Goal: Find specific page/section: Find specific page/section

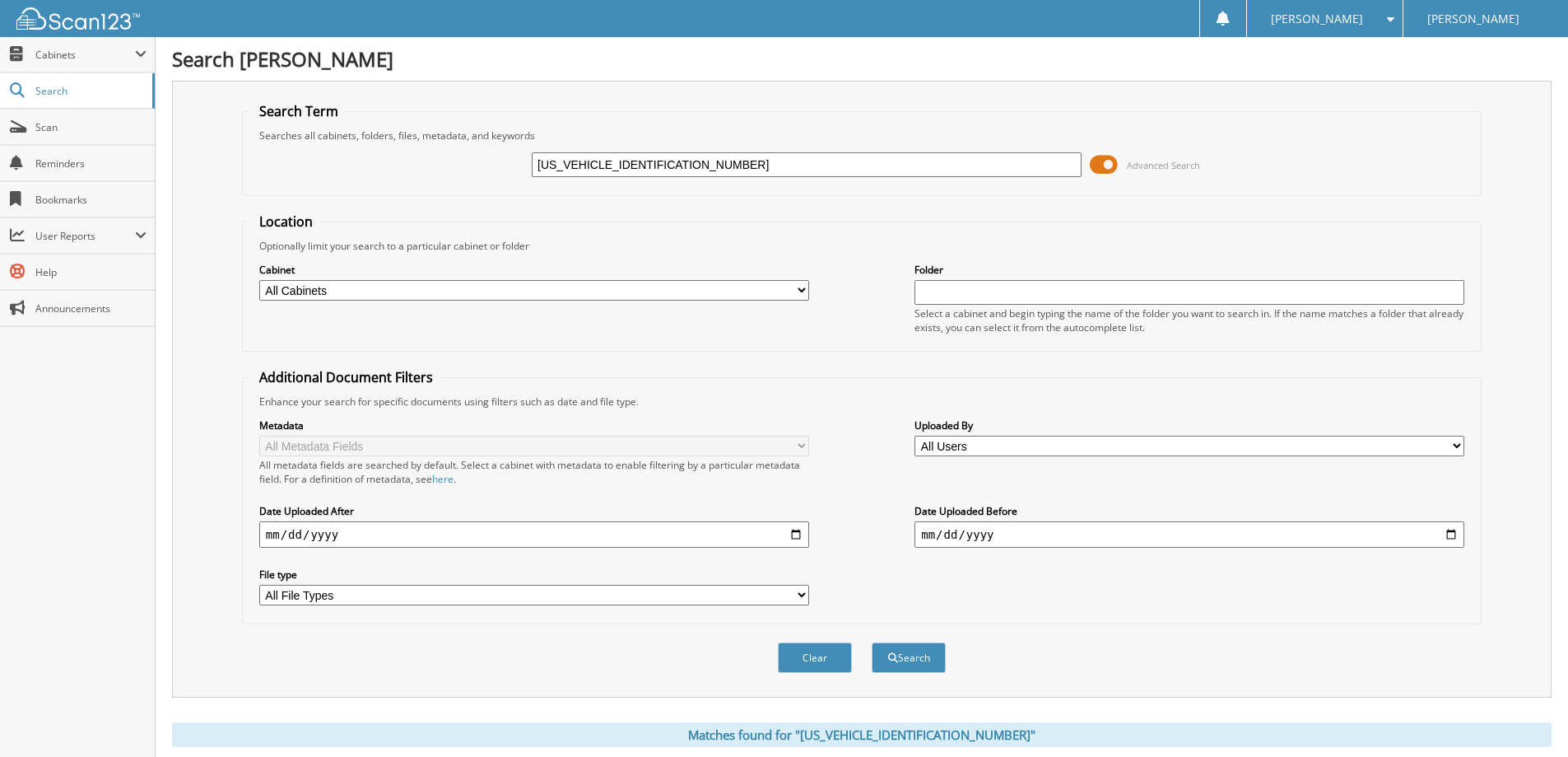
click at [635, 159] on input "3FMTK1S54RMA01289" at bounding box center [806, 165] width 550 height 25
type input "3FMTK1S54RMA01289"
click at [872, 642] on button "Search" at bounding box center [908, 657] width 74 height 31
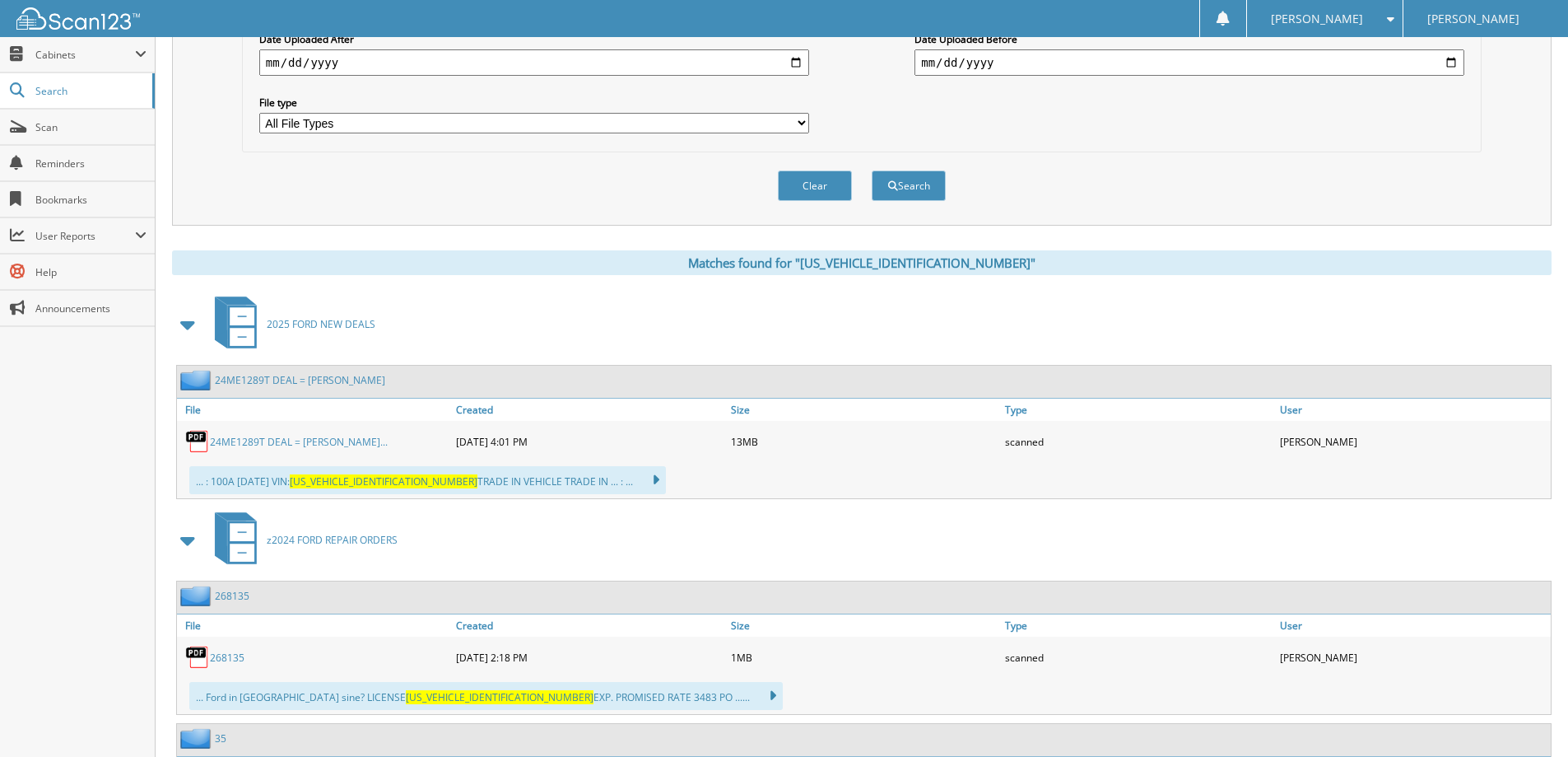
scroll to position [494, 0]
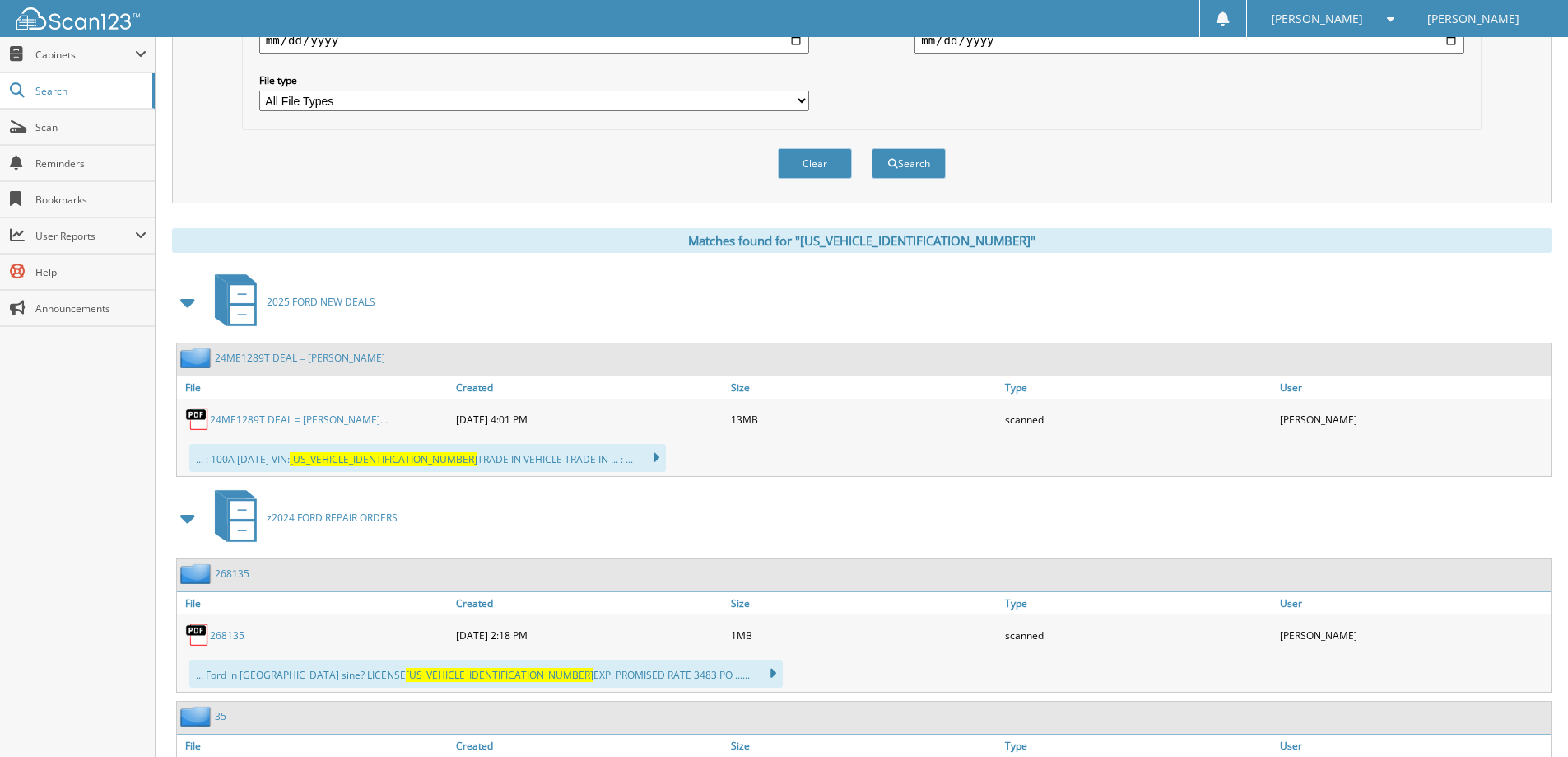
click at [605, 224] on div "Search Term Searches all cabinets, folders, files, metadata, and keywords 3FMTK…" at bounding box center [862, 210] width 1379 height 1248
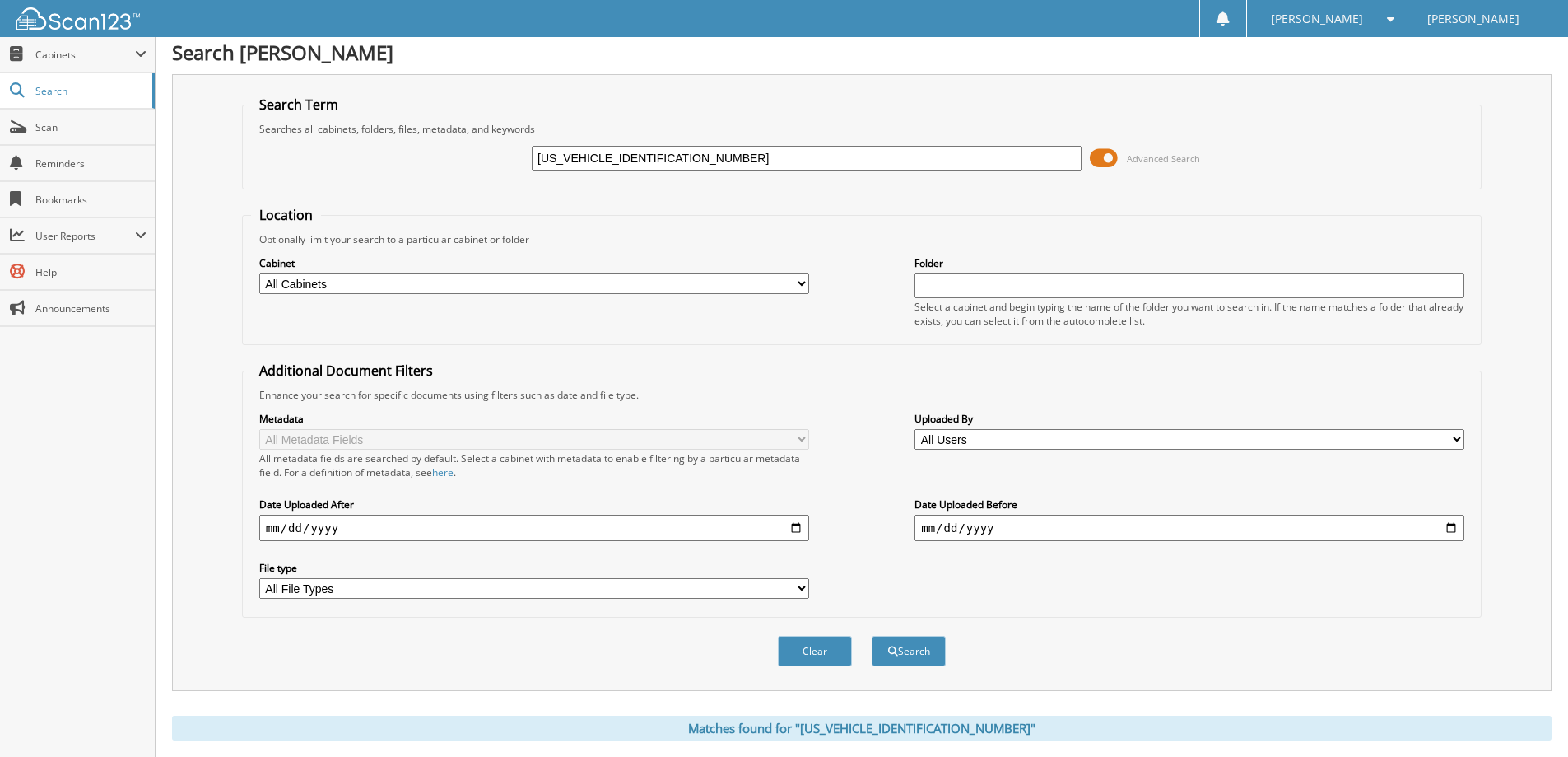
scroll to position [0, 0]
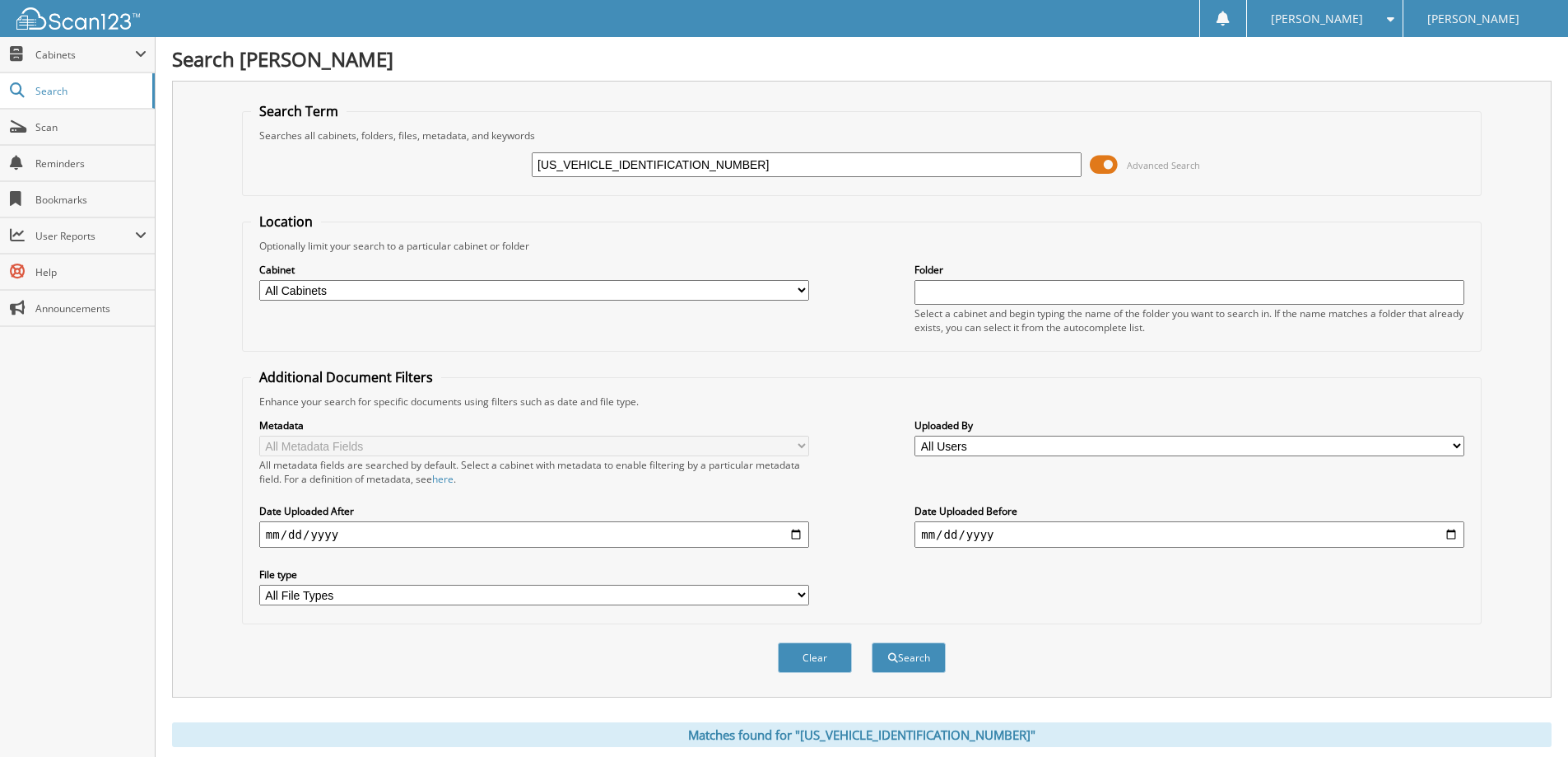
click at [668, 157] on input "3FMTK1S54RMA01289" at bounding box center [806, 165] width 550 height 25
drag, startPoint x: 668, startPoint y: 157, endPoint x: 648, endPoint y: 171, distance: 24.4
click at [648, 171] on input "3FMTK1S54RMA01289" at bounding box center [806, 165] width 550 height 25
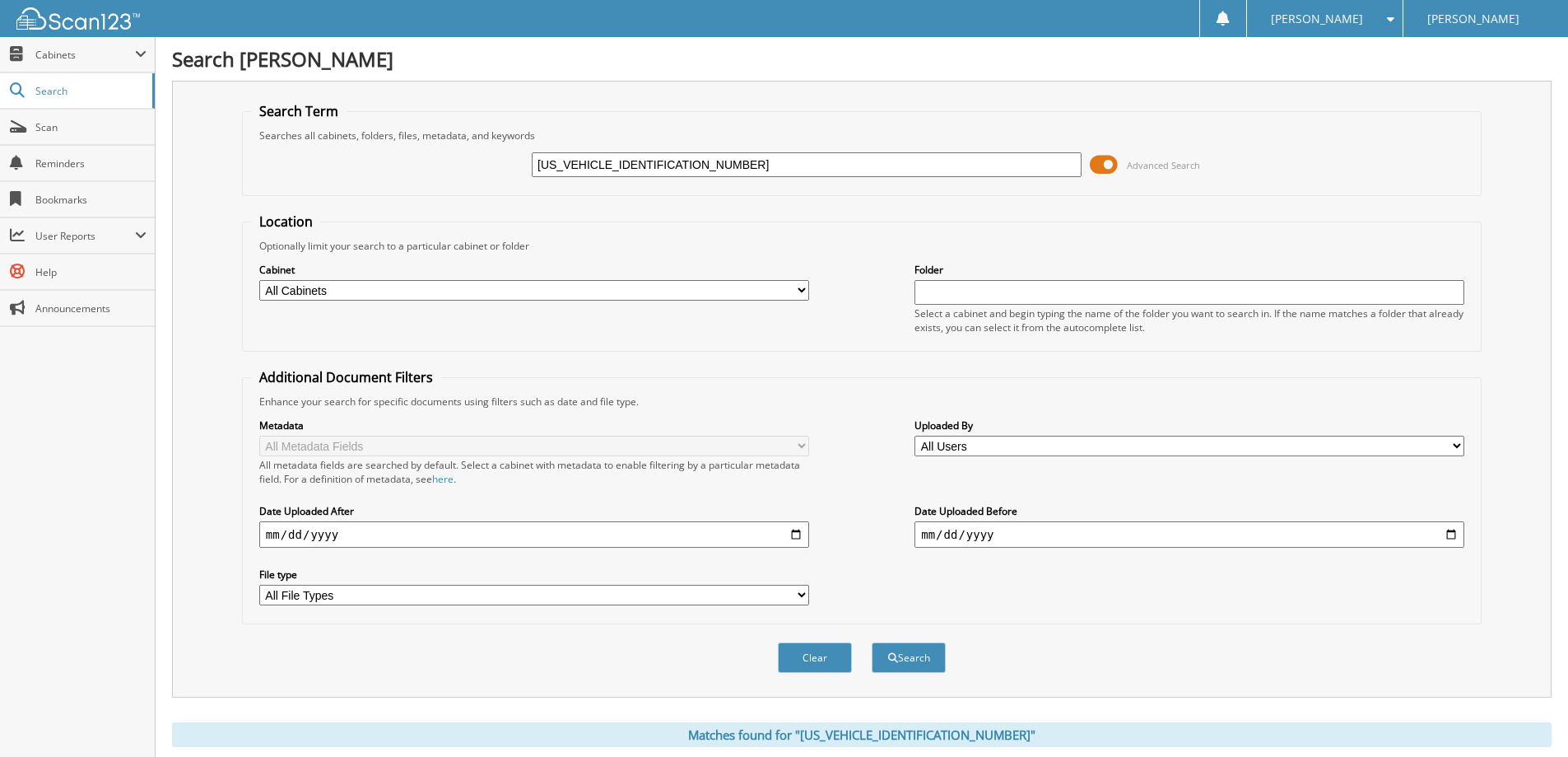
paste input "3SU5MMA5475601"
type input "3FMTK3SU5MMA54756"
click at [872, 642] on button "Search" at bounding box center [908, 657] width 74 height 31
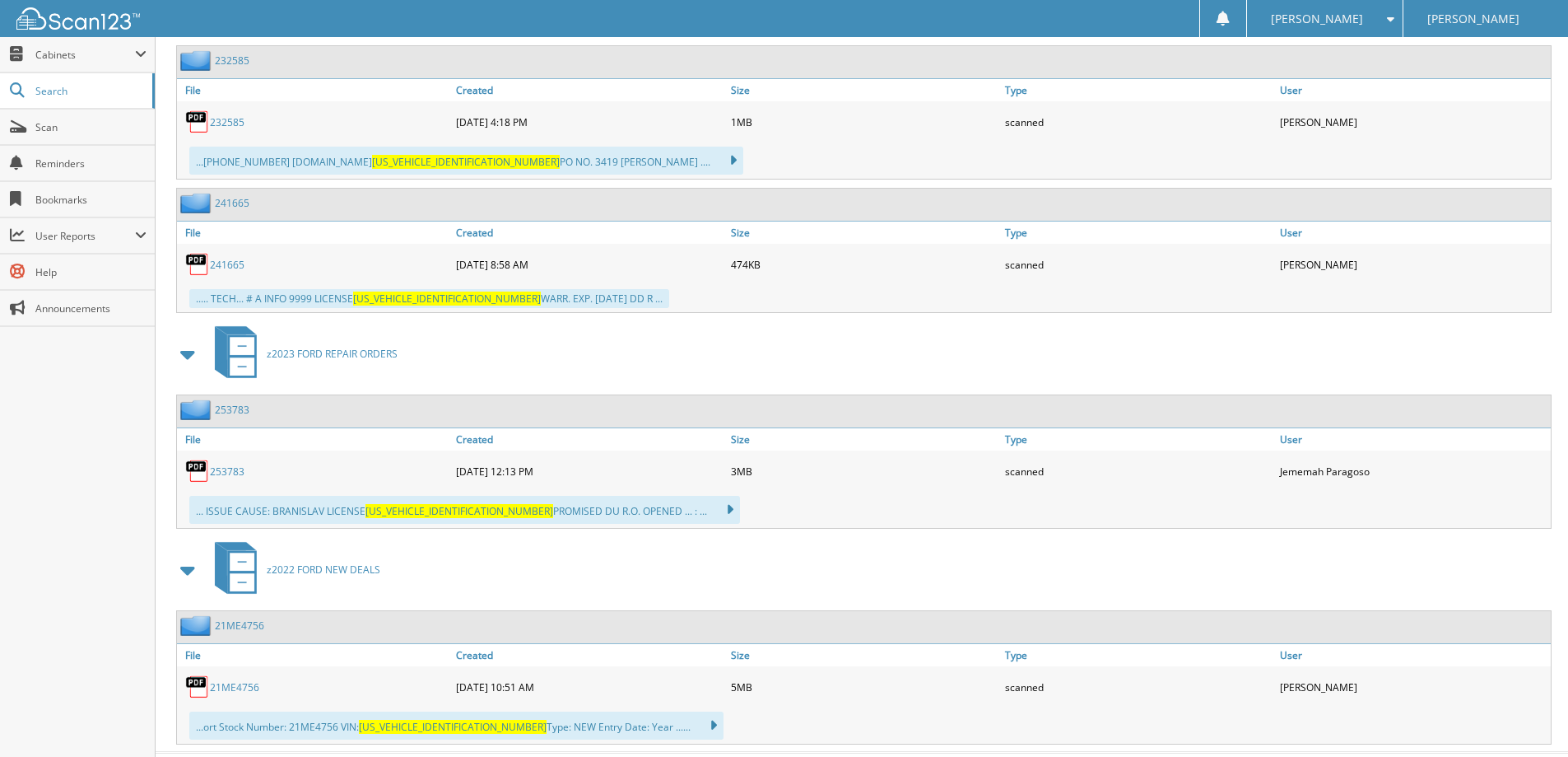
scroll to position [1541, 0]
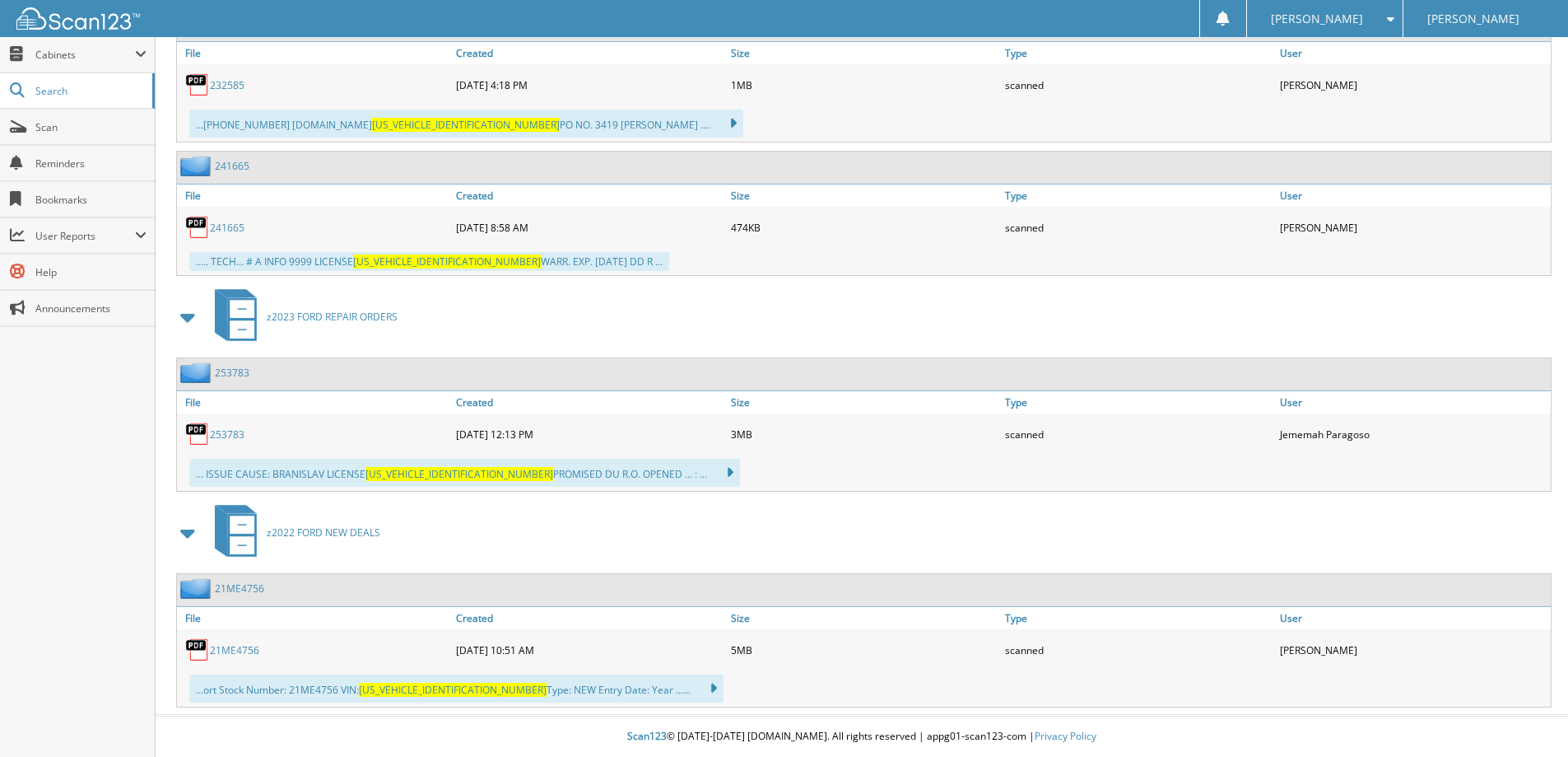
click at [242, 643] on link "21ME4756" at bounding box center [234, 649] width 50 height 14
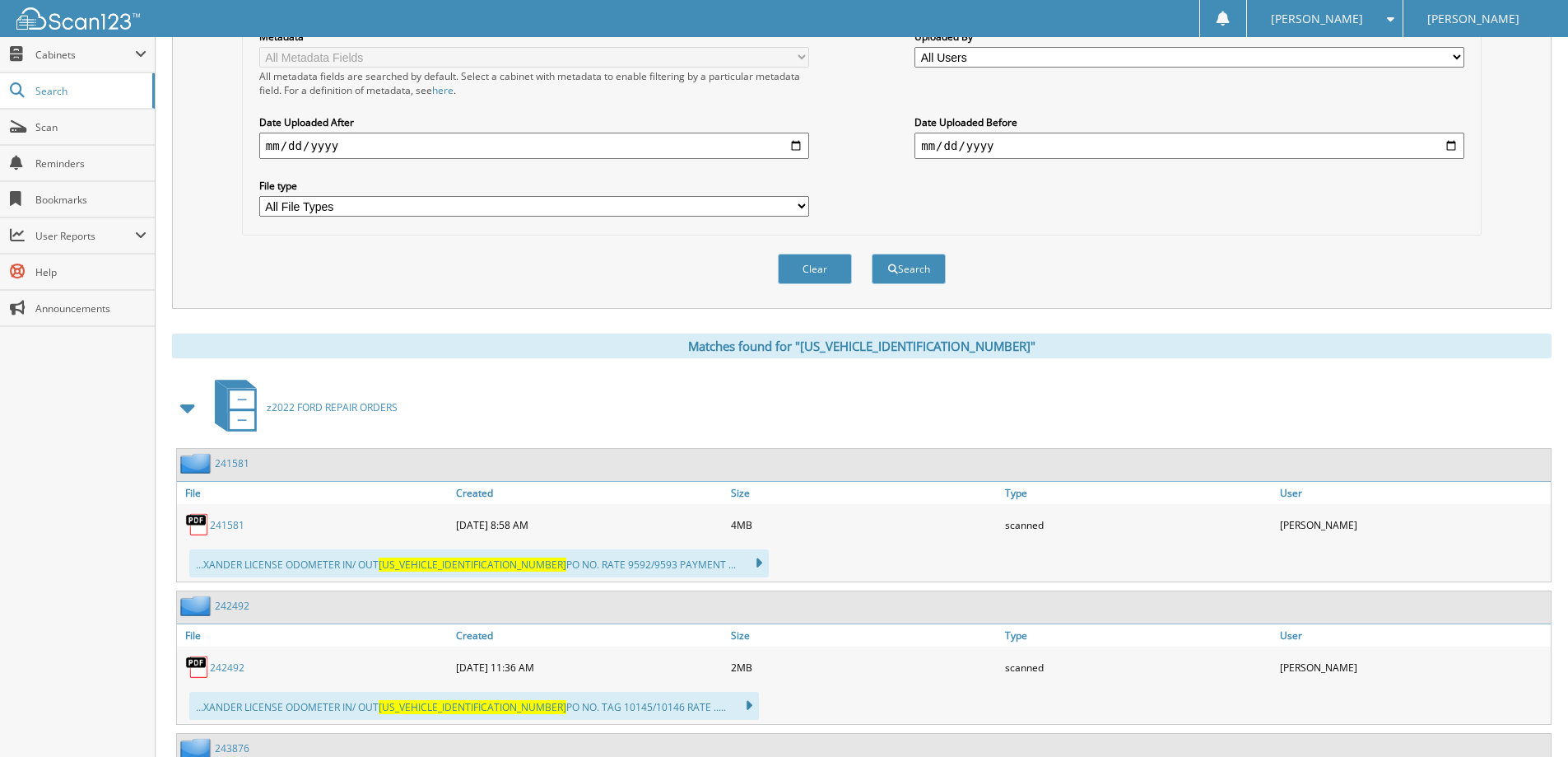
scroll to position [60, 0]
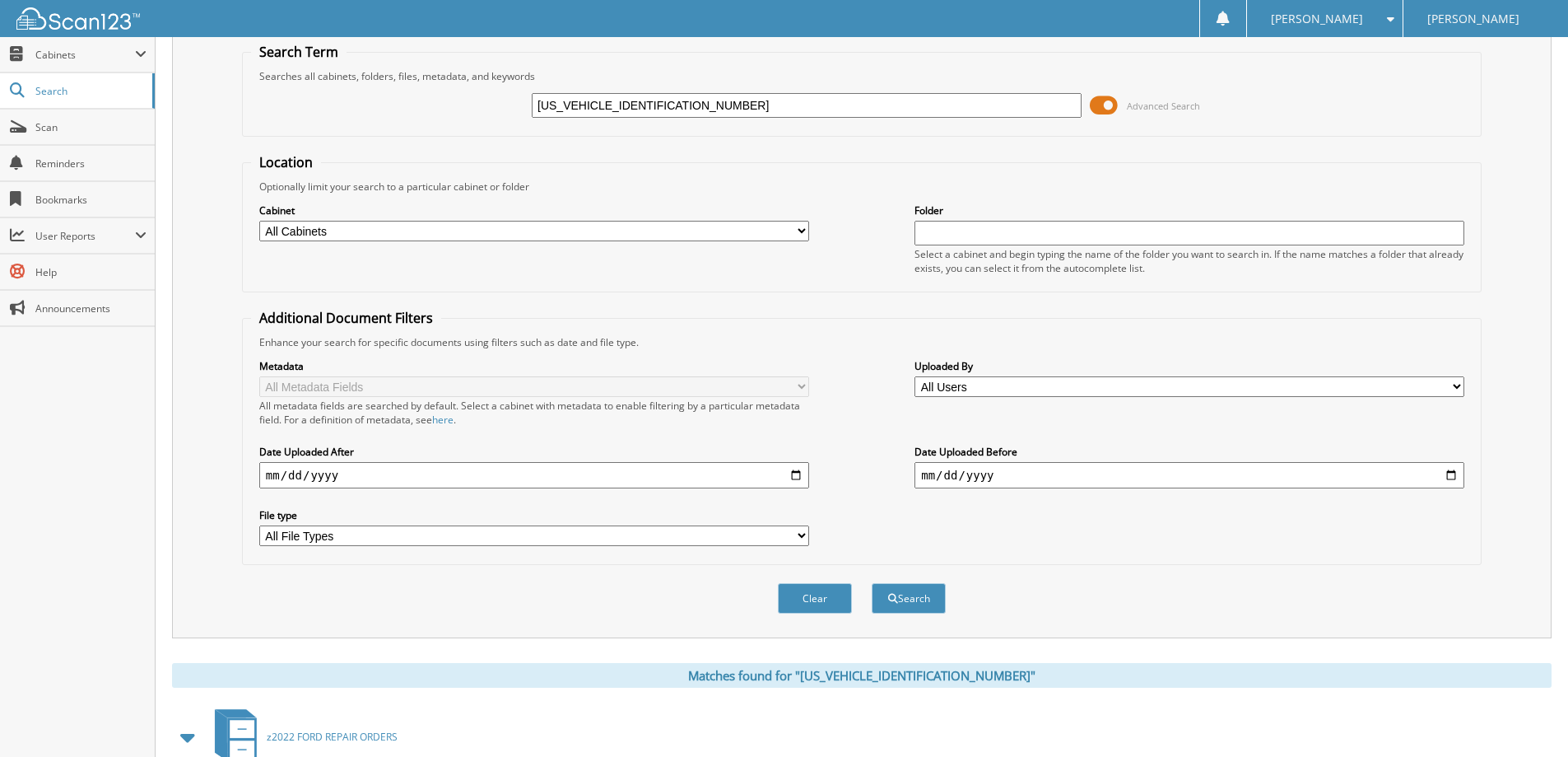
click at [680, 103] on input "3FMTK3SU5MMA54756" at bounding box center [806, 105] width 550 height 25
paste input "1FA6P8CF1M512412101"
type input "1FA6P8CF1M5124121"
click at [872, 583] on button "Search" at bounding box center [908, 598] width 74 height 31
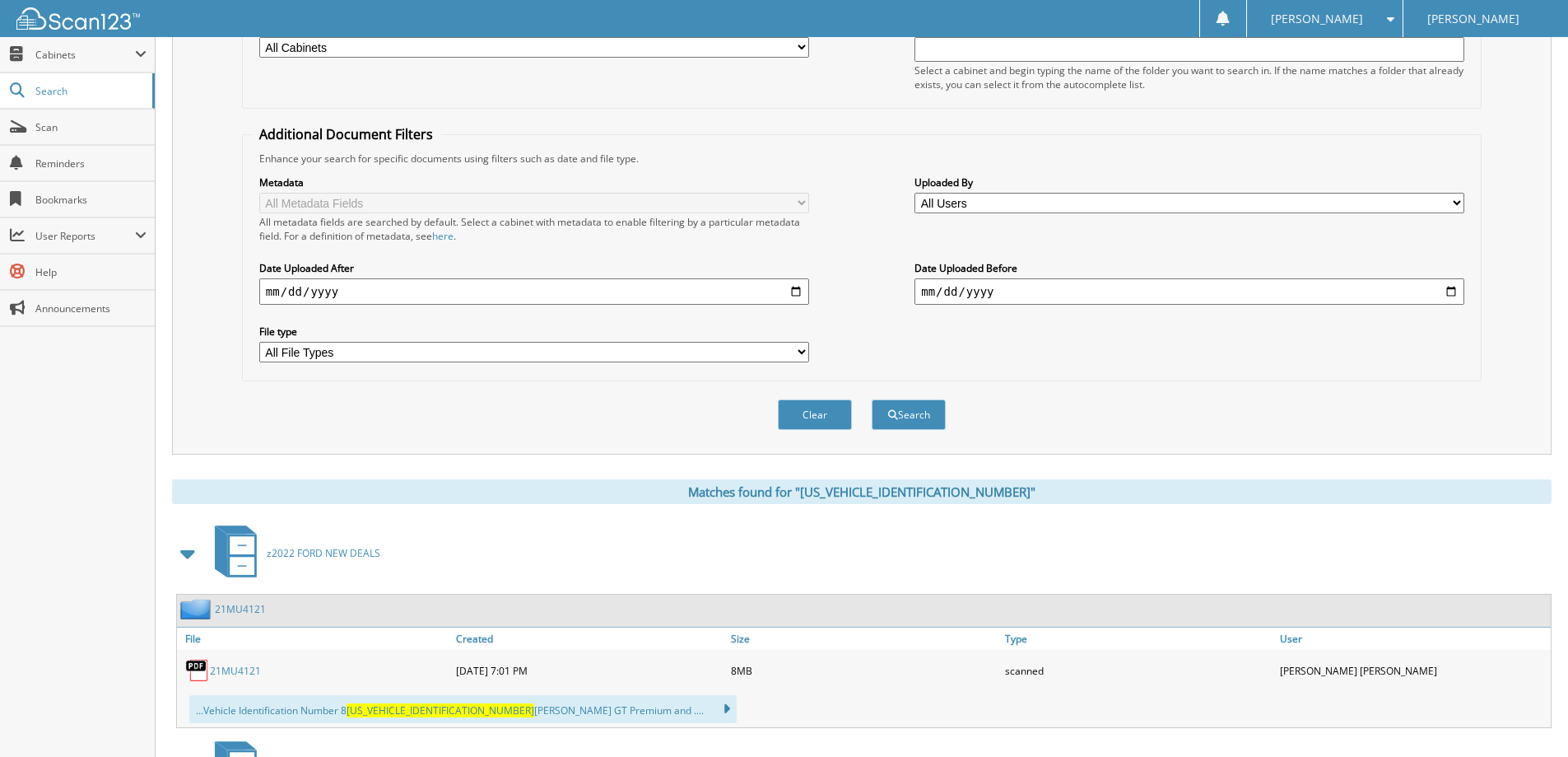
scroll to position [412, 0]
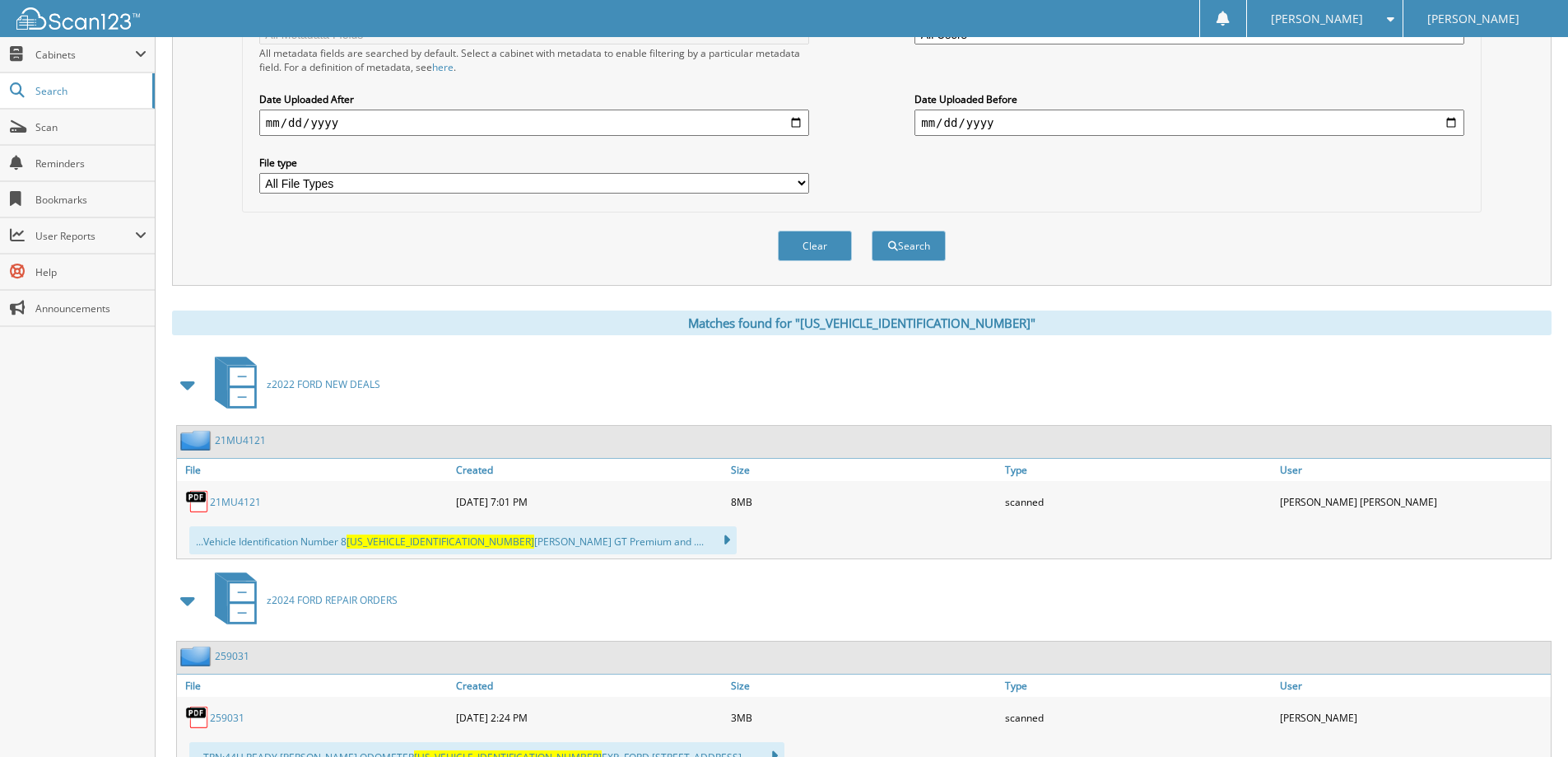
click at [260, 487] on div "21MU4121" at bounding box center [315, 502] width 275 height 33
click at [246, 499] on link "21MU4121" at bounding box center [235, 501] width 51 height 14
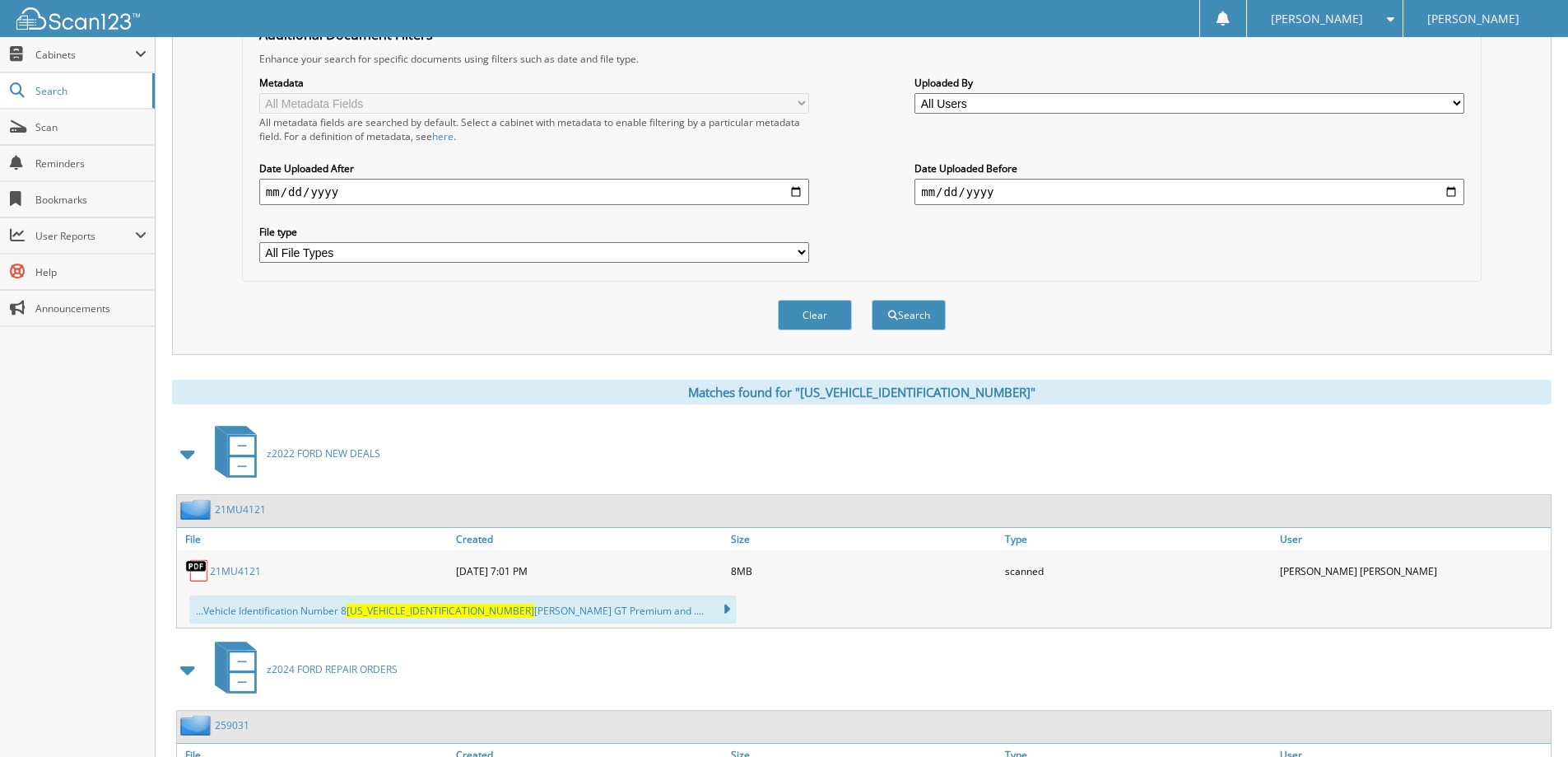
scroll to position [0, 0]
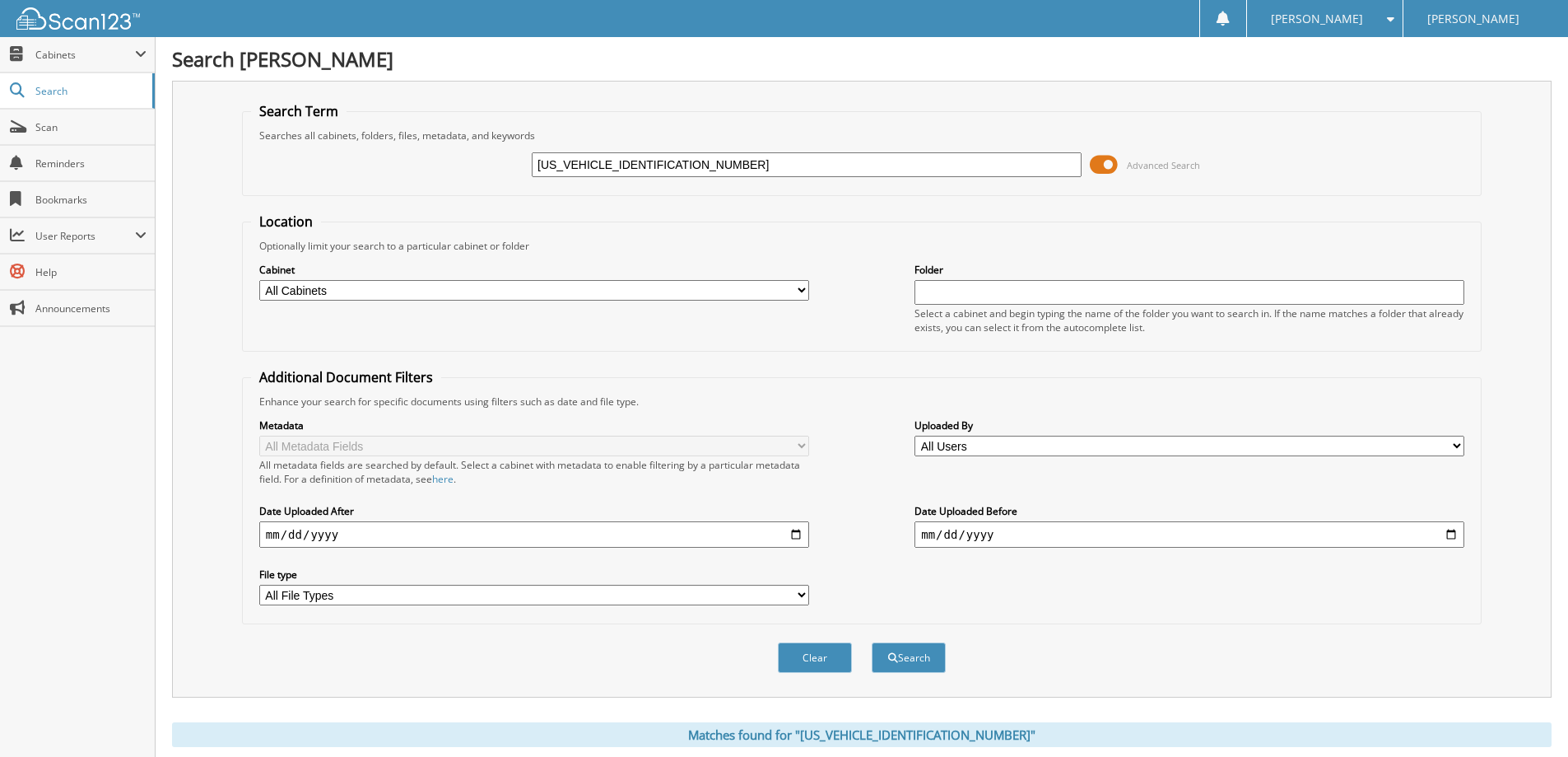
click at [682, 161] on input "1FA6P8CF1M5124121" at bounding box center [806, 165] width 550 height 25
paste input "TFW1E82PFB270760"
type input "[US_VEHICLE_IDENTIFICATION_NUMBER]"
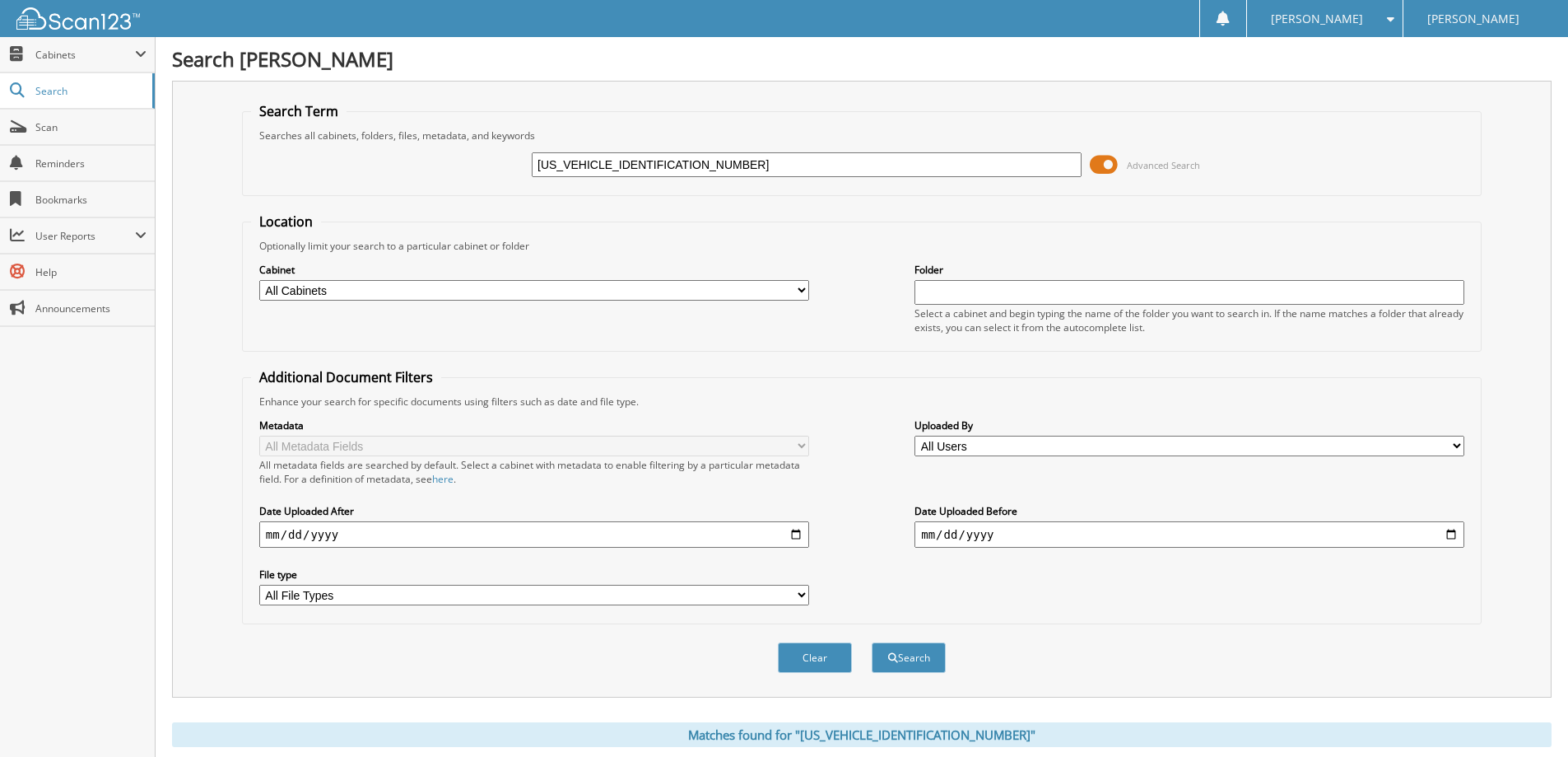
click at [872, 642] on button "Search" at bounding box center [908, 657] width 74 height 31
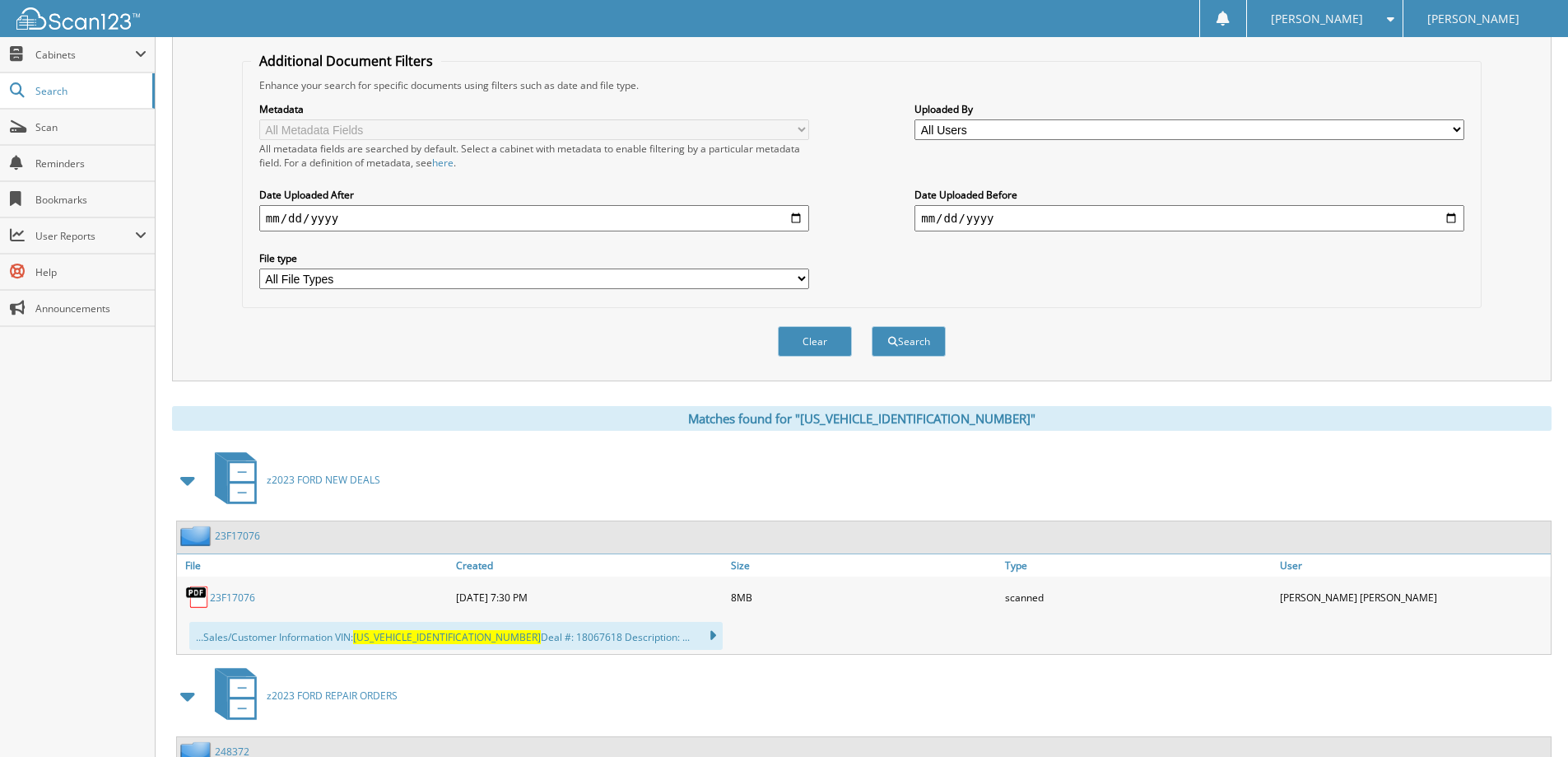
scroll to position [412, 0]
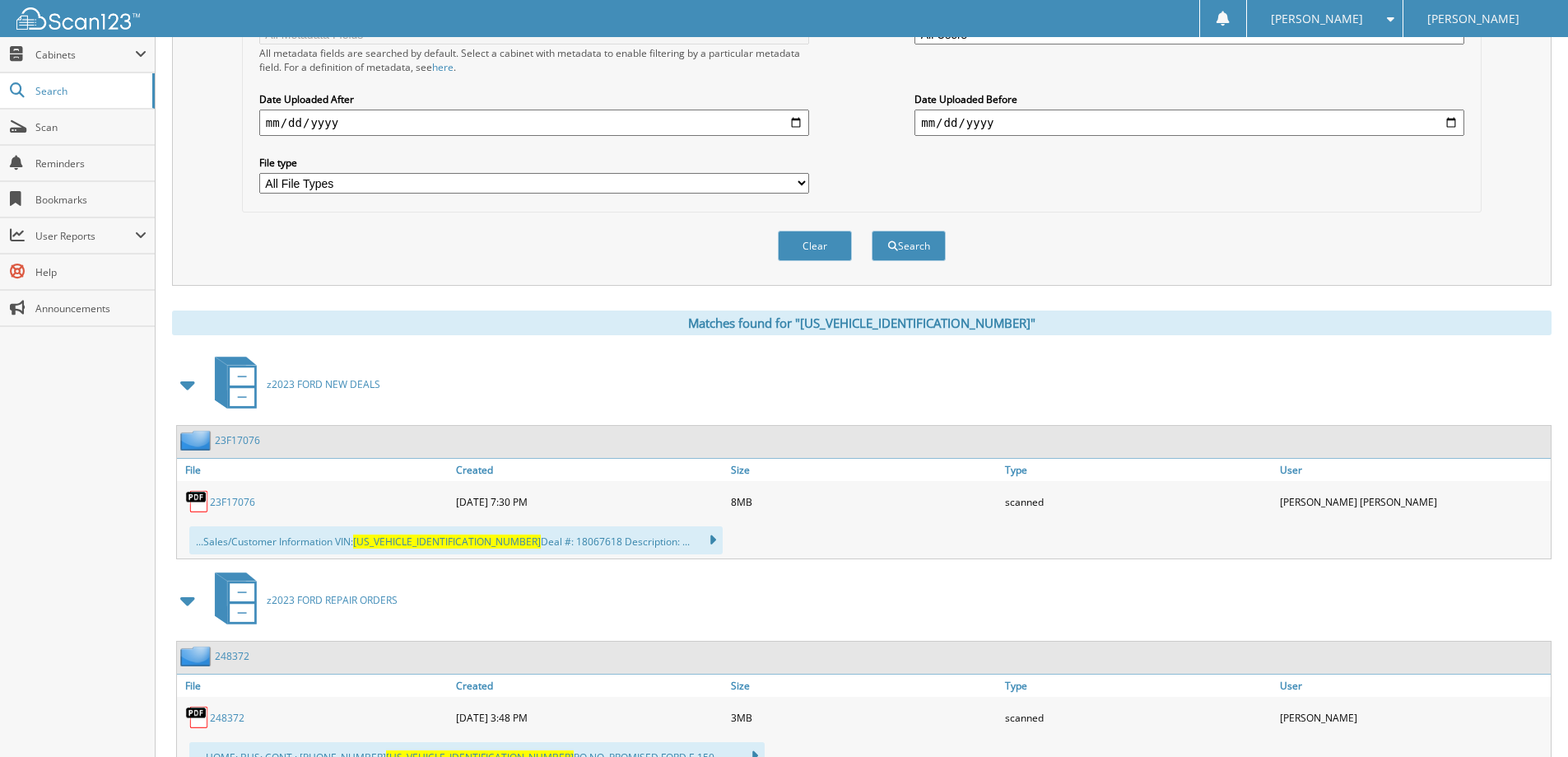
click at [241, 501] on link "23F17076" at bounding box center [232, 501] width 46 height 14
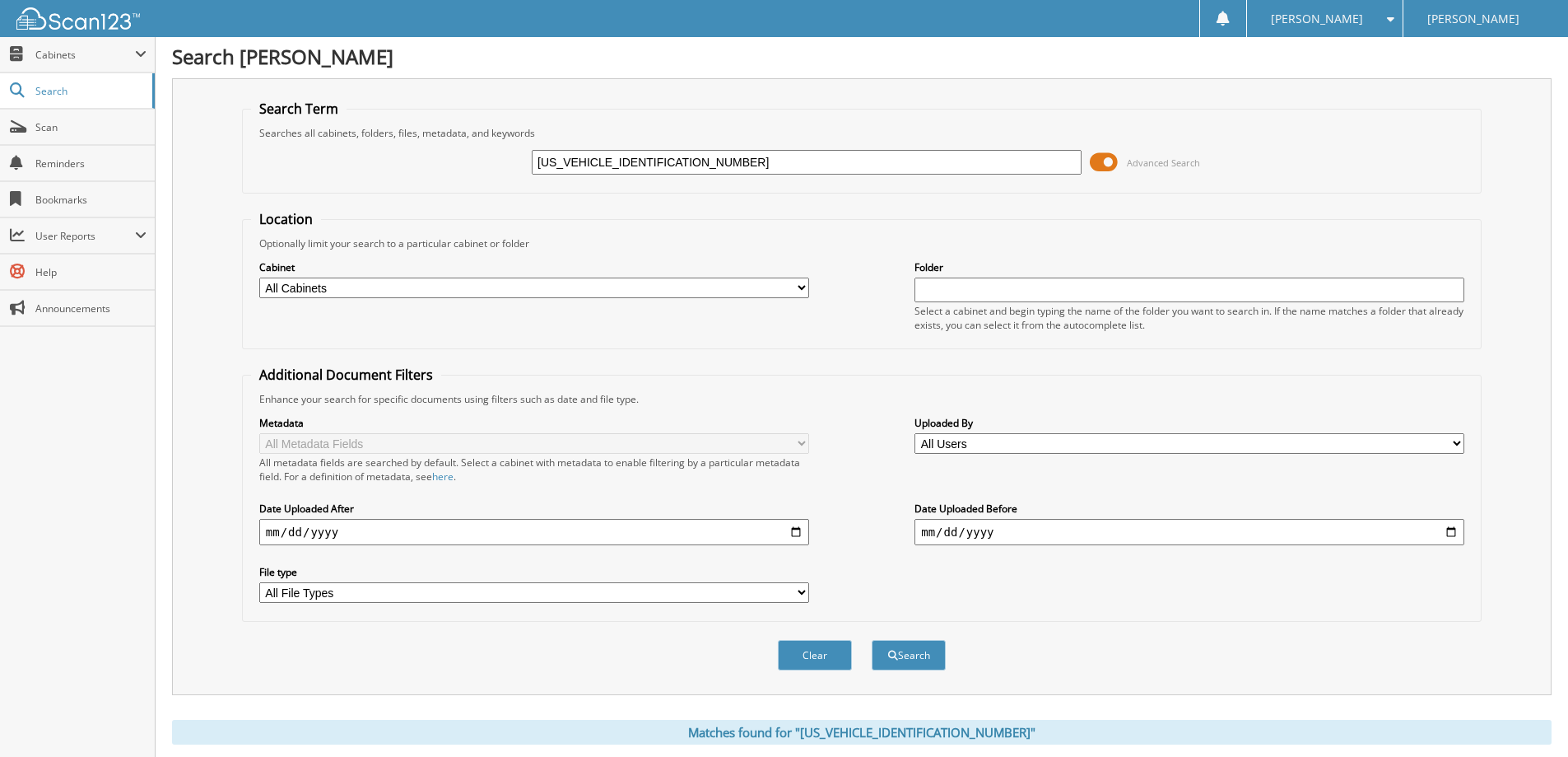
scroll to position [0, 0]
click at [742, 171] on input "1FTFW1E82PFB27076" at bounding box center [806, 165] width 550 height 25
paste input "ER4FHXLLA3155101"
type input "1FTER4FHXLLA31551"
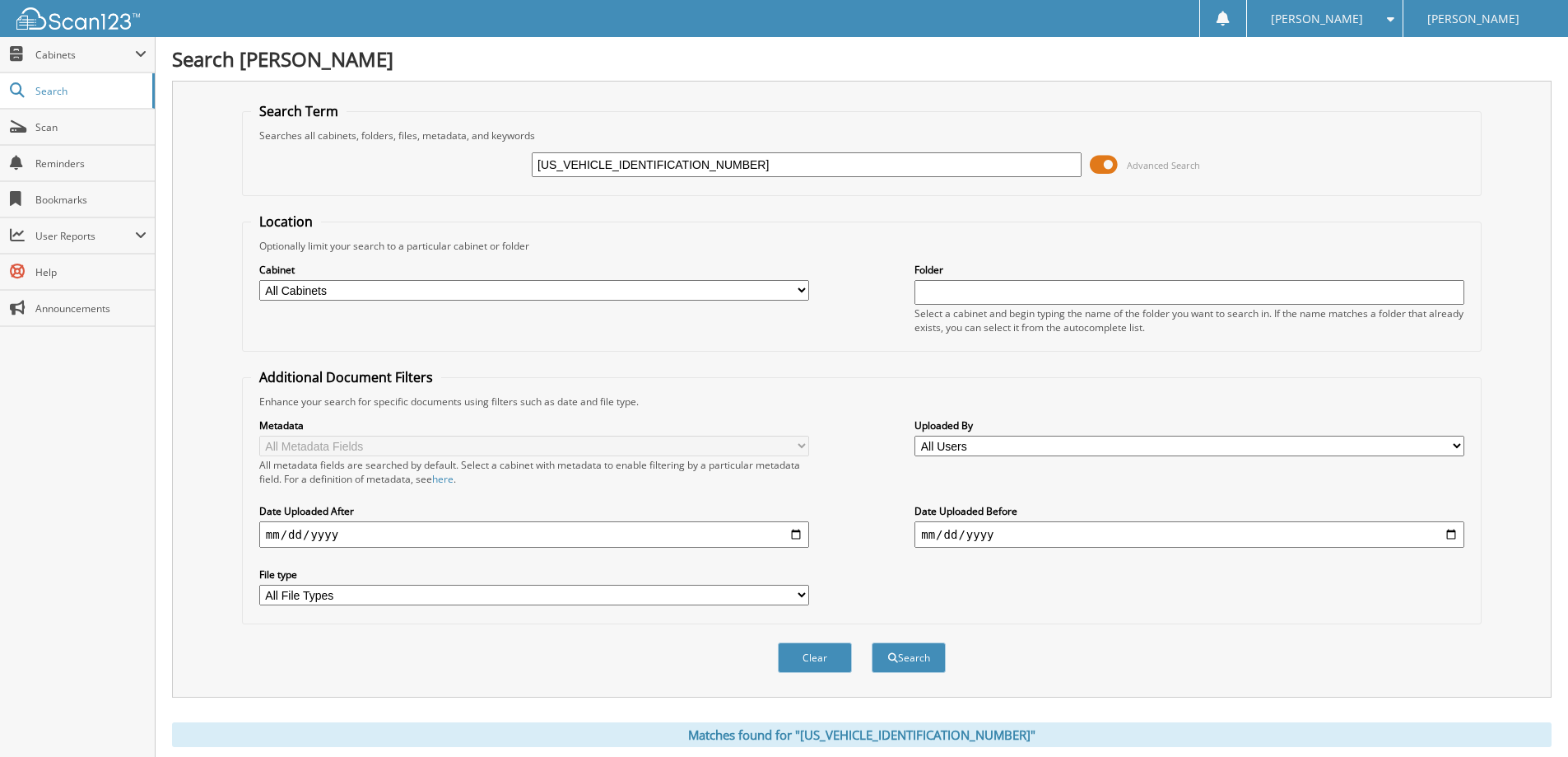
click at [872, 642] on button "Search" at bounding box center [908, 657] width 74 height 31
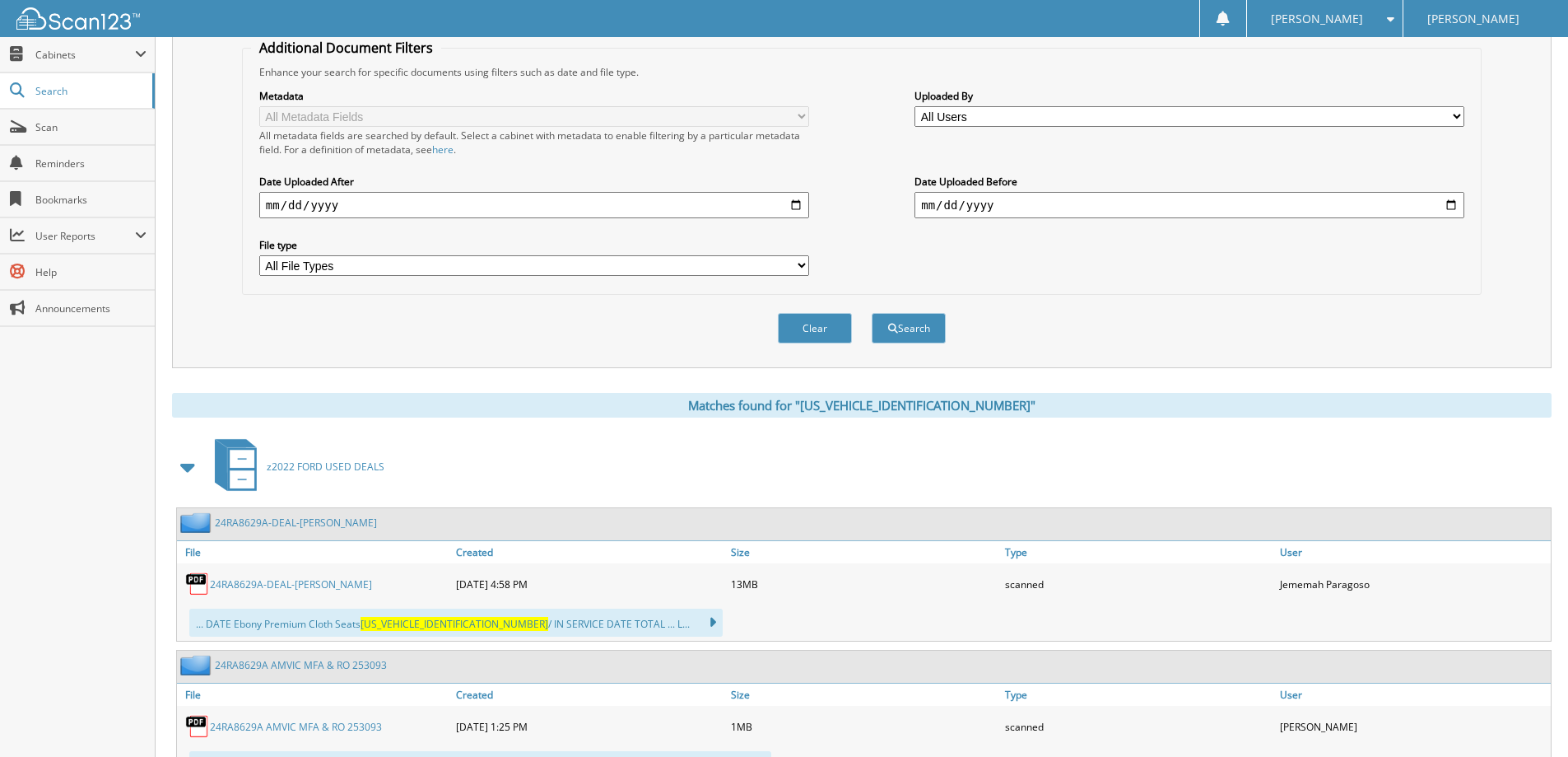
drag, startPoint x: 339, startPoint y: 582, endPoint x: 354, endPoint y: 581, distance: 15.0
click at [339, 583] on link "24RA8629A-DEAL-MILLER, STUART" at bounding box center [291, 584] width 162 height 14
drag, startPoint x: 777, startPoint y: 238, endPoint x: 785, endPoint y: 233, distance: 9.4
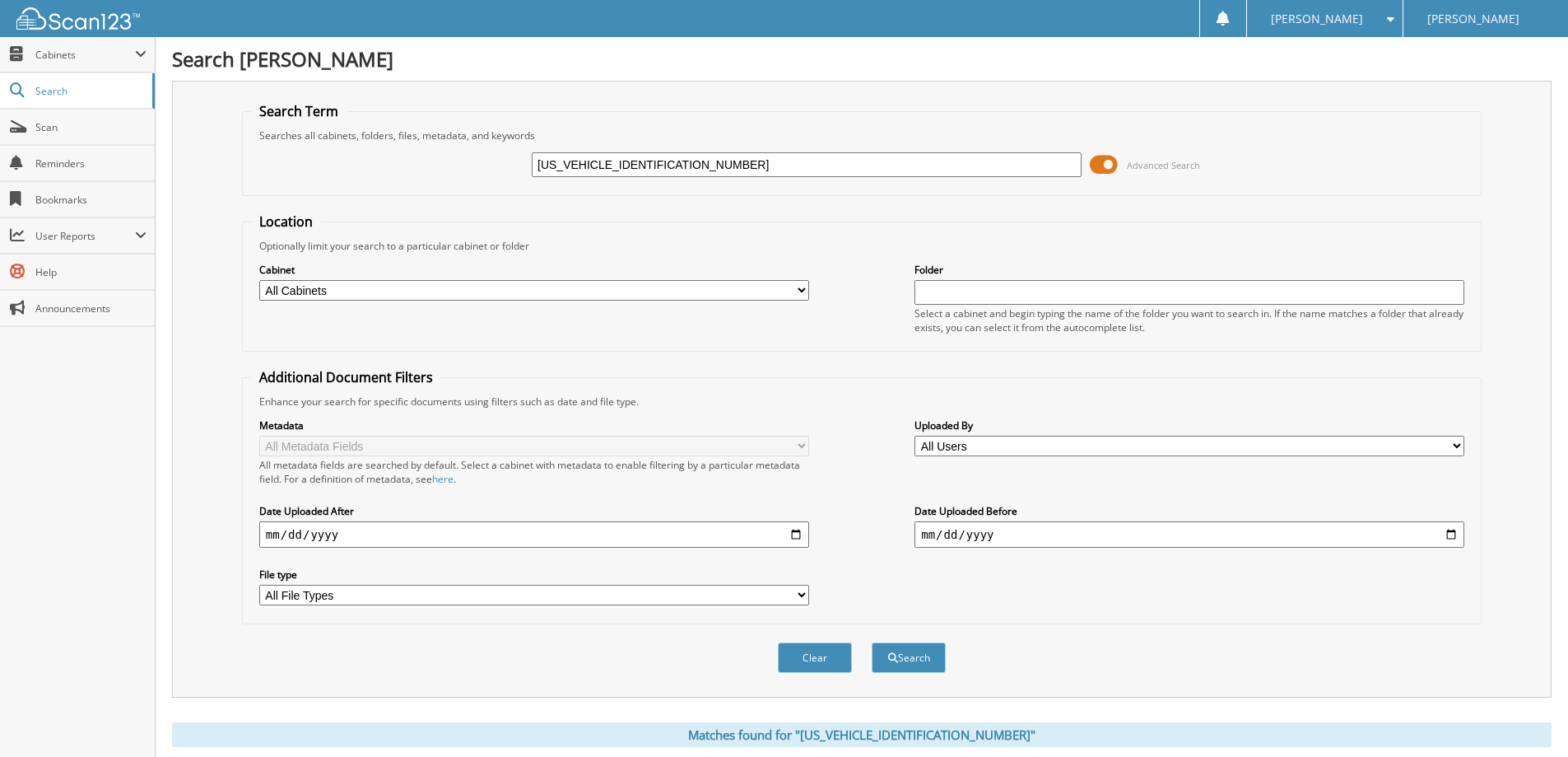
click at [761, 174] on input "1FTER4FHXLLA31551" at bounding box center [806, 165] width 550 height 25
paste input "212629"
click at [793, 164] on input "212629" at bounding box center [806, 165] width 550 height 25
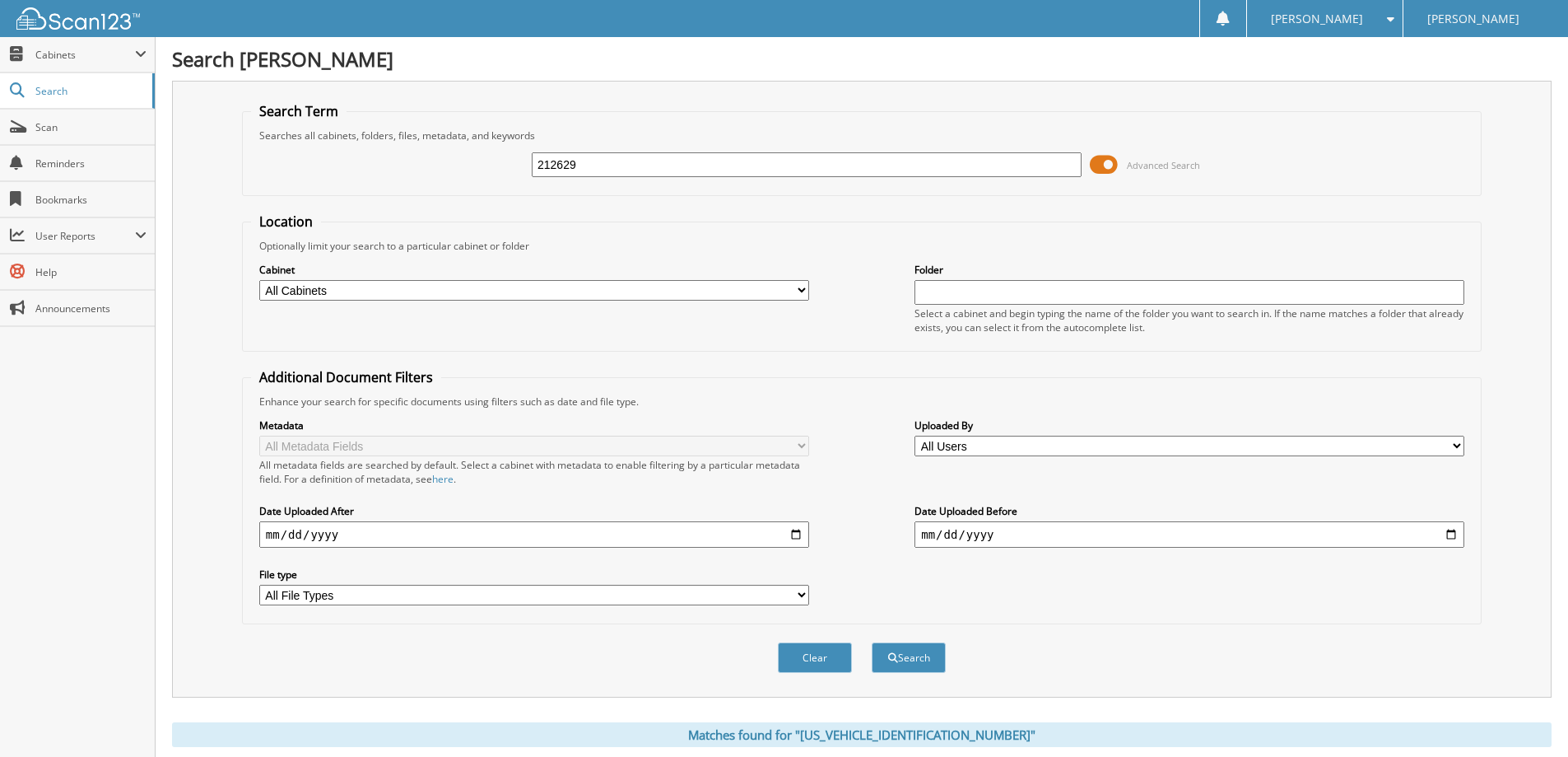
drag, startPoint x: 793, startPoint y: 164, endPoint x: 587, endPoint y: 159, distance: 206.1
click at [587, 159] on input "212629" at bounding box center [806, 165] width 550 height 25
paste input "FMPK4J99KBB8278901"
type input "2FMPK4J99KBB82789"
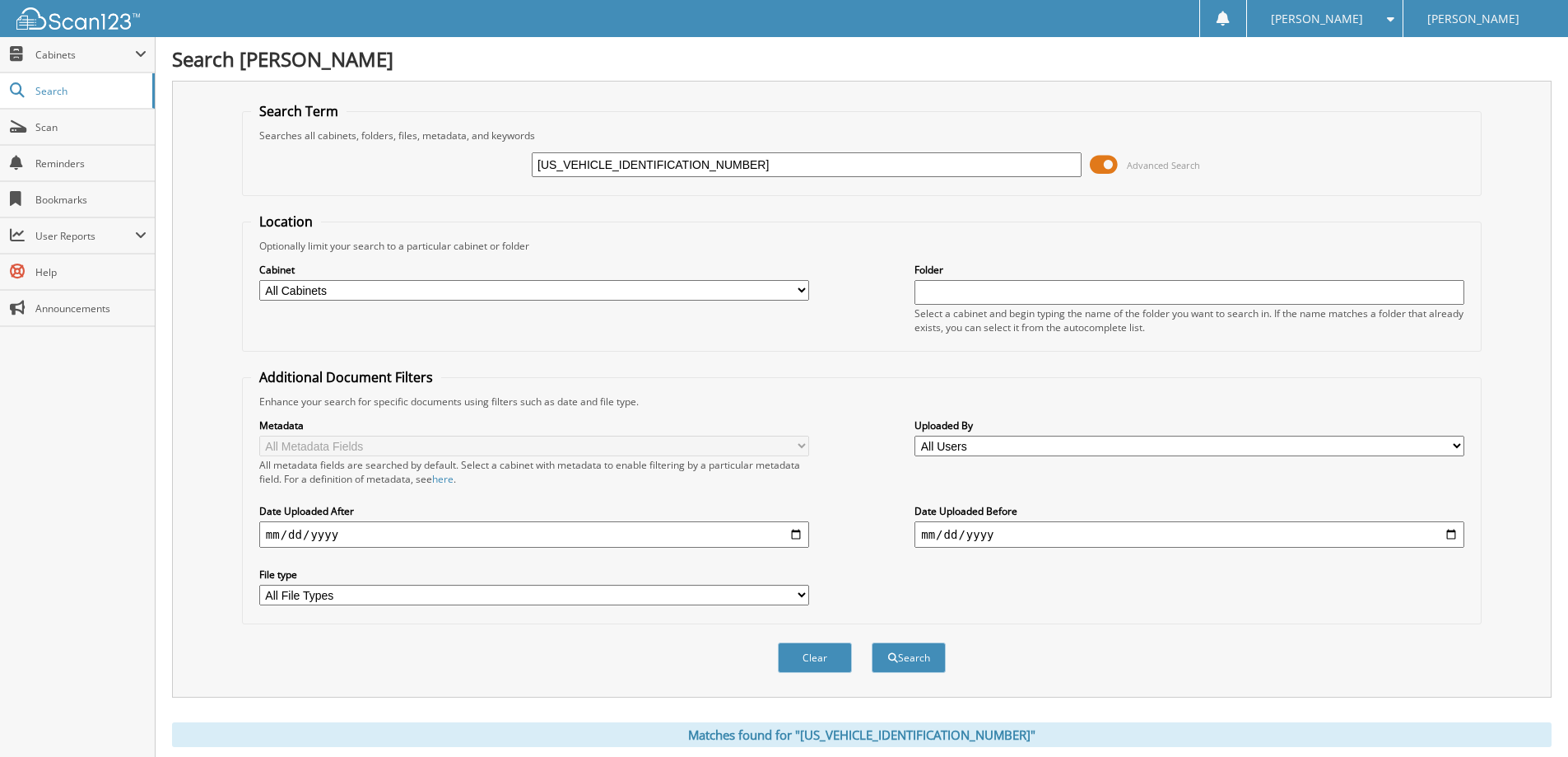
click at [872, 642] on button "Search" at bounding box center [908, 657] width 74 height 31
click at [717, 165] on input "2FMPK4J99KBB82789" at bounding box center [806, 165] width 550 height 25
paste input "1FTEW1EP8NKD9237901"
type input "1FTEW1EP8NKD92379"
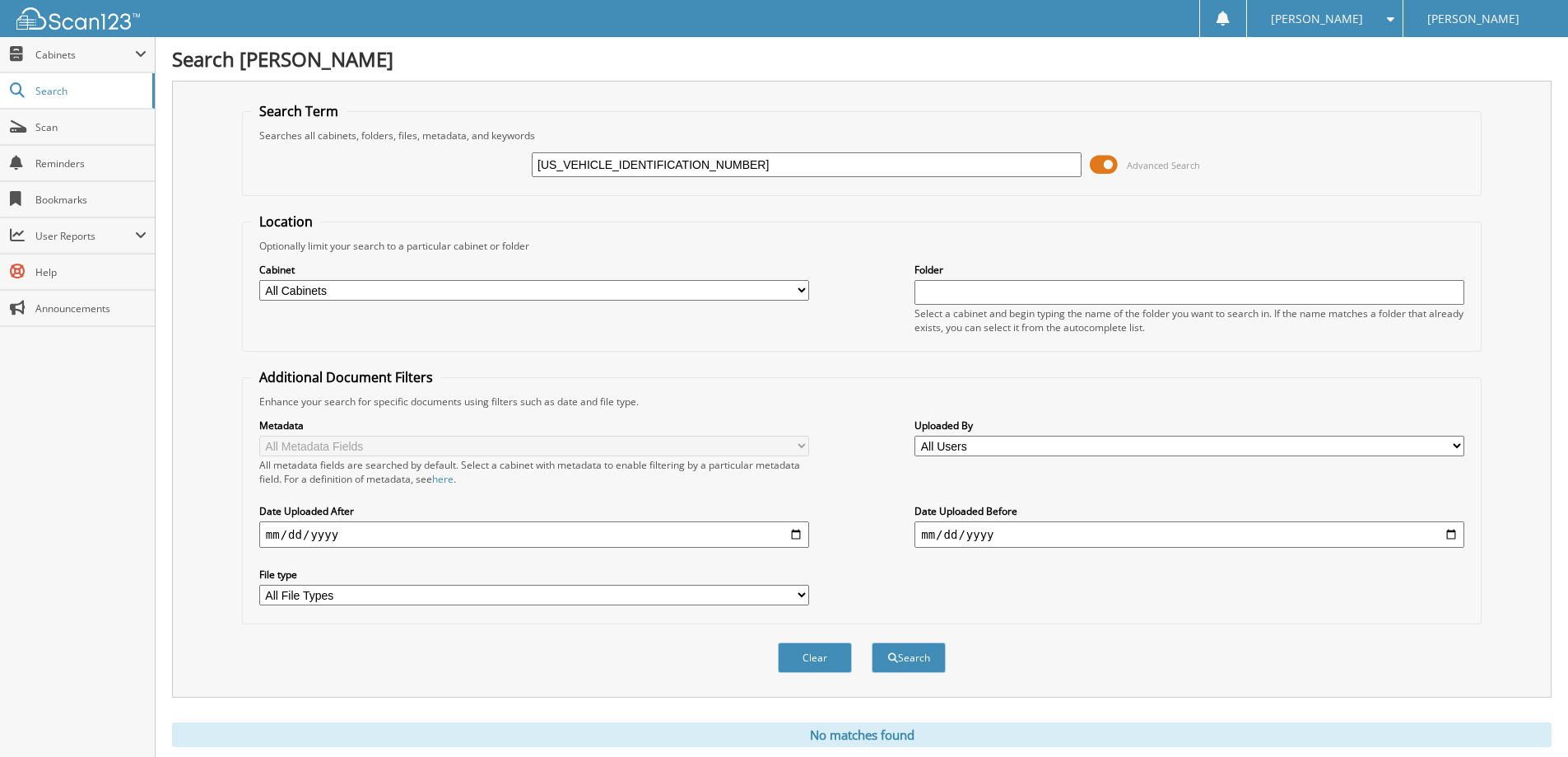
click at [872, 642] on button "Search" at bounding box center [908, 657] width 74 height 31
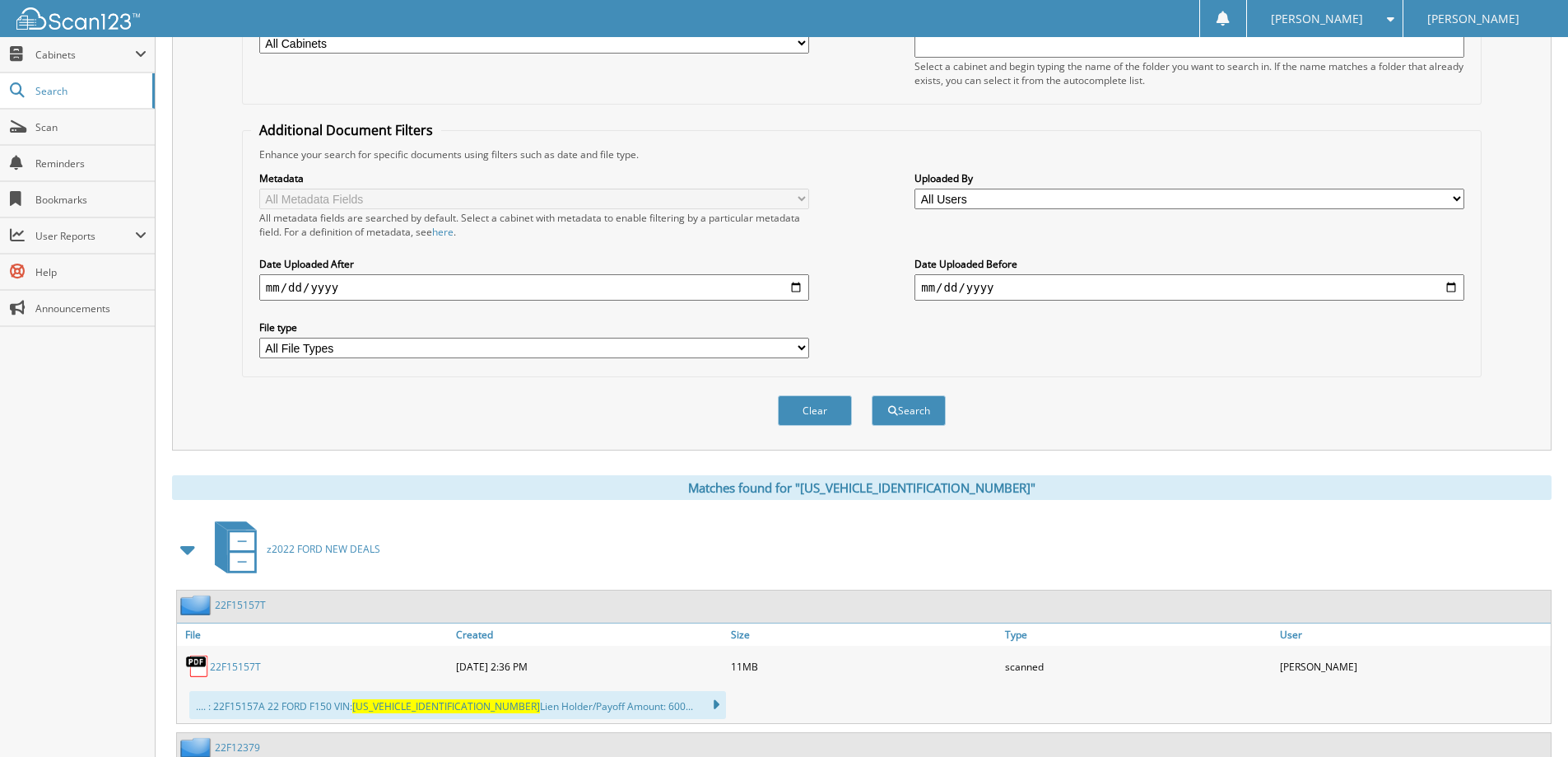
scroll to position [658, 0]
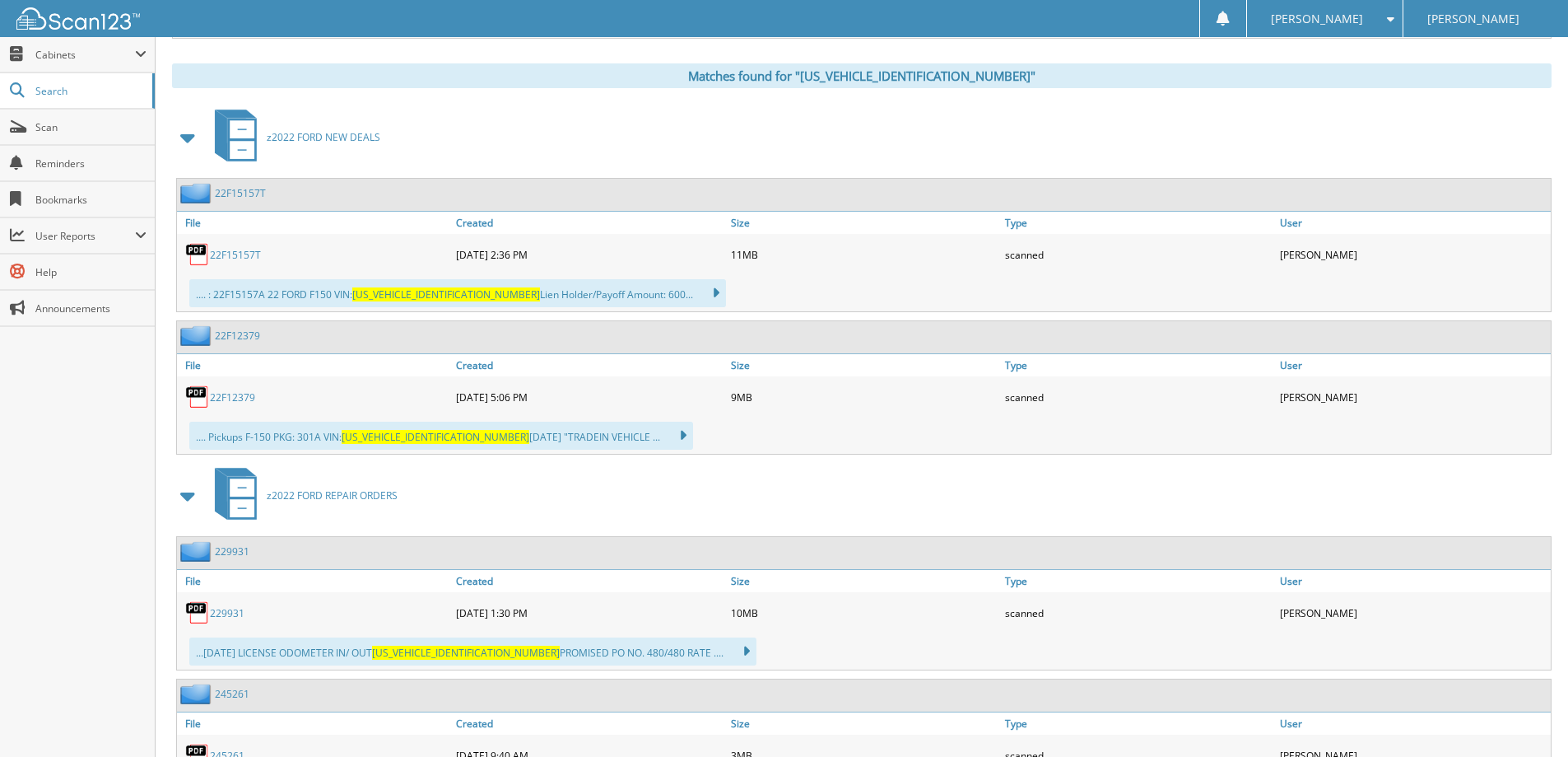
click at [252, 256] on link "22F15157T" at bounding box center [235, 254] width 51 height 14
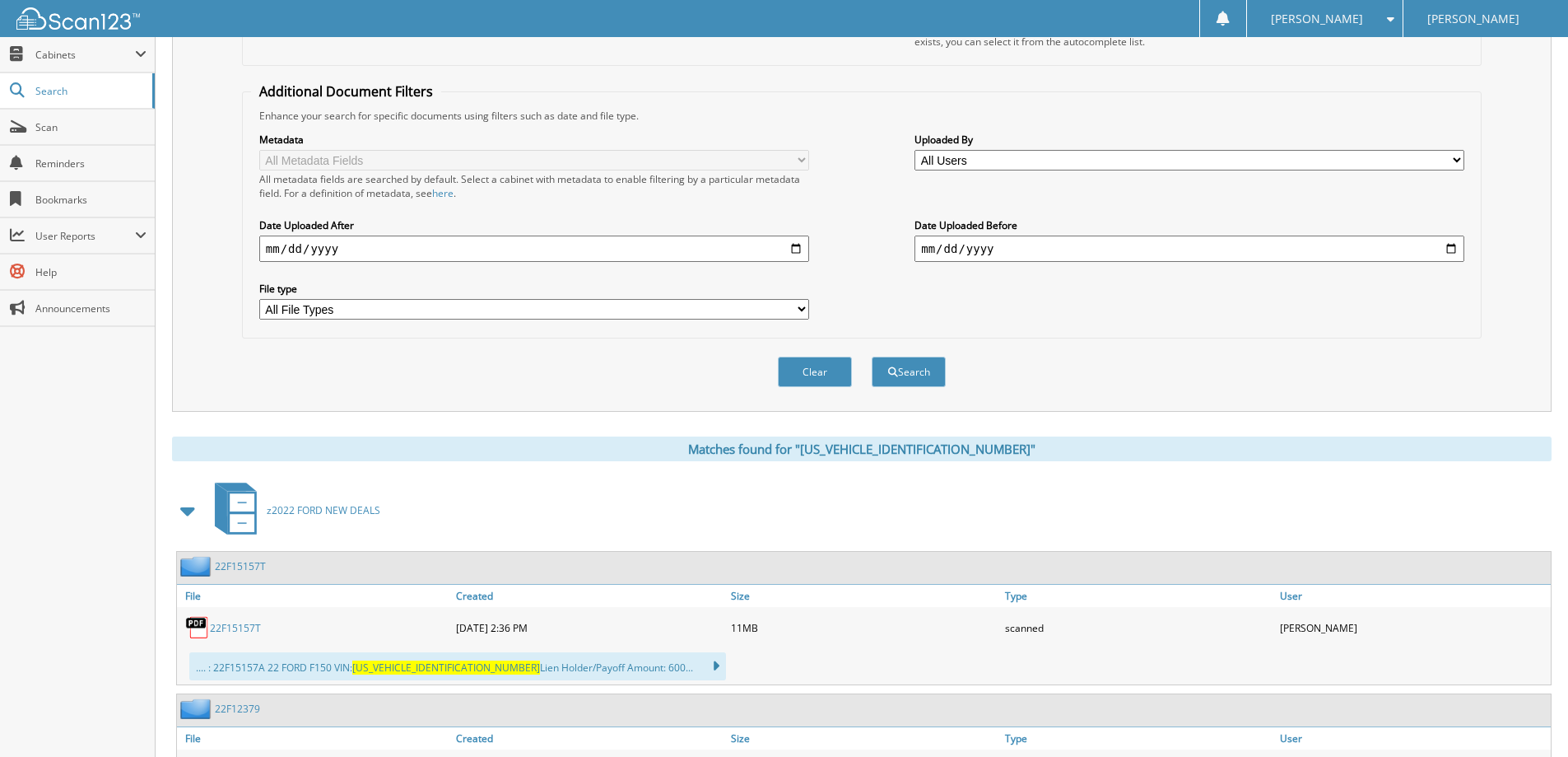
scroll to position [82, 0]
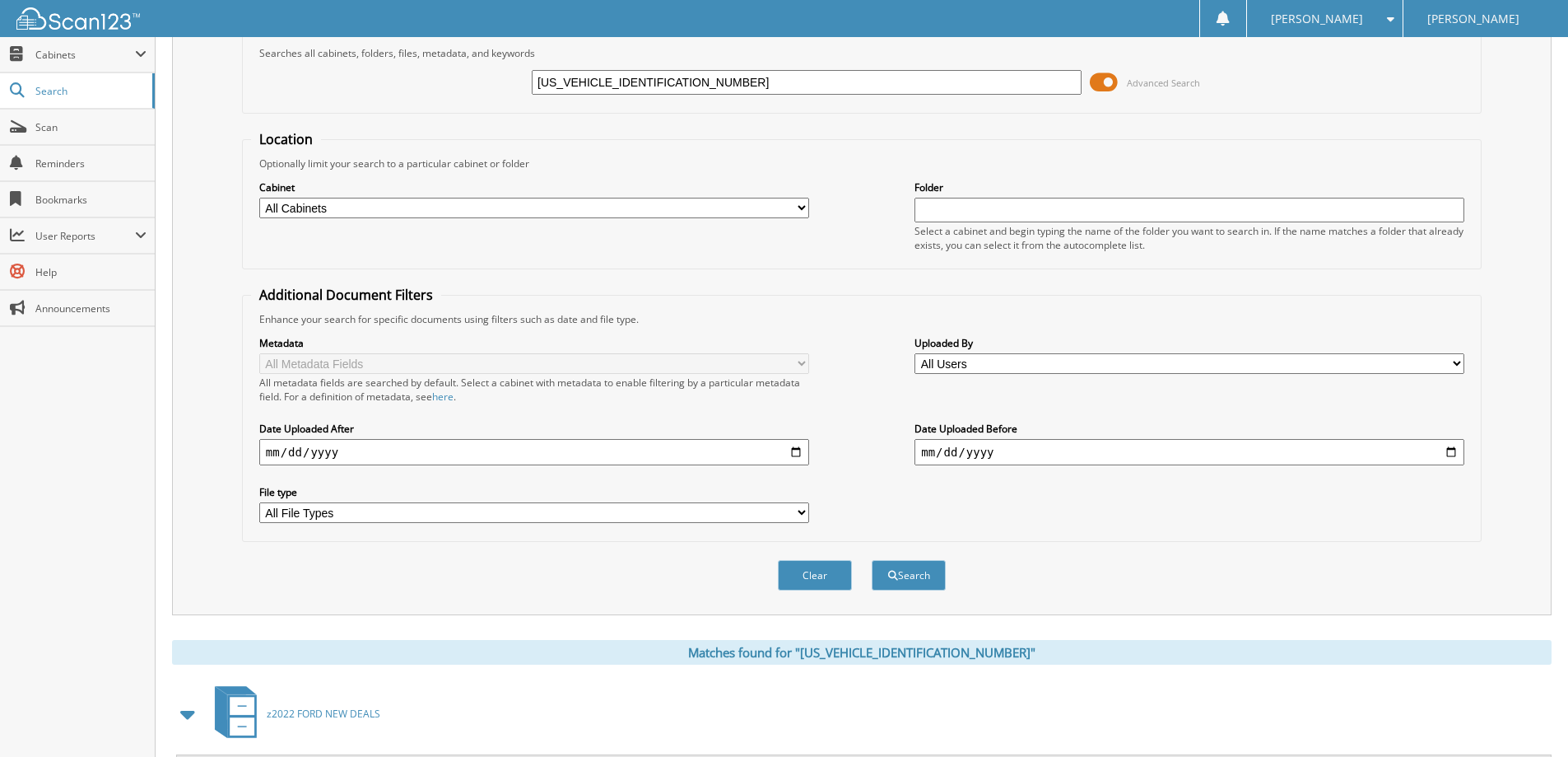
click at [646, 84] on input "1FTEW1EP8NKD92379" at bounding box center [806, 82] width 550 height 25
paste input "M5K8GC8LGD1092201"
type input "[US_VEHICLE_IDENTIFICATION_NUMBER]"
click at [872, 560] on button "Search" at bounding box center [908, 575] width 74 height 31
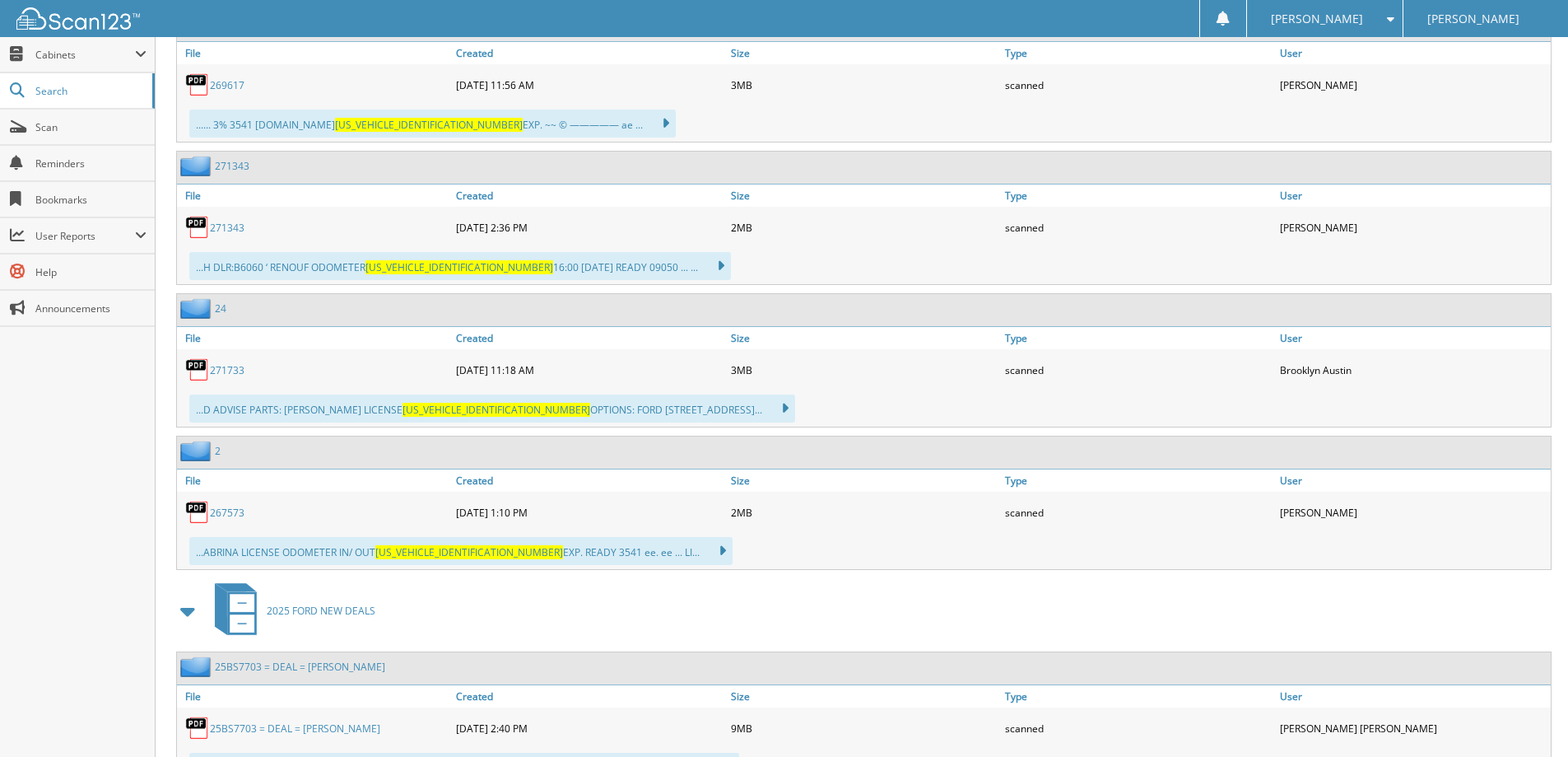
scroll to position [1049, 0]
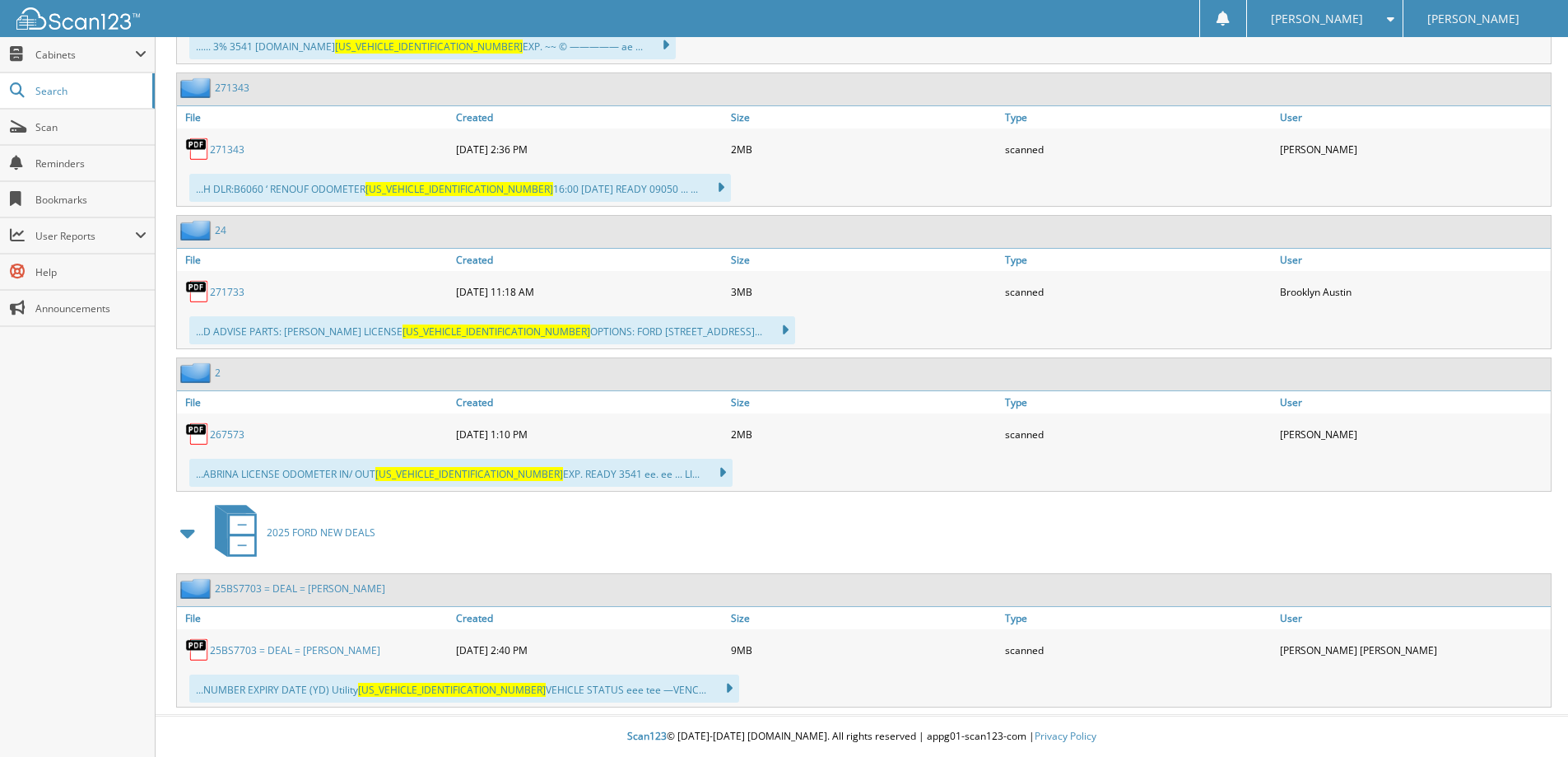
click at [279, 656] on link "25BS7703 = DEAL = KARKUT, JARED" at bounding box center [295, 649] width 171 height 14
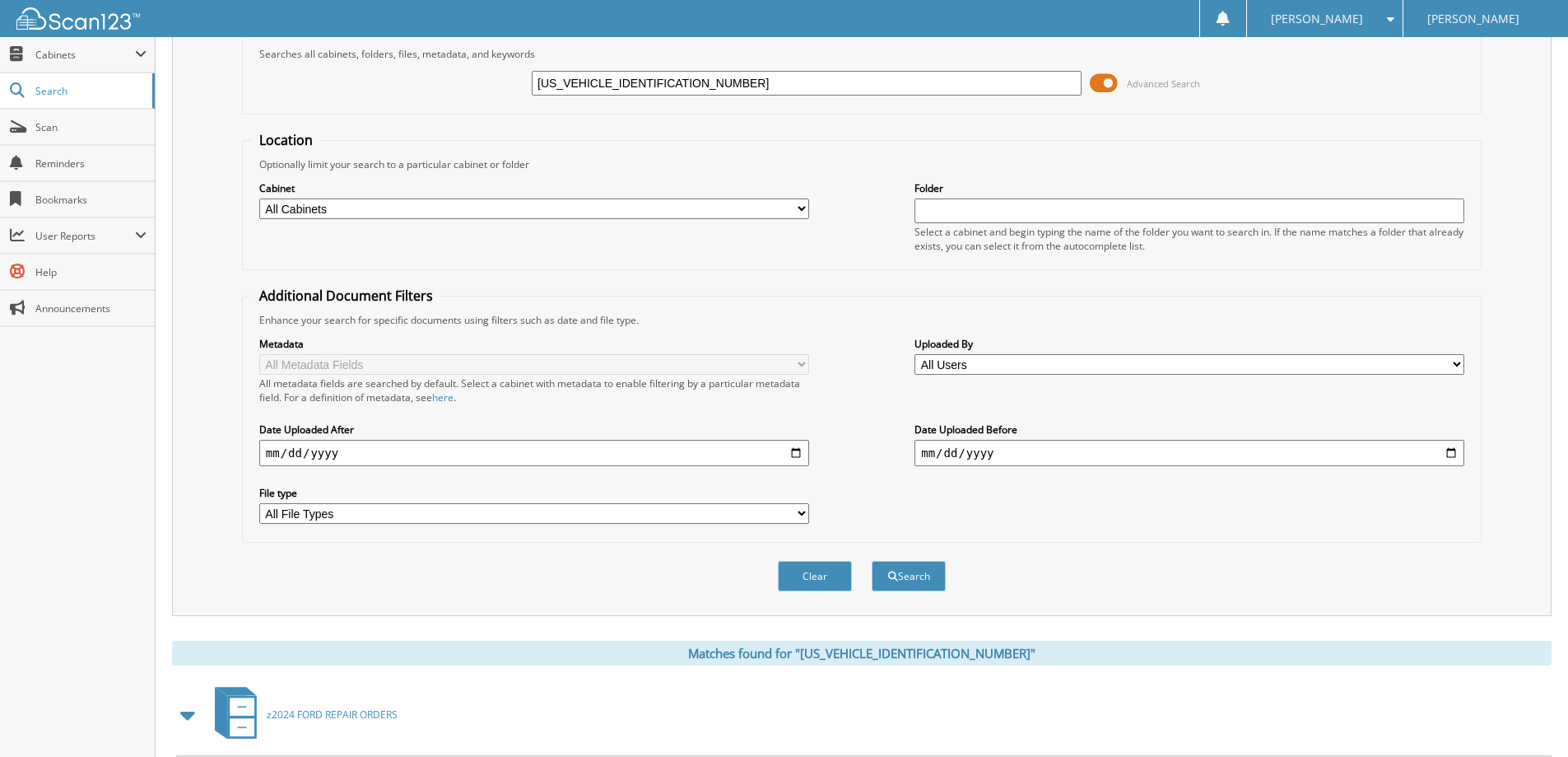
scroll to position [0, 0]
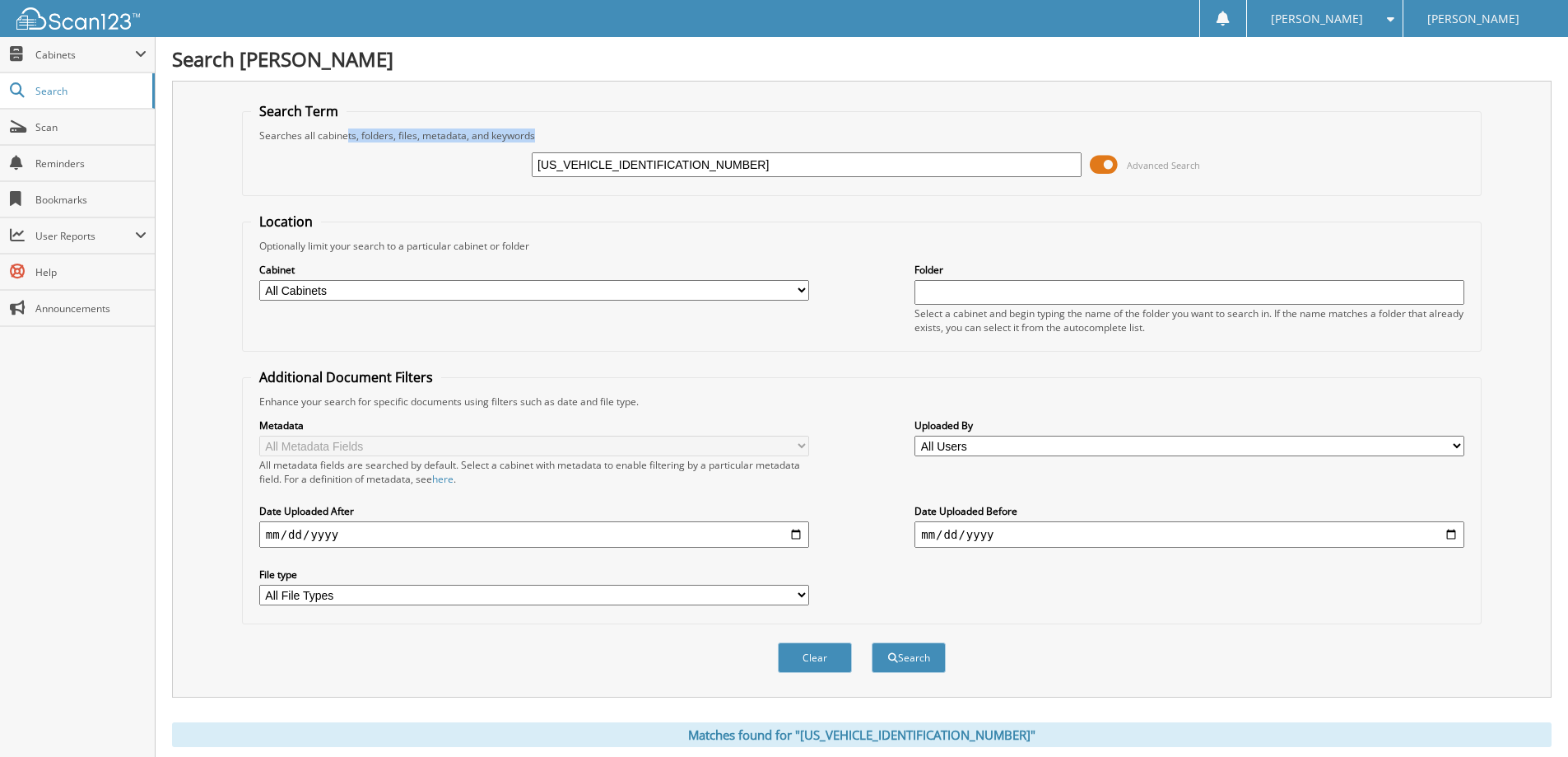
drag, startPoint x: 800, startPoint y: 147, endPoint x: 373, endPoint y: 121, distance: 427.8
click at [341, 123] on fieldset "Search Term Searches all cabinets, folders, files, metadata, and keywords 1FM5K…" at bounding box center [861, 148] width 1239 height 94
click at [658, 151] on div "1FM5K8GC8LGD10922" at bounding box center [806, 165] width 550 height 28
click at [659, 163] on input "1FM5K8GC8LGD10922" at bounding box center [806, 165] width 550 height 25
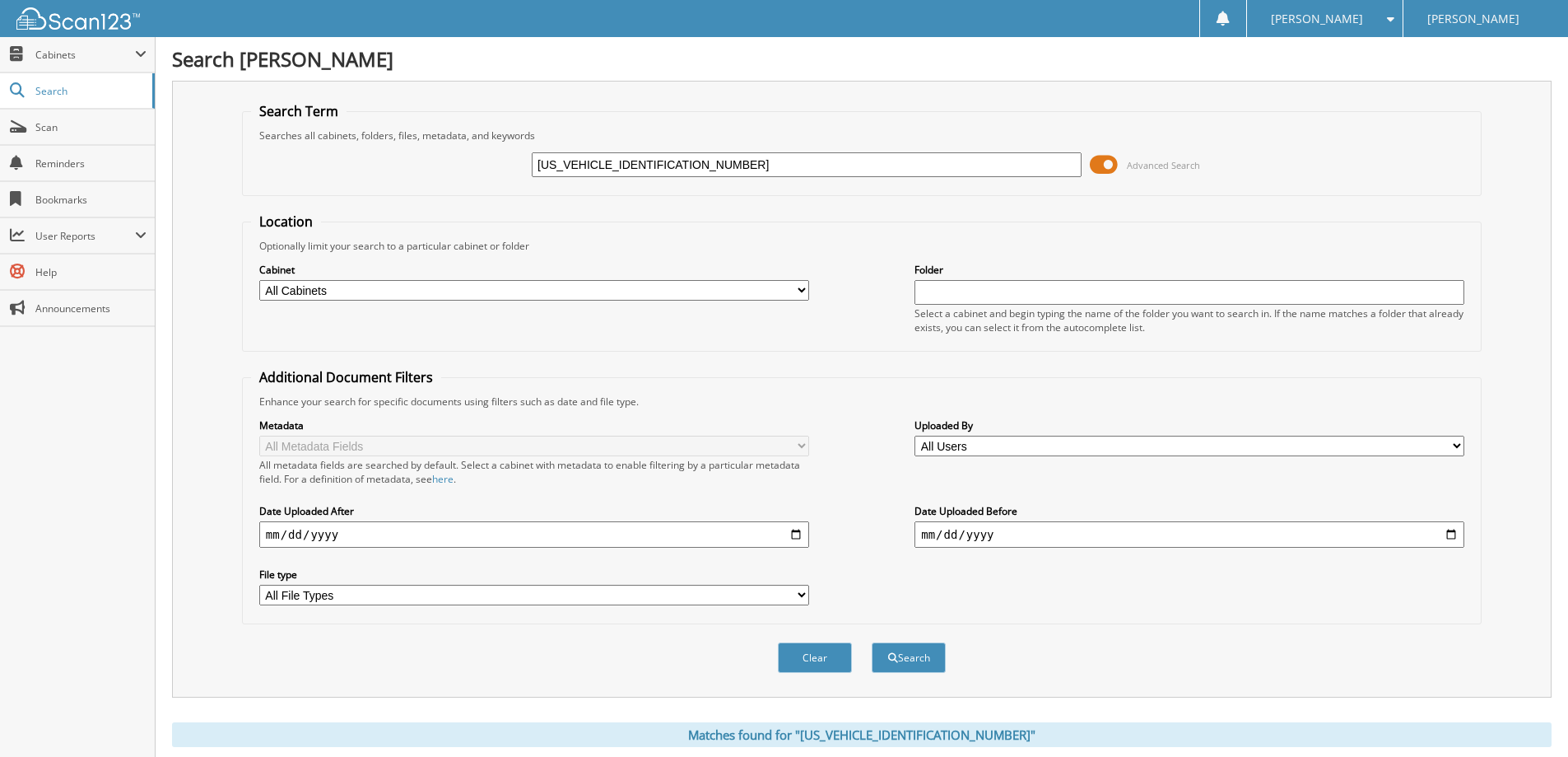
click at [659, 163] on input "1FM5K8GC8LGD10922" at bounding box center [806, 165] width 550 height 25
type input "2"
type input "20EX0922"
click at [872, 642] on button "Search" at bounding box center [908, 657] width 74 height 31
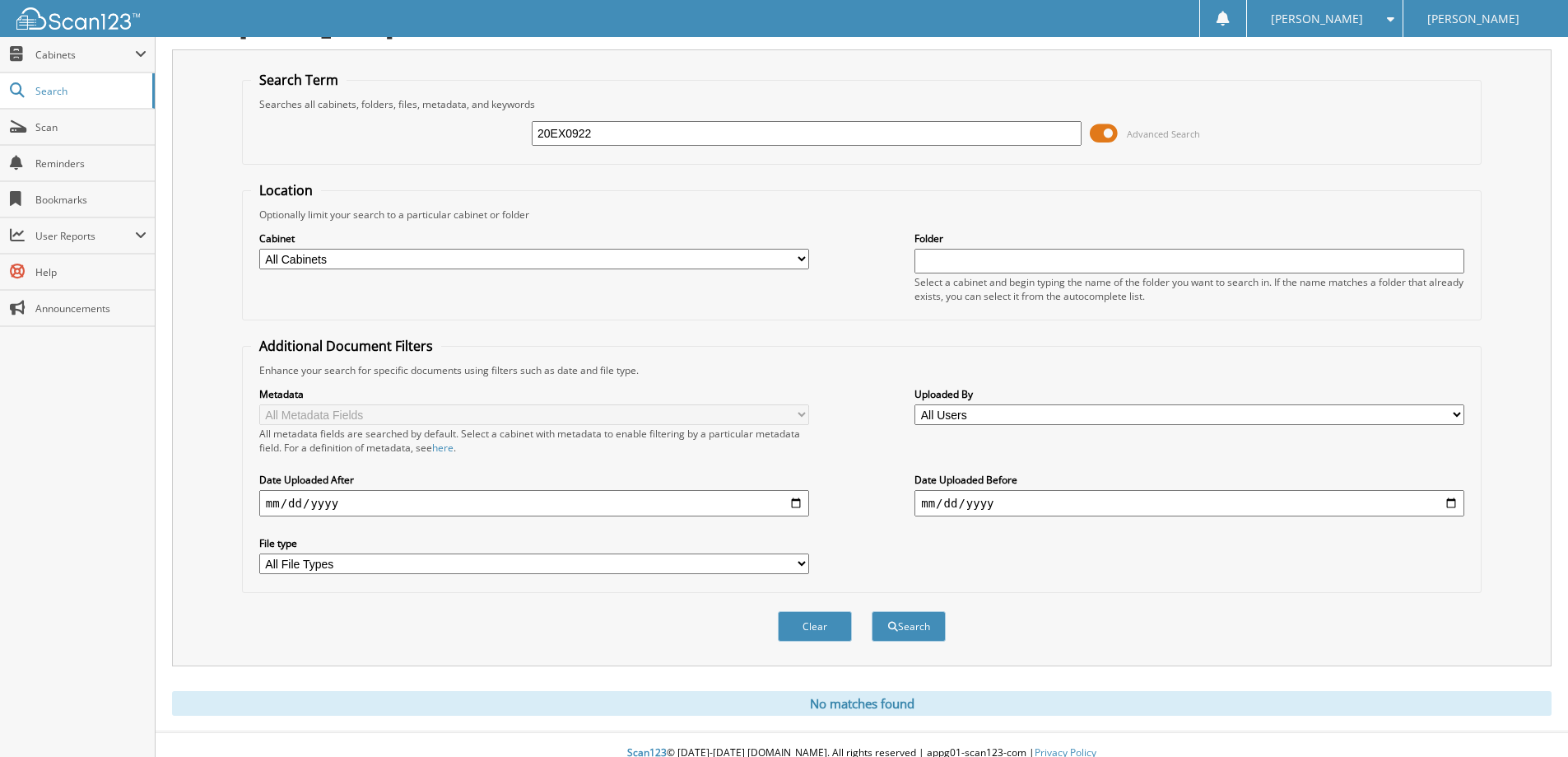
scroll to position [49, 0]
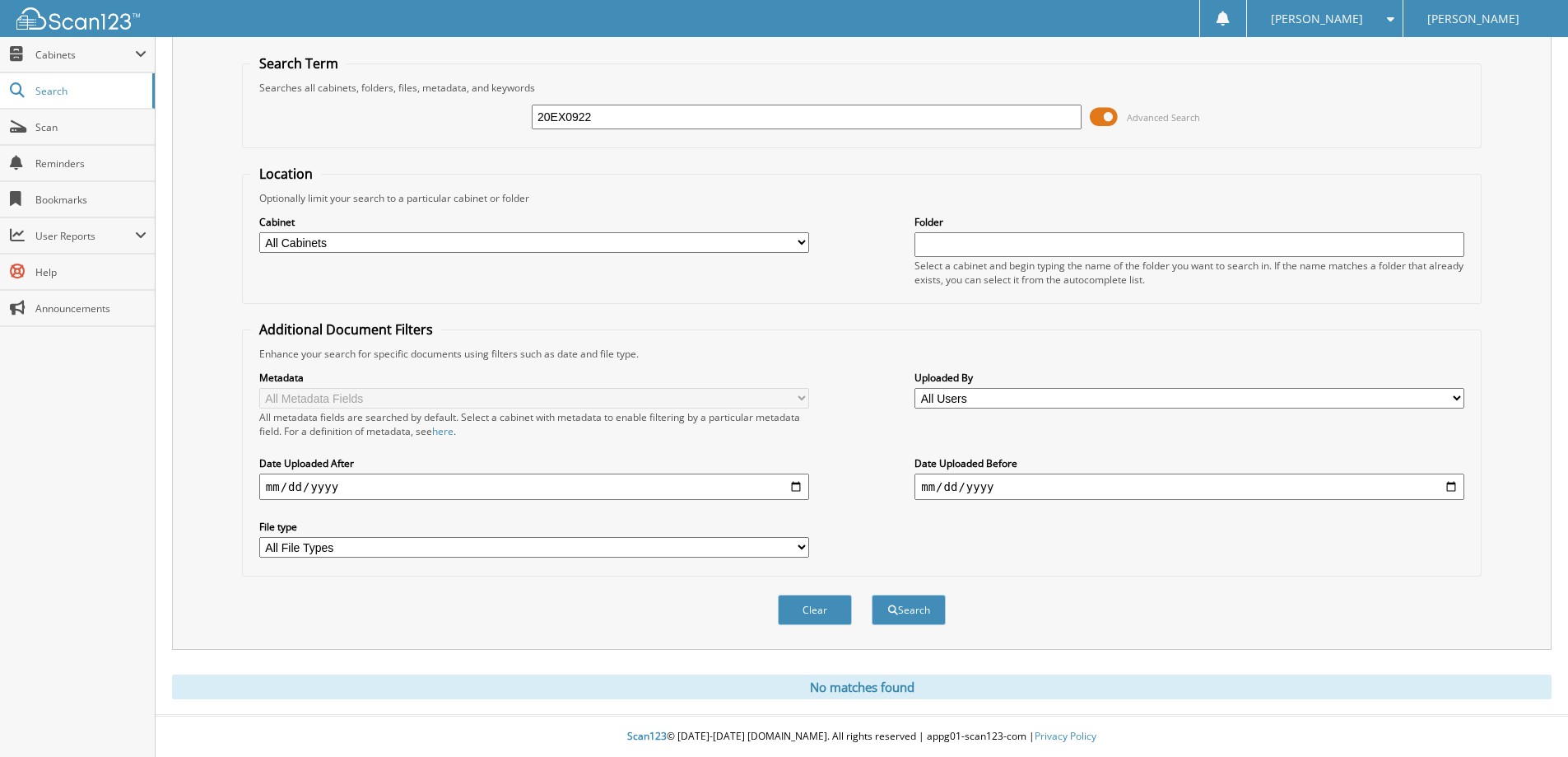
drag, startPoint x: 606, startPoint y: 119, endPoint x: 325, endPoint y: 83, distance: 283.3
click at [346, 85] on fieldset "Search Term Searches all cabinets, folders, files, metadata, and keywords 20EX0…" at bounding box center [861, 101] width 1239 height 94
type input "[PERSON_NAME]"
click at [872, 595] on button "Search" at bounding box center [908, 610] width 74 height 31
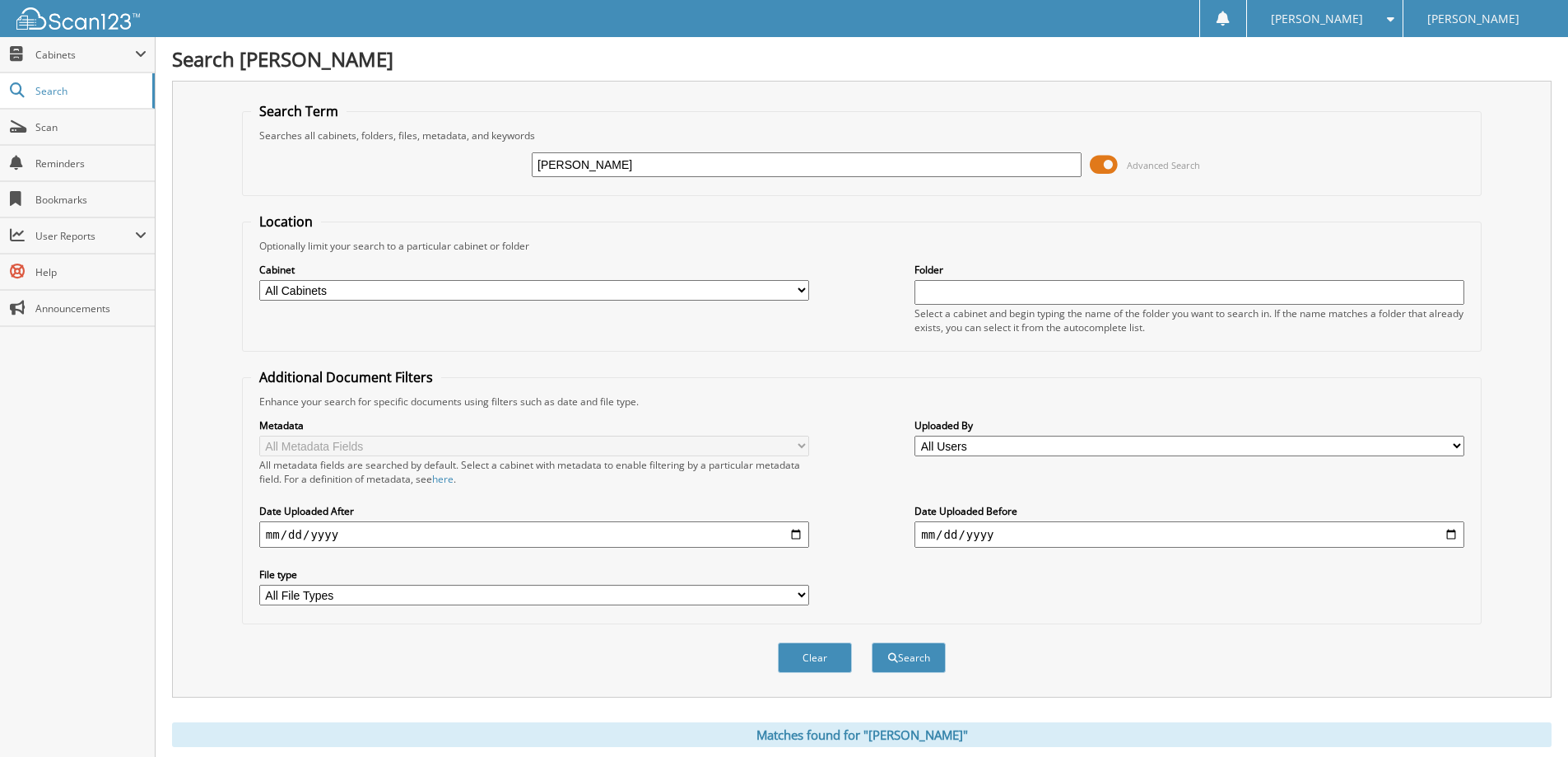
click at [793, 159] on input "[PERSON_NAME]" at bounding box center [806, 165] width 550 height 25
paste input "1FMCU9DZ0LUC4429901"
type input "[US_VEHICLE_IDENTIFICATION_NUMBER]"
click at [872, 642] on button "Search" at bounding box center [908, 657] width 74 height 31
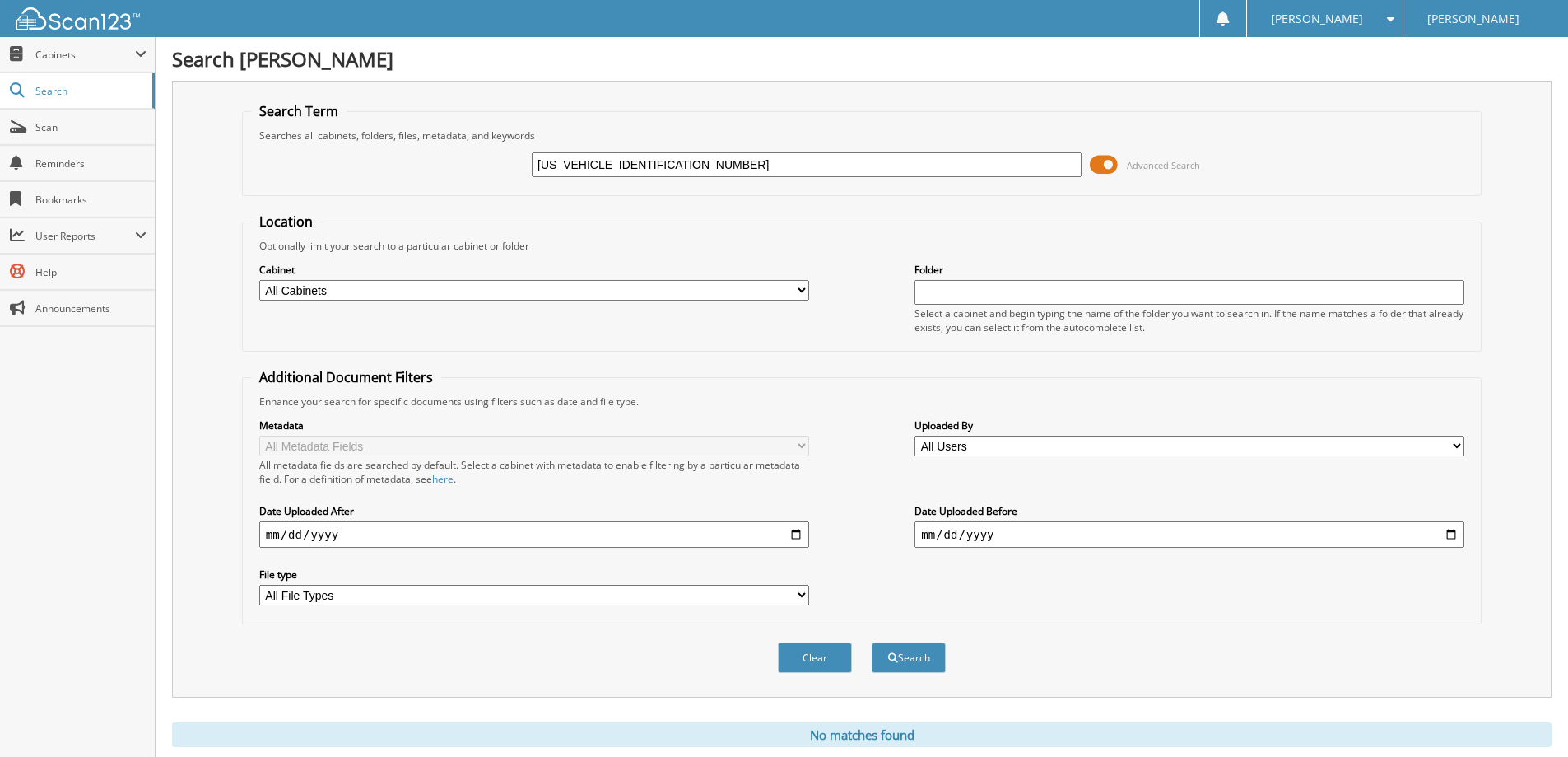
click at [723, 175] on input "1FMCU9DZ0LUC44299" at bounding box center [806, 165] width 550 height 25
paste input "TEW1E50LKF4926701"
type input "1FTEW1E50LKF49267"
click at [872, 642] on button "Search" at bounding box center [908, 657] width 74 height 31
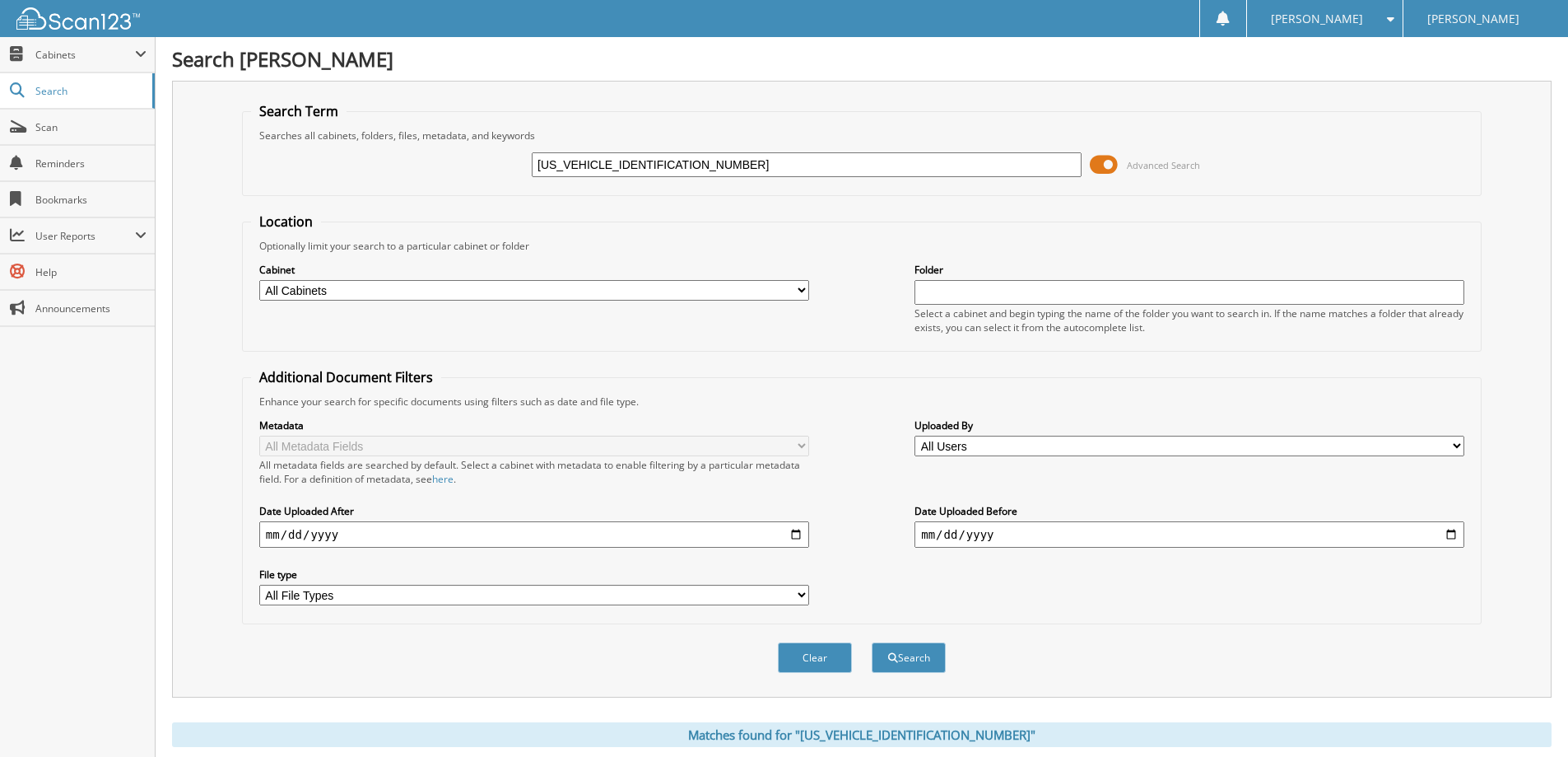
click at [663, 168] on input "1FTEW1E50LKF49267" at bounding box center [806, 165] width 550 height 25
paste input "8W3BM7PEC9489801"
type input "1FT8W3BM7PEC94898"
click at [872, 642] on button "Search" at bounding box center [908, 657] width 74 height 31
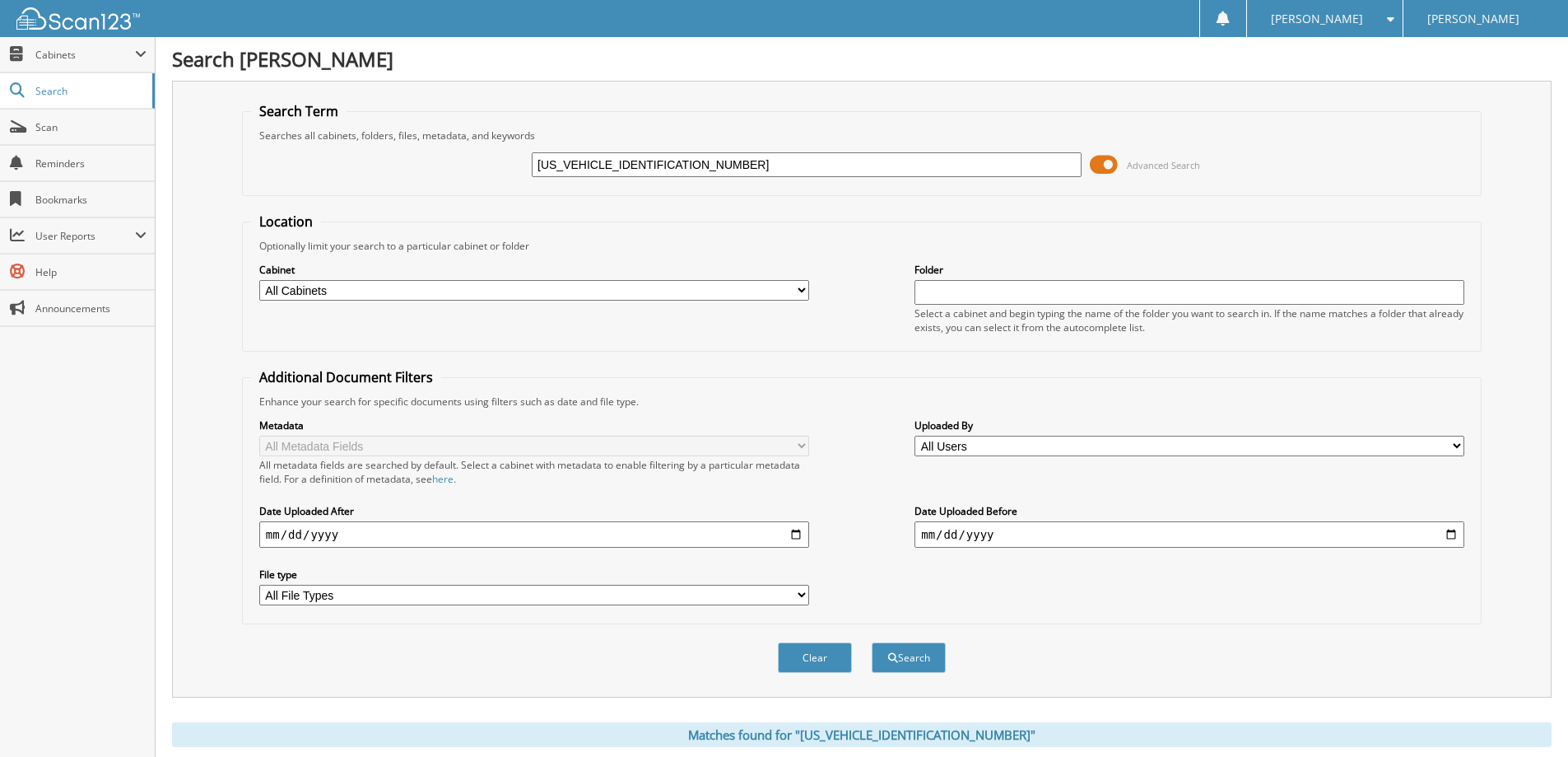
click at [711, 168] on input "[US_VEHICLE_IDENTIFICATION_NUMBER]" at bounding box center [806, 165] width 550 height 25
paste input "FW1E83MFB3259001"
type input "[US_VEHICLE_IDENTIFICATION_NUMBER]"
click at [872, 642] on button "Search" at bounding box center [908, 657] width 74 height 31
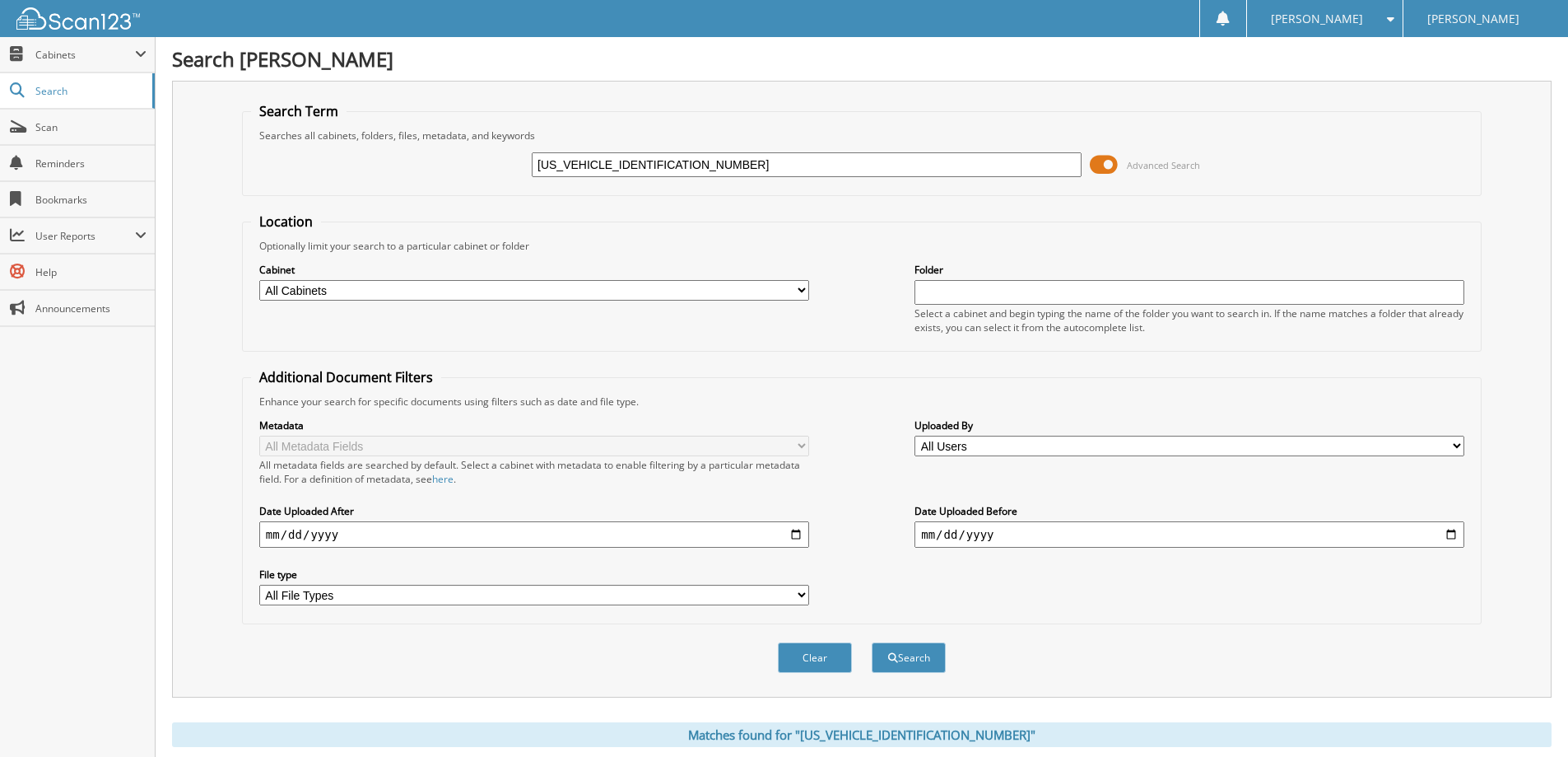
click at [623, 175] on input "1FTFW1E83MFB32590" at bounding box center [806, 165] width 550 height 25
paste input "BR2YG4PKB7786901"
type input "[US_VEHICLE_IDENTIFICATION_NUMBER]"
click at [872, 642] on button "Search" at bounding box center [908, 657] width 74 height 31
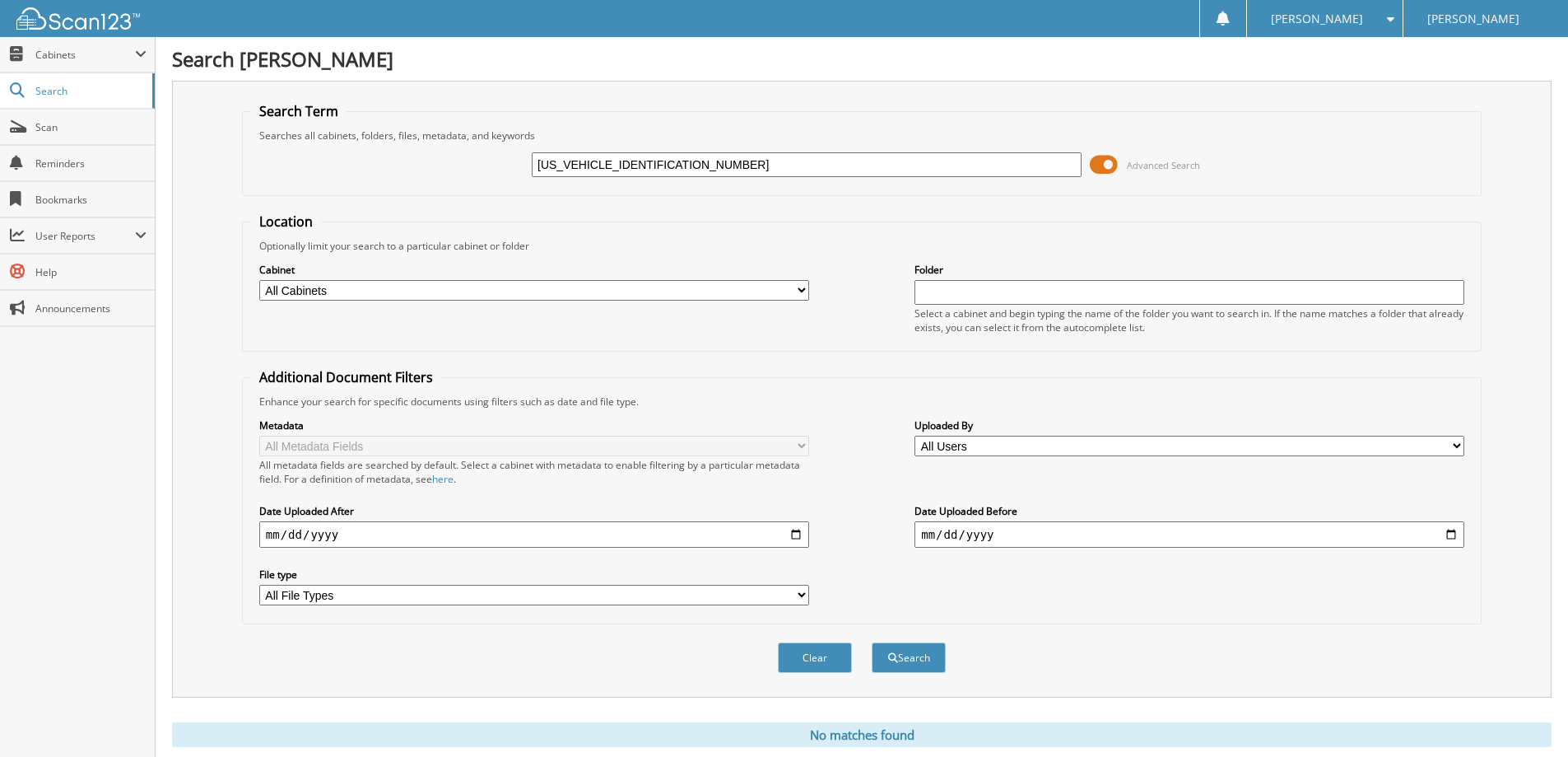
click at [599, 164] on input "[US_VEHICLE_IDENTIFICATION_NUMBER]" at bounding box center [806, 165] width 550 height 25
paste input "FW1E80PFC4482001"
type input "[US_VEHICLE_IDENTIFICATION_NUMBER]"
click at [872, 642] on button "Search" at bounding box center [908, 657] width 74 height 31
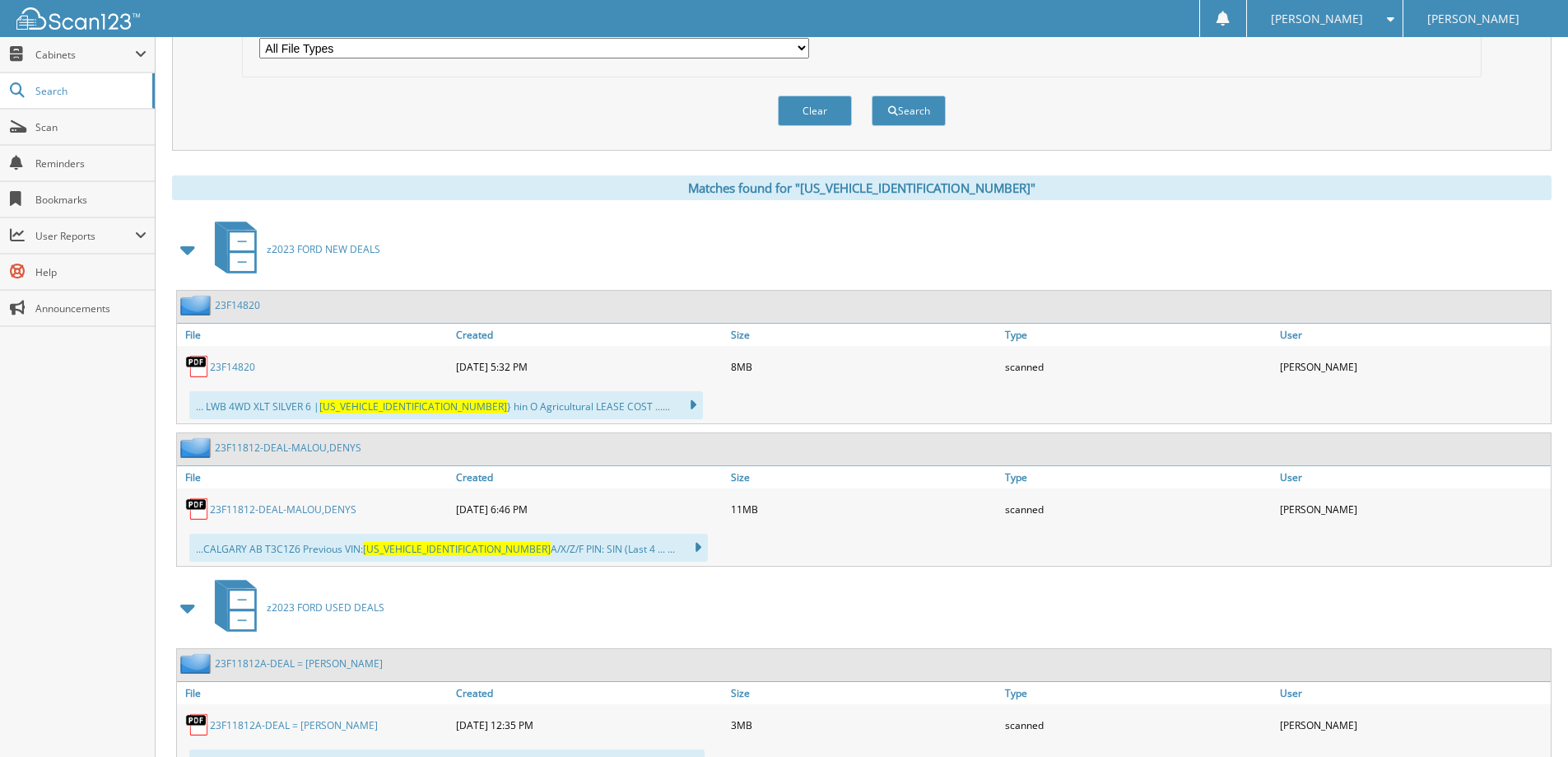
scroll to position [576, 0]
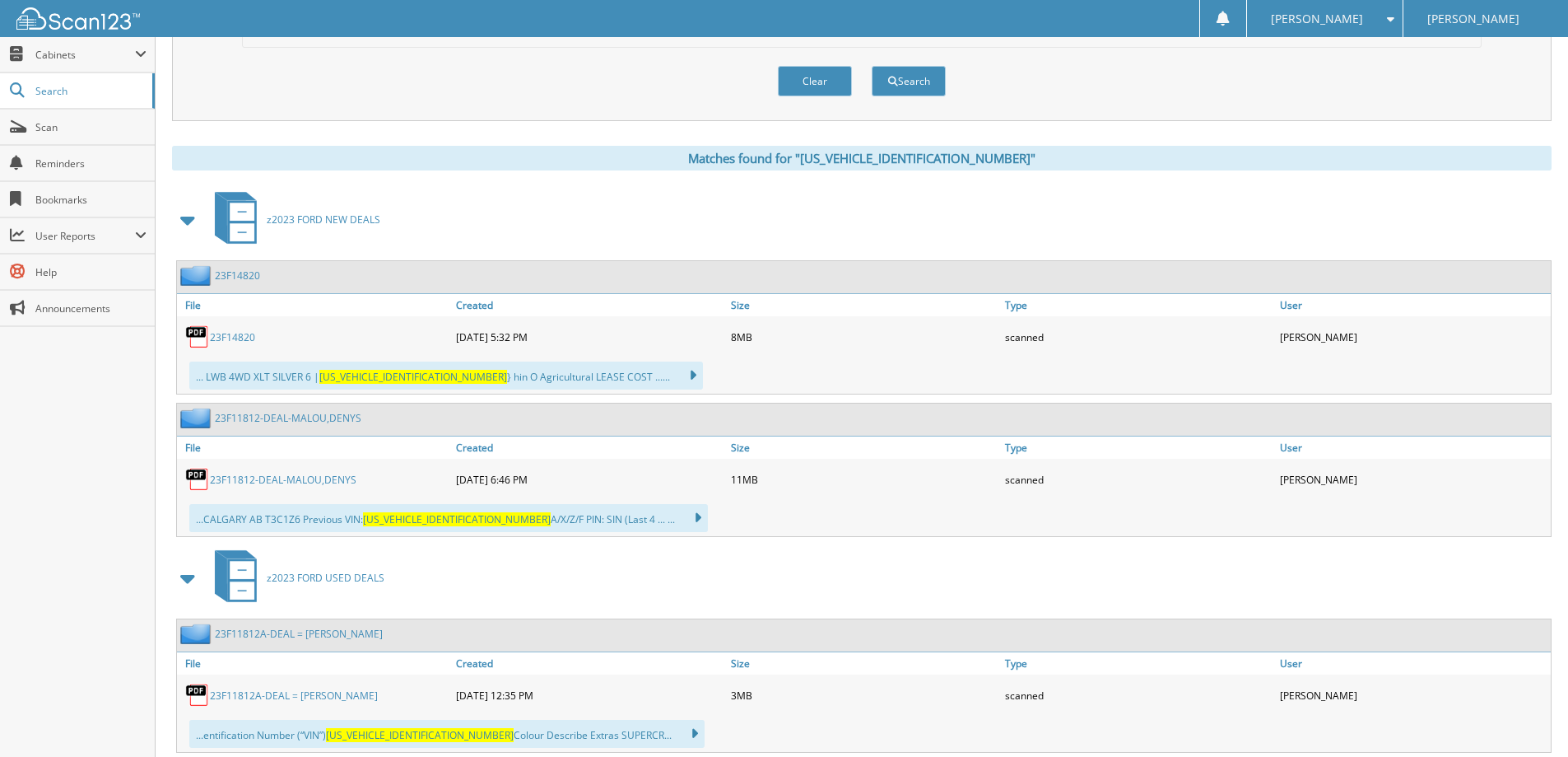
click at [233, 350] on div "23F14820" at bounding box center [315, 337] width 275 height 33
click at [233, 341] on link "23F14820" at bounding box center [232, 337] width 46 height 14
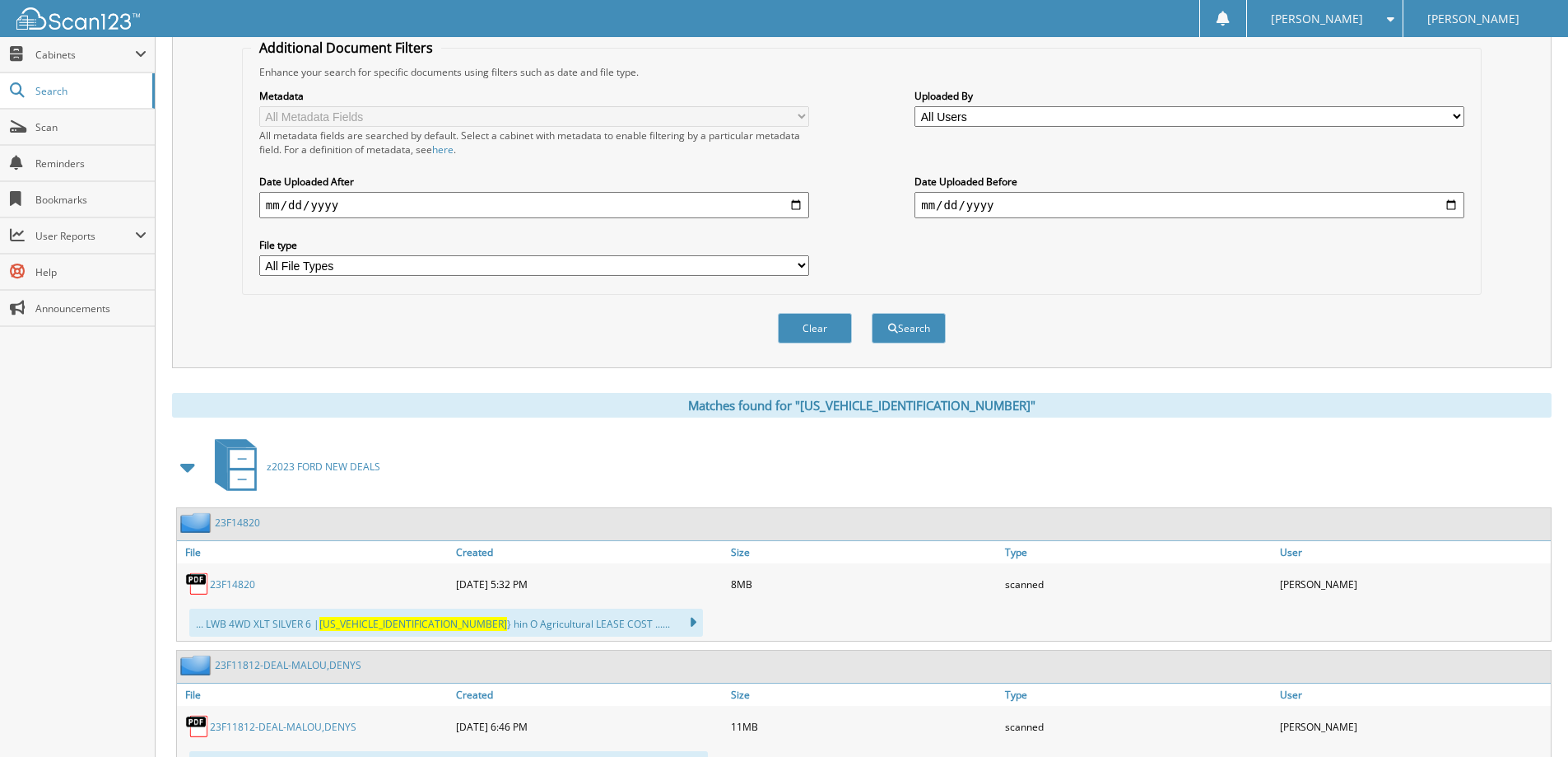
scroll to position [82, 0]
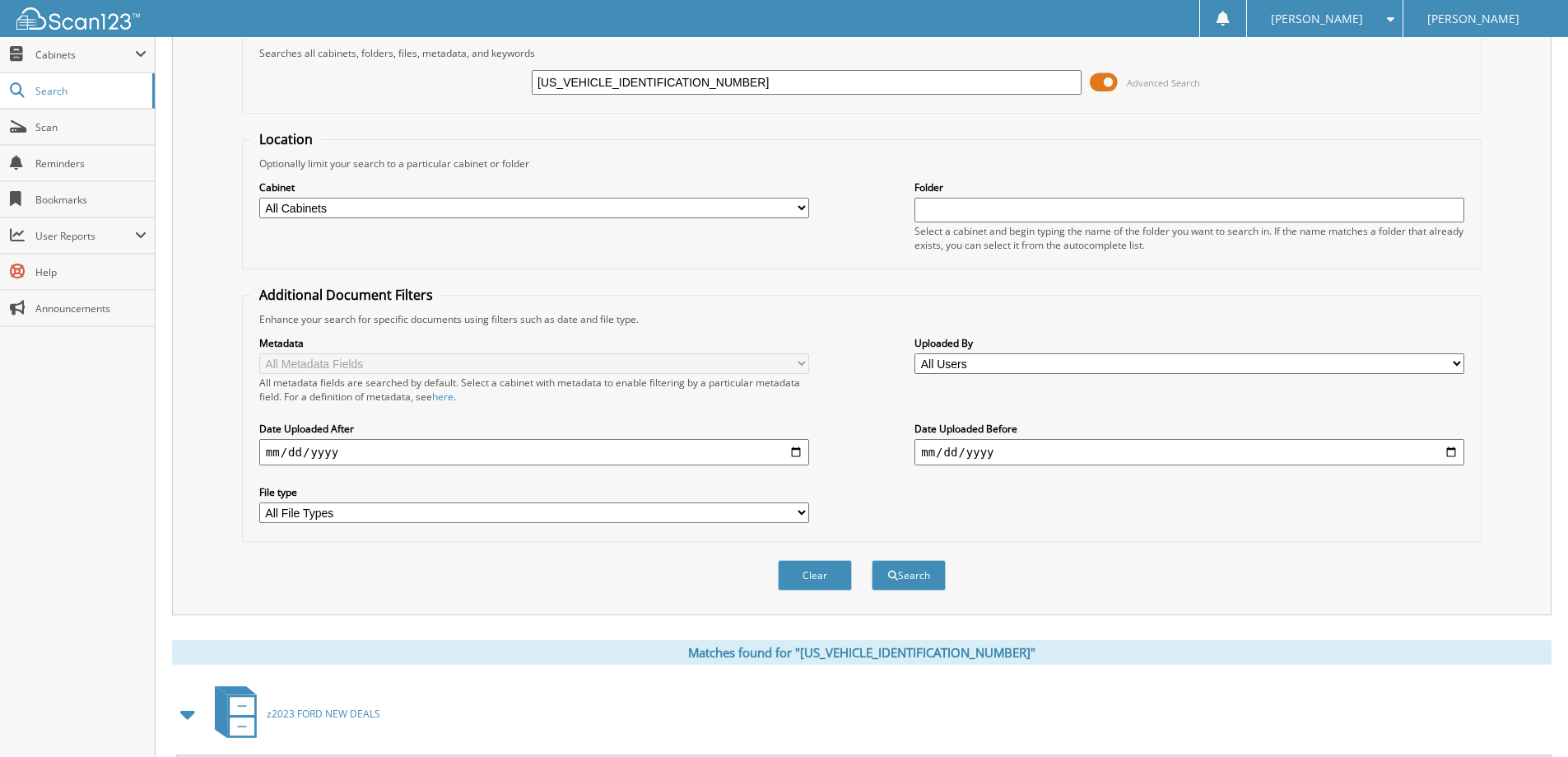
click at [705, 94] on input "[US_VEHICLE_IDENTIFICATION_NUMBER]" at bounding box center [806, 82] width 550 height 25
paste input "MCU9JA2RUA8133801"
type input "[US_VEHICLE_IDENTIFICATION_NUMBER]"
click at [872, 560] on button "Search" at bounding box center [908, 575] width 74 height 31
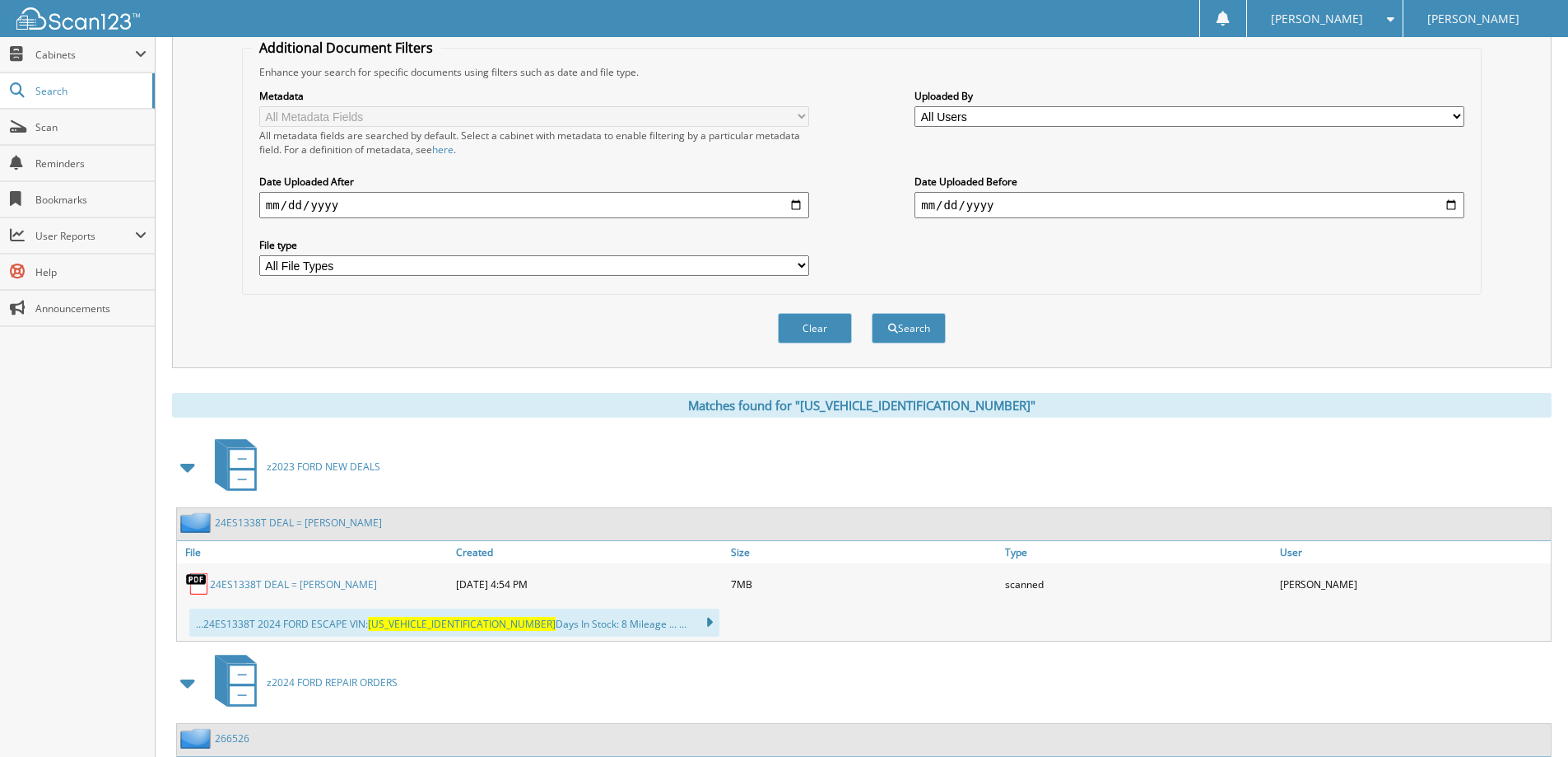
scroll to position [576, 0]
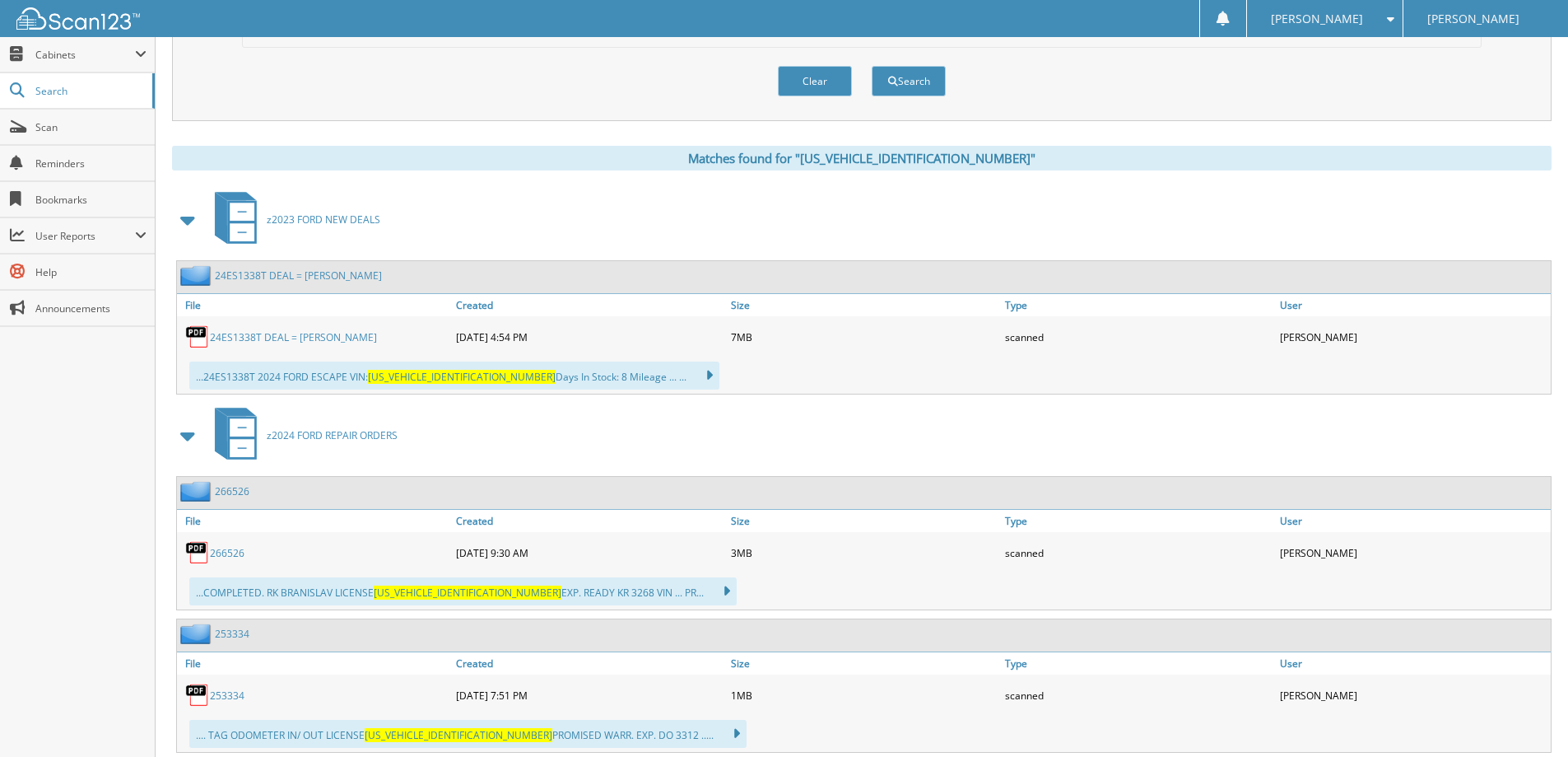
click at [316, 341] on link "24ES1338T DEAL = HUBBARD, ROBERTA" at bounding box center [293, 337] width 167 height 14
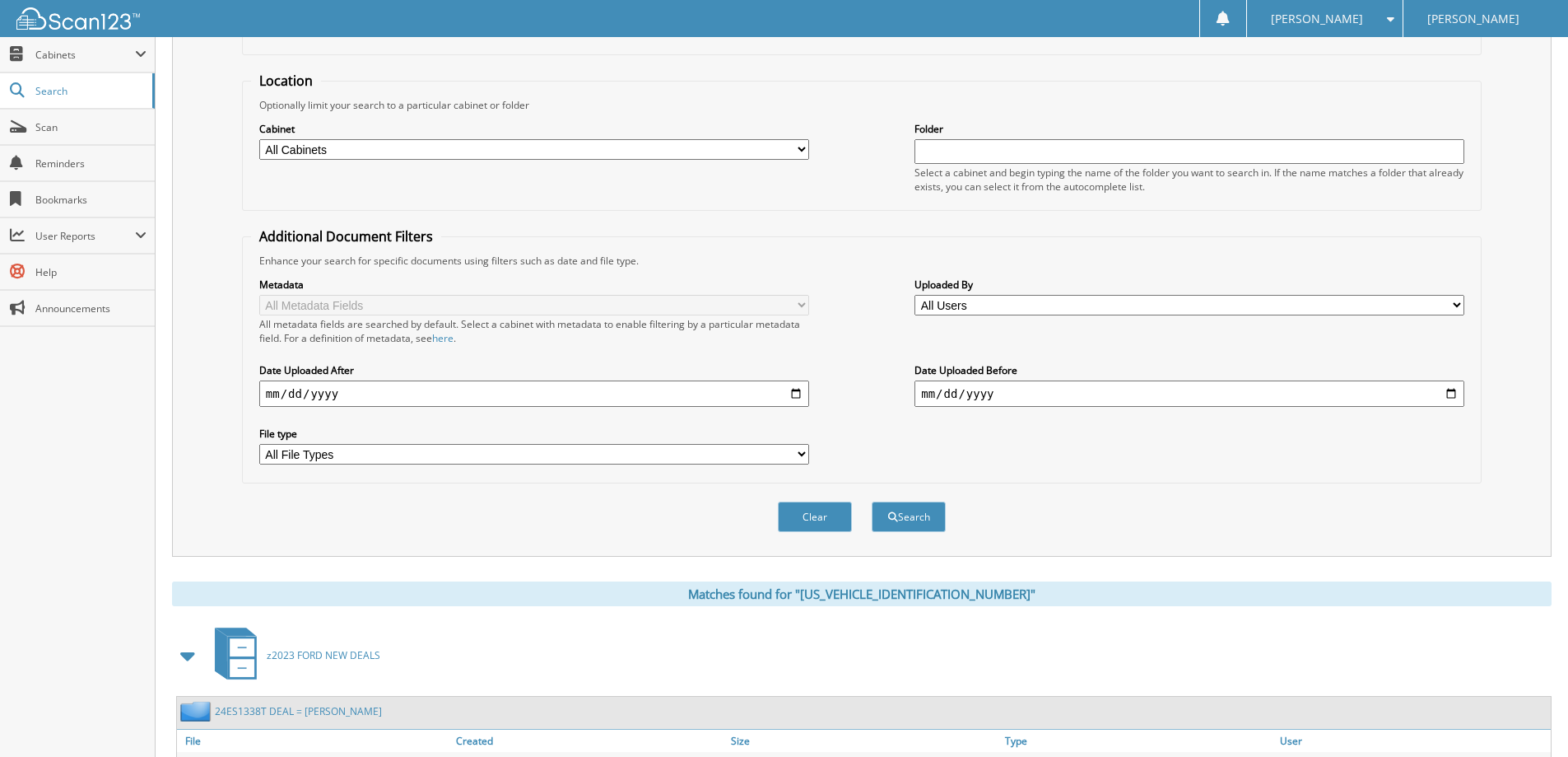
scroll to position [0, 0]
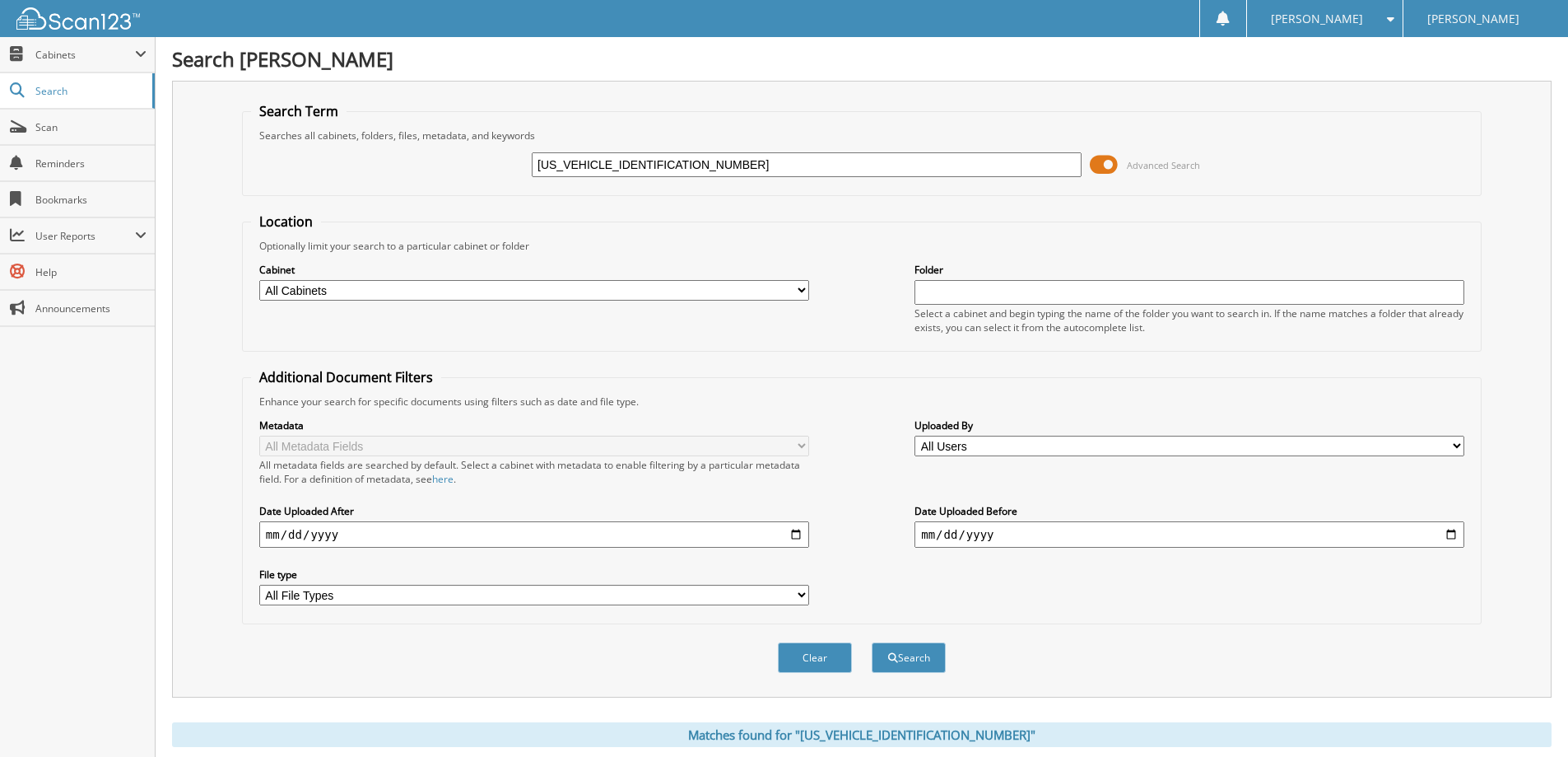
click at [796, 168] on input "1FMCU9JA2RUA81338" at bounding box center [806, 165] width 550 height 25
paste input "T6W3L70RWG2985301"
type input "1FT6W3L70RWG2985"
click at [872, 642] on button "Search" at bounding box center [908, 657] width 74 height 31
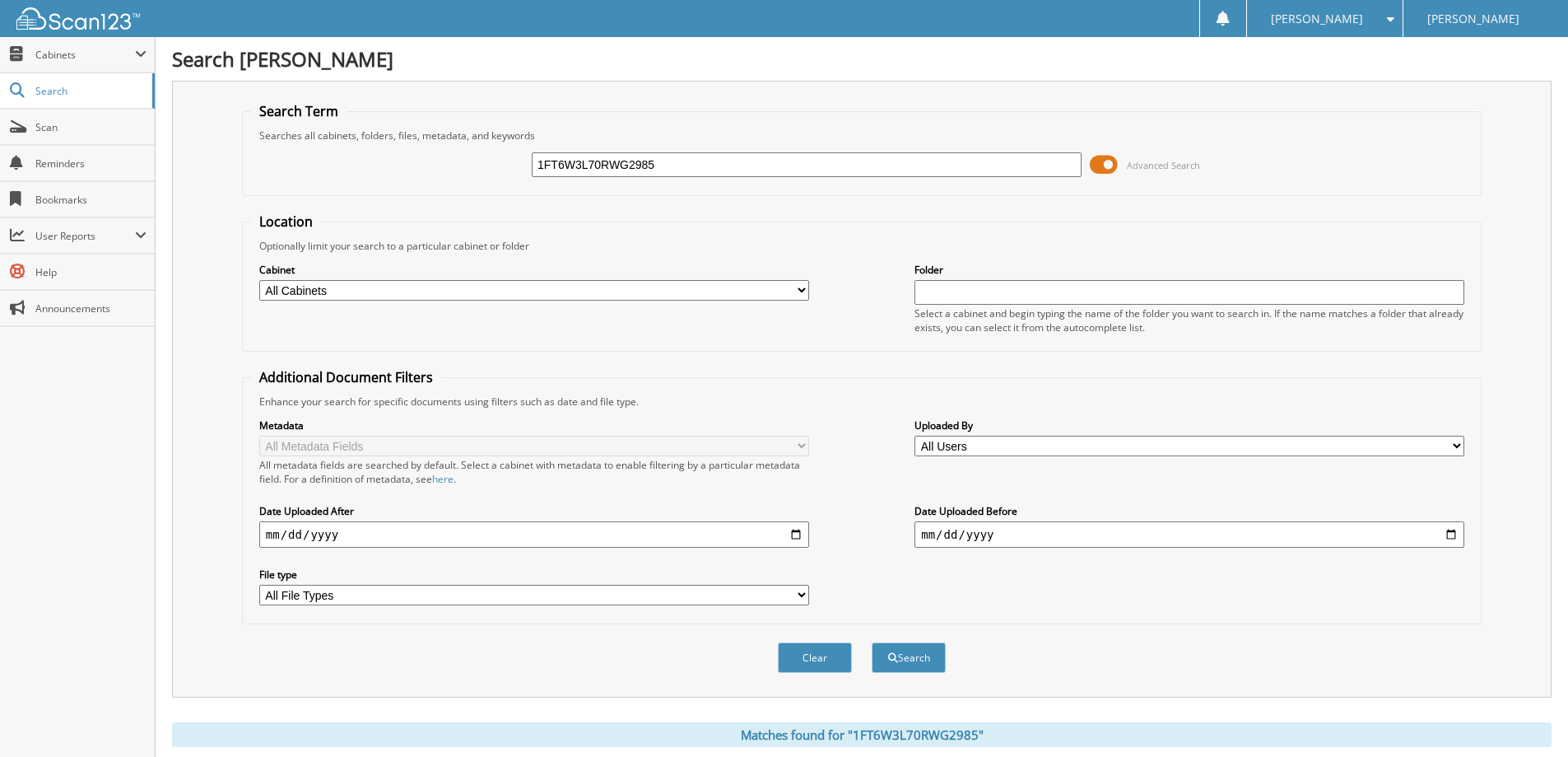
click at [687, 167] on input "1FT6W3L70RWG2985" at bounding box center [806, 165] width 550 height 25
type input "[US_VEHICLE_IDENTIFICATION_NUMBER]"
click at [872, 642] on button "Search" at bounding box center [908, 657] width 74 height 31
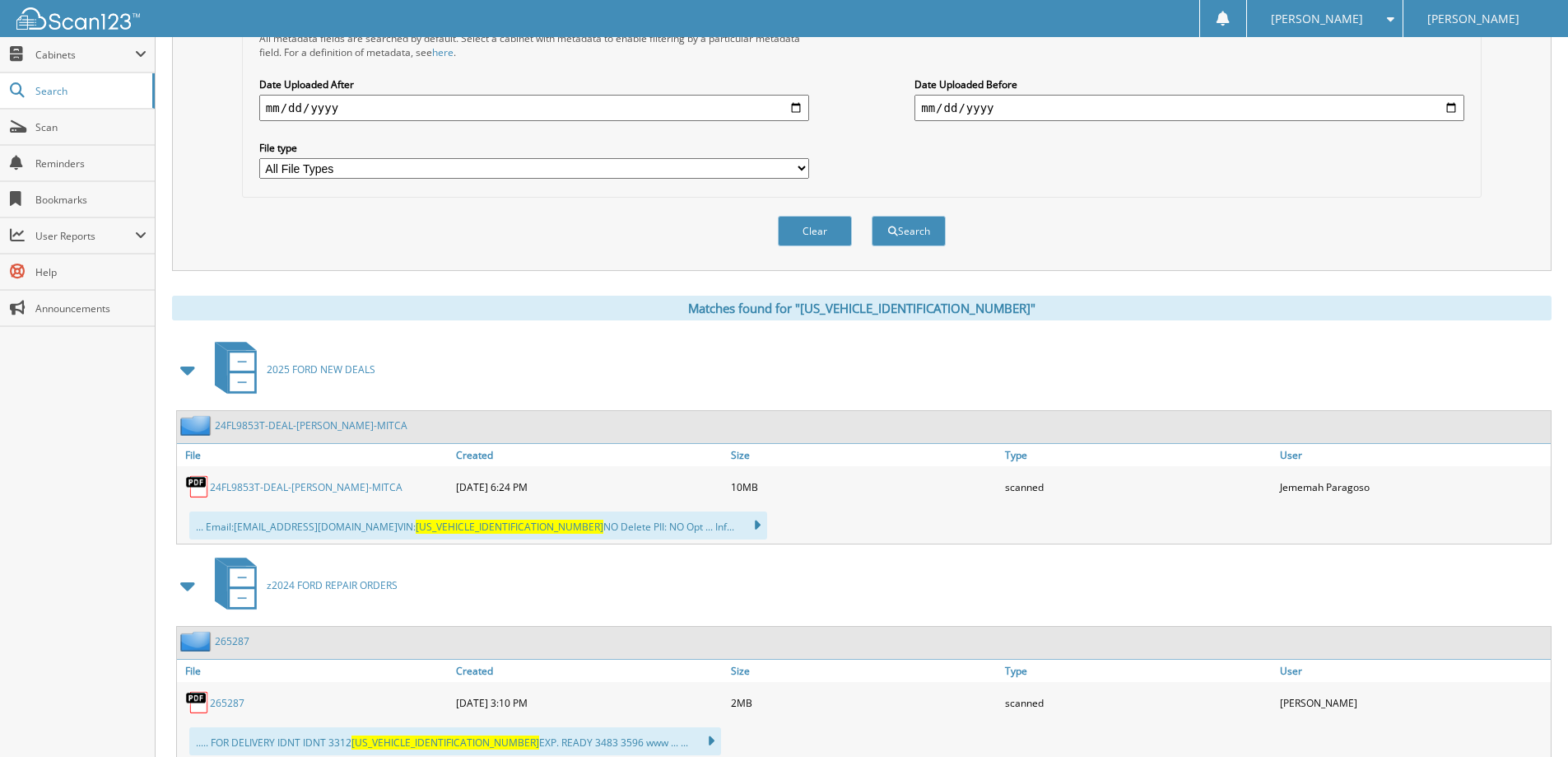
scroll to position [480, 0]
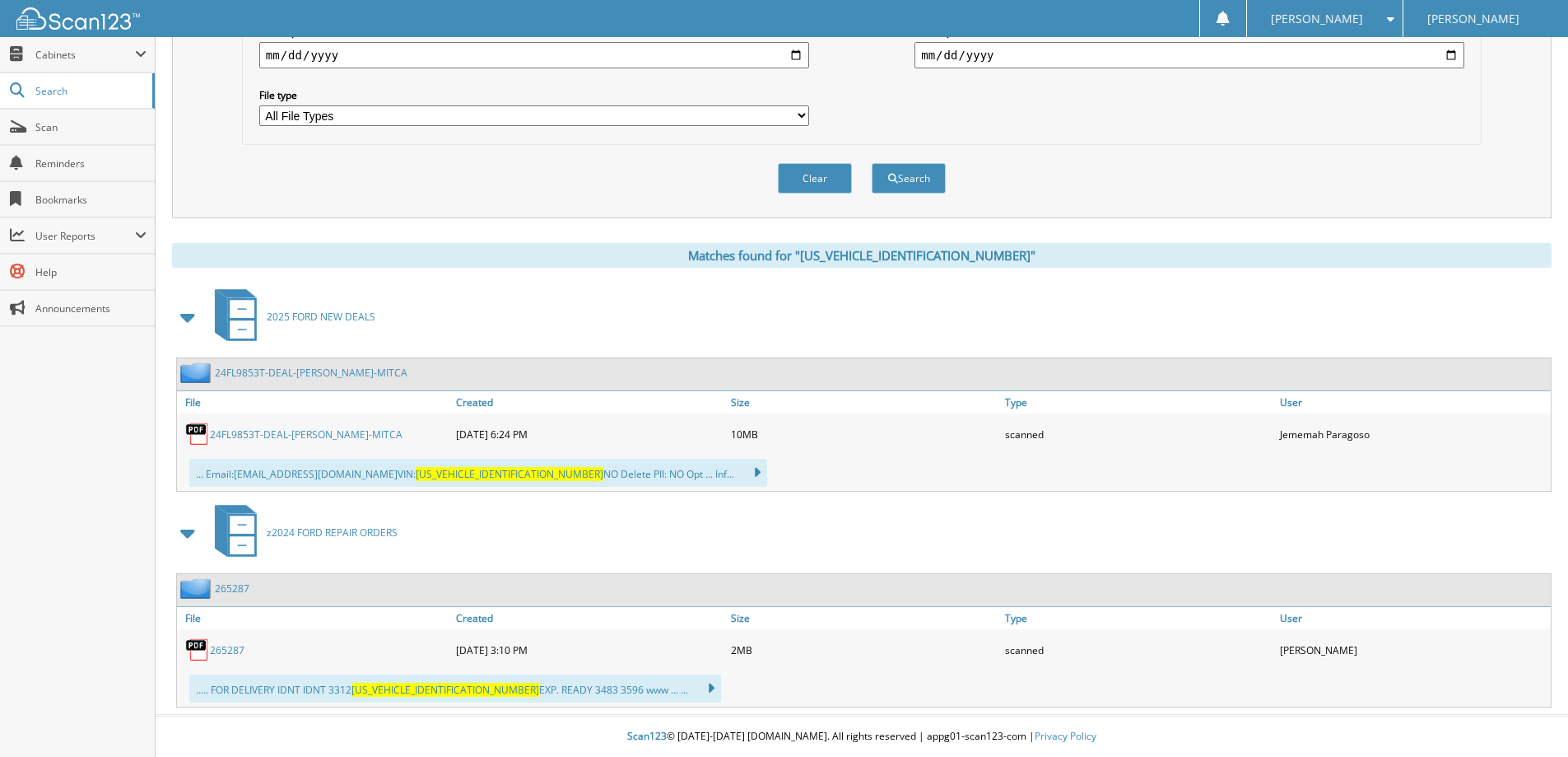
click at [340, 442] on div "24FL9853T-DEAL-OPREA, OSCAR-MITCA" at bounding box center [315, 434] width 275 height 33
click at [342, 434] on link "24FL9853T-DEAL-OPREA, OSCAR-MITCA" at bounding box center [305, 434] width 193 height 14
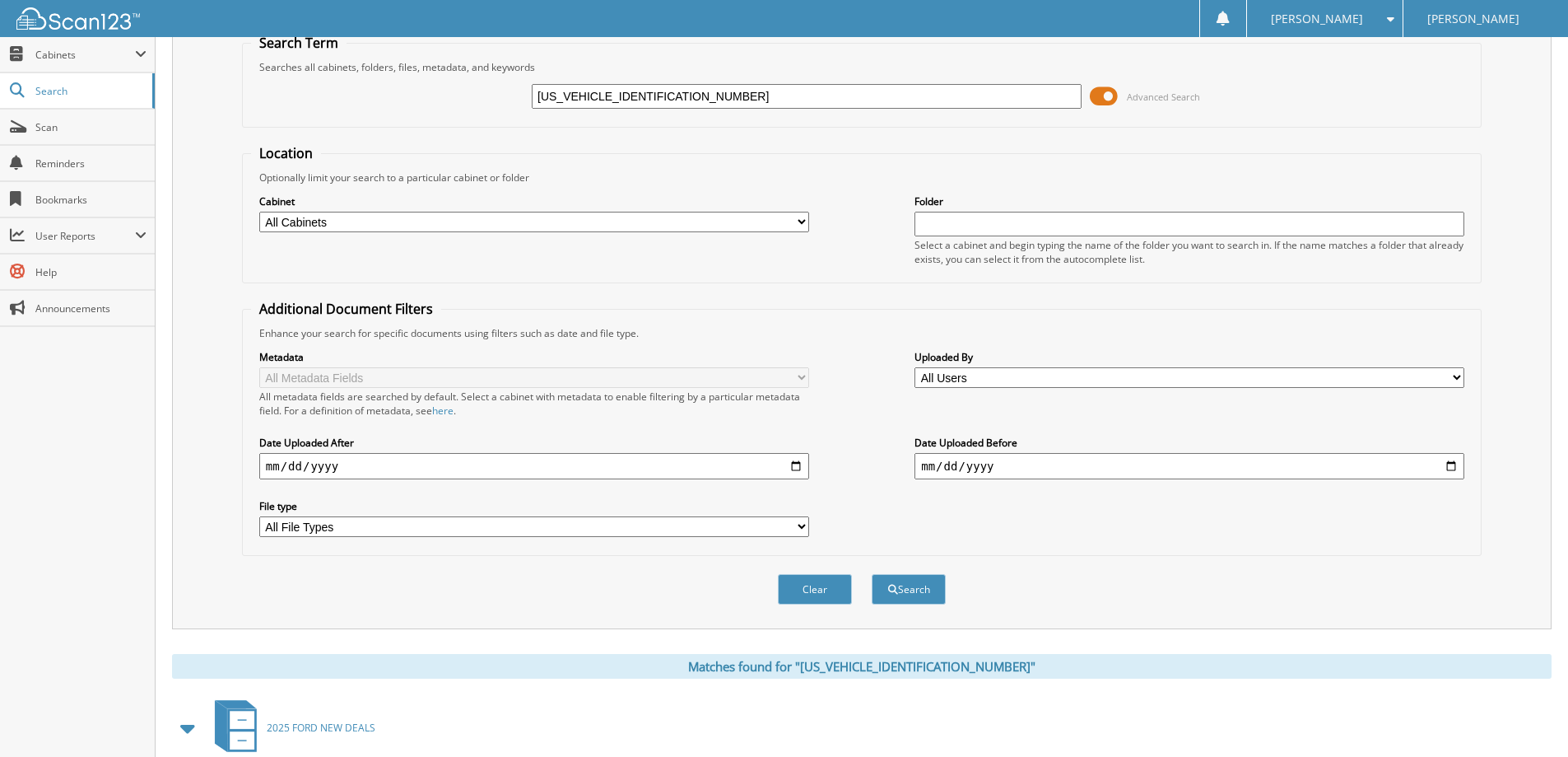
scroll to position [0, 0]
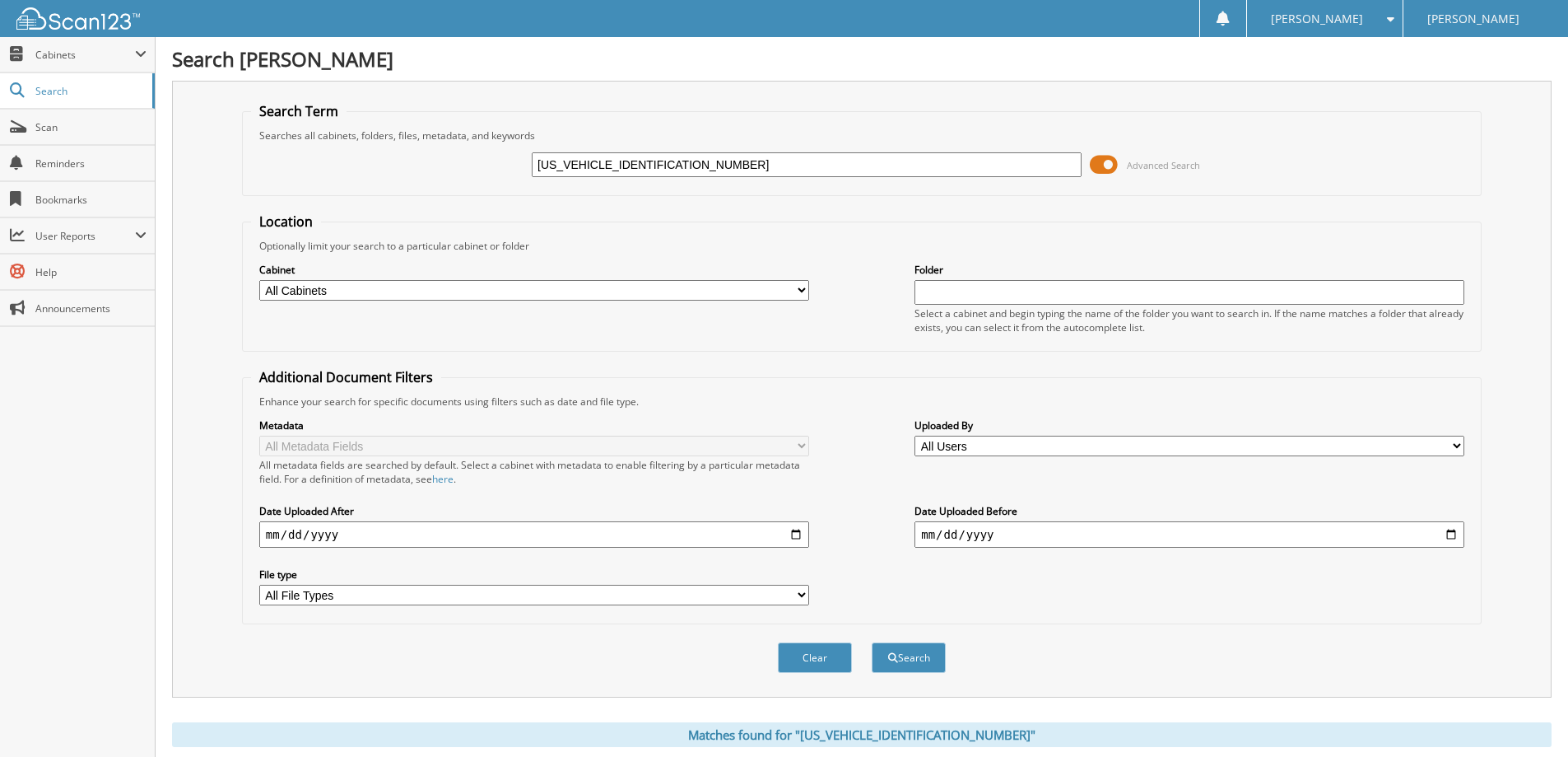
click at [681, 166] on input "1FT6W3L70RWG29853" at bounding box center [806, 165] width 550 height 25
paste input "MDE5BH3NLA7802001"
click at [727, 301] on div "Cabinet All Cabinets 2025 FORD NEW DEALS 2025 FORD USED DEALS z2022 FORD NEW DE…" at bounding box center [534, 282] width 550 height 41
click at [709, 171] on input "1FMDE5BH3NLA7802001" at bounding box center [806, 165] width 550 height 25
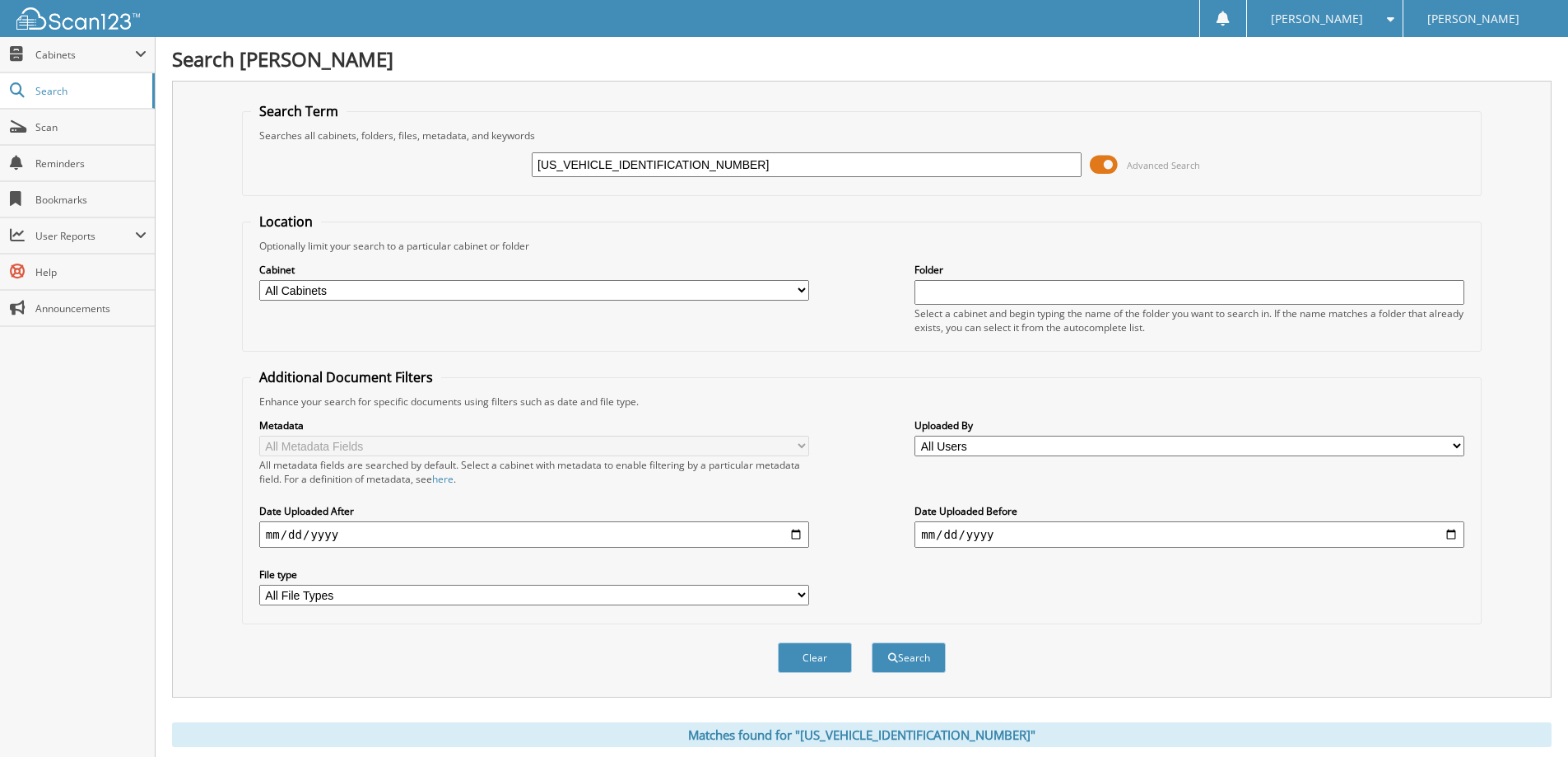
type input "1FMDE5BH3NLA78020"
click at [872, 642] on button "Search" at bounding box center [908, 657] width 74 height 31
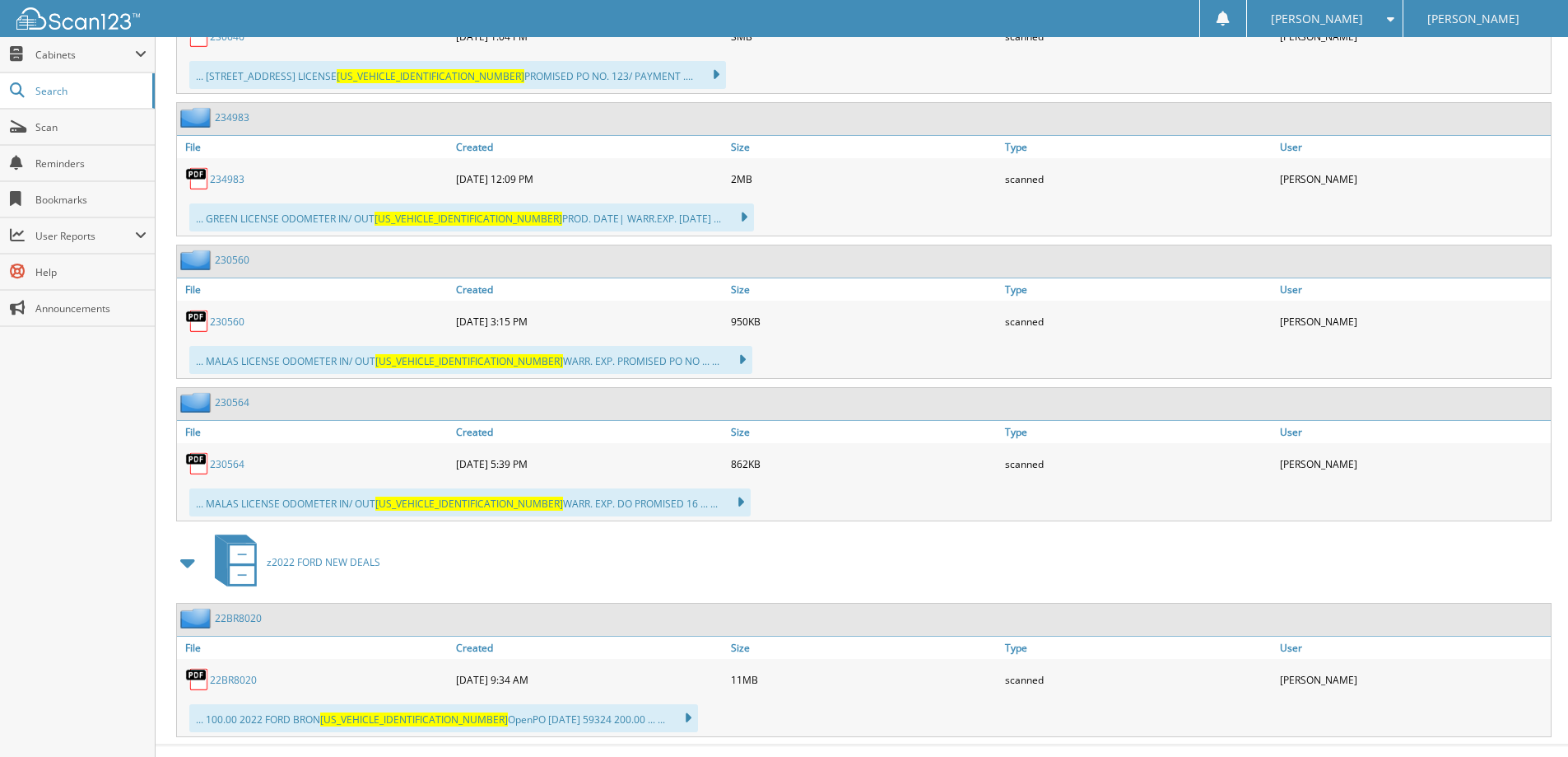
scroll to position [2119, 0]
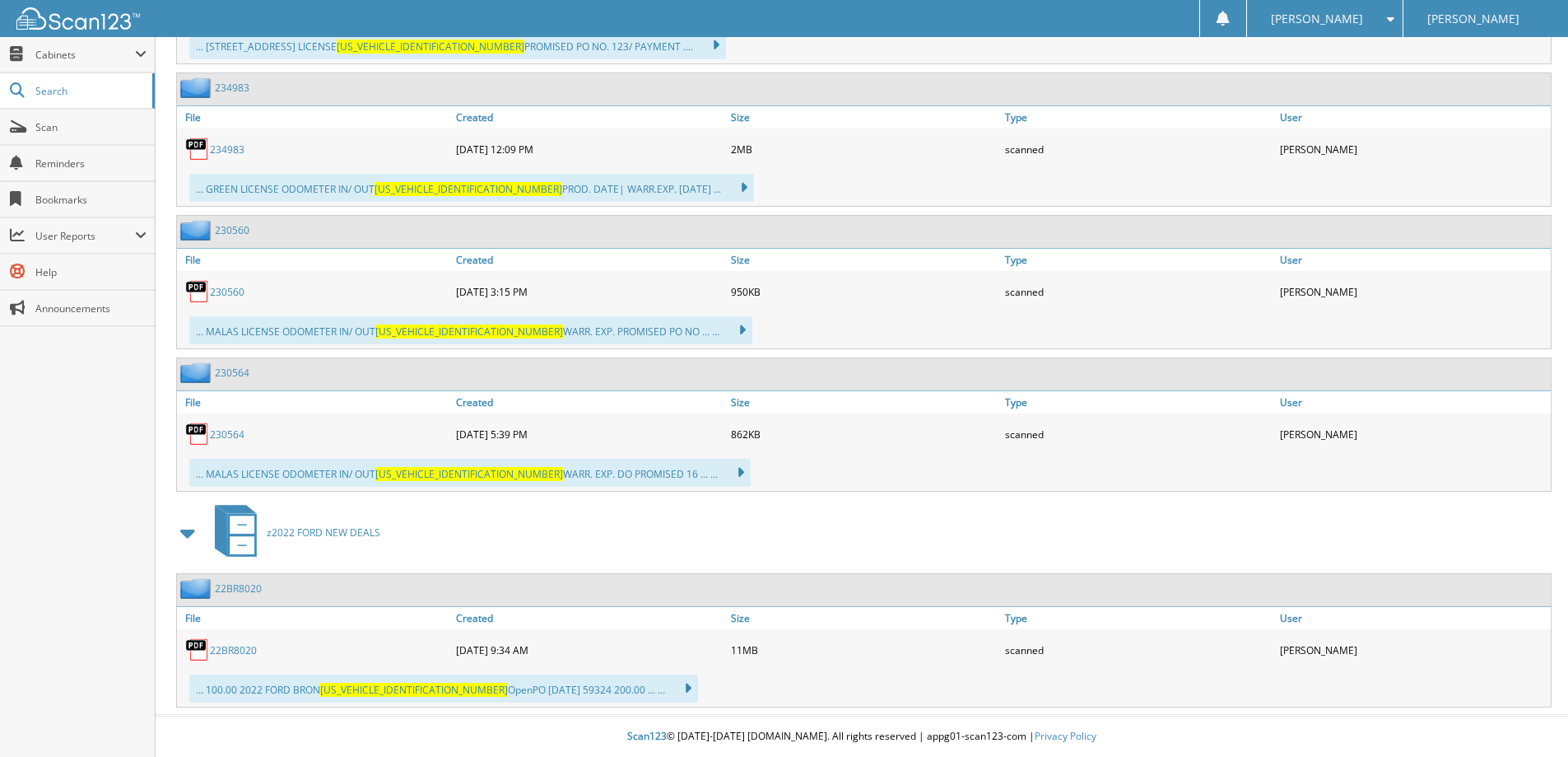
click at [235, 657] on div "22BR8020" at bounding box center [315, 649] width 275 height 33
click at [237, 648] on link "22BR8020" at bounding box center [233, 649] width 47 height 14
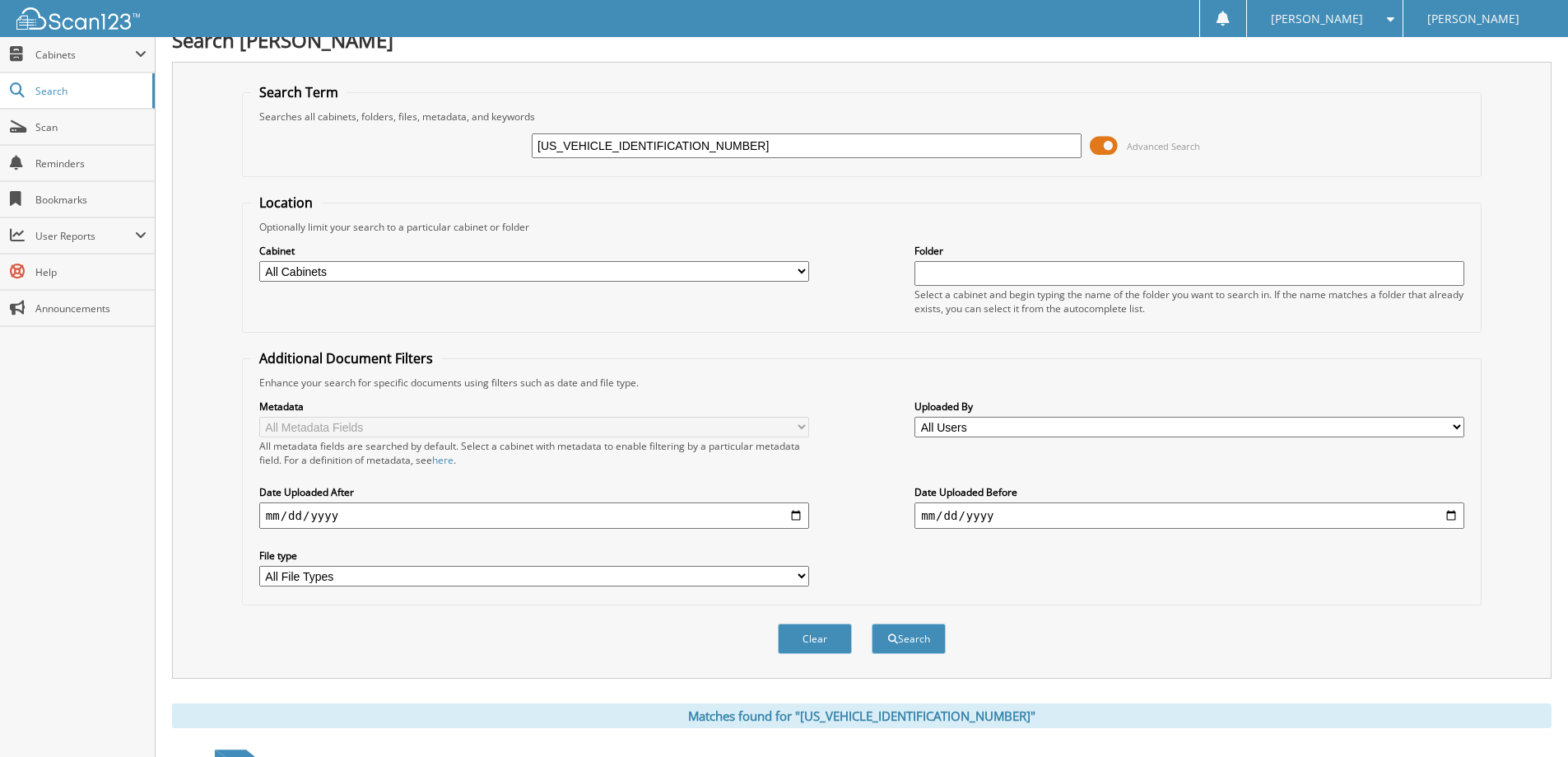
scroll to position [0, 0]
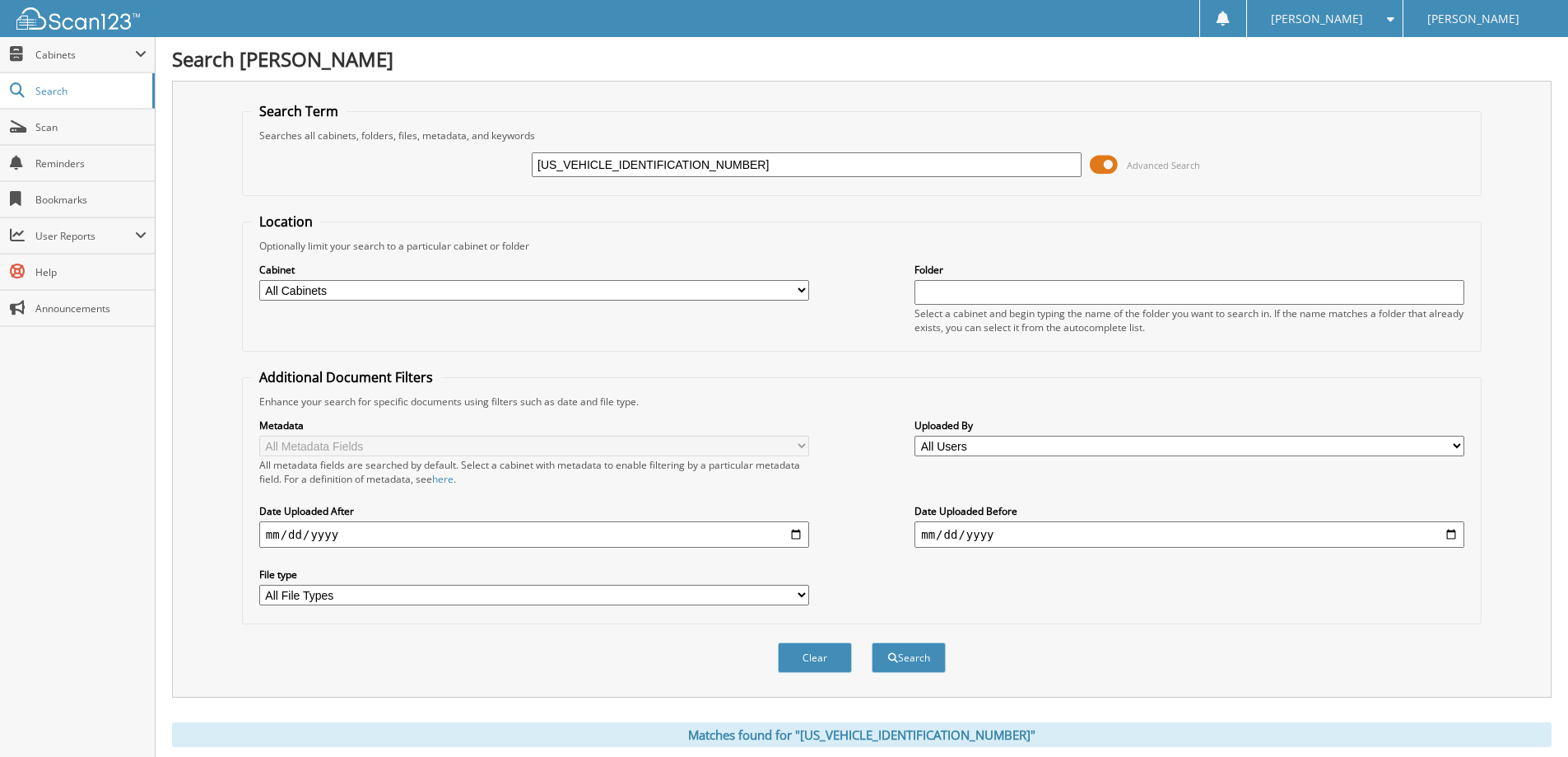
click at [758, 162] on input "[US_VEHICLE_IDENTIFICATION_NUMBER]" at bounding box center [806, 165] width 550 height 25
paste input "3FMCR9D98RRE0304001"
type input "3FMCR9D98RRE03040"
click at [872, 642] on button "Search" at bounding box center [908, 657] width 74 height 31
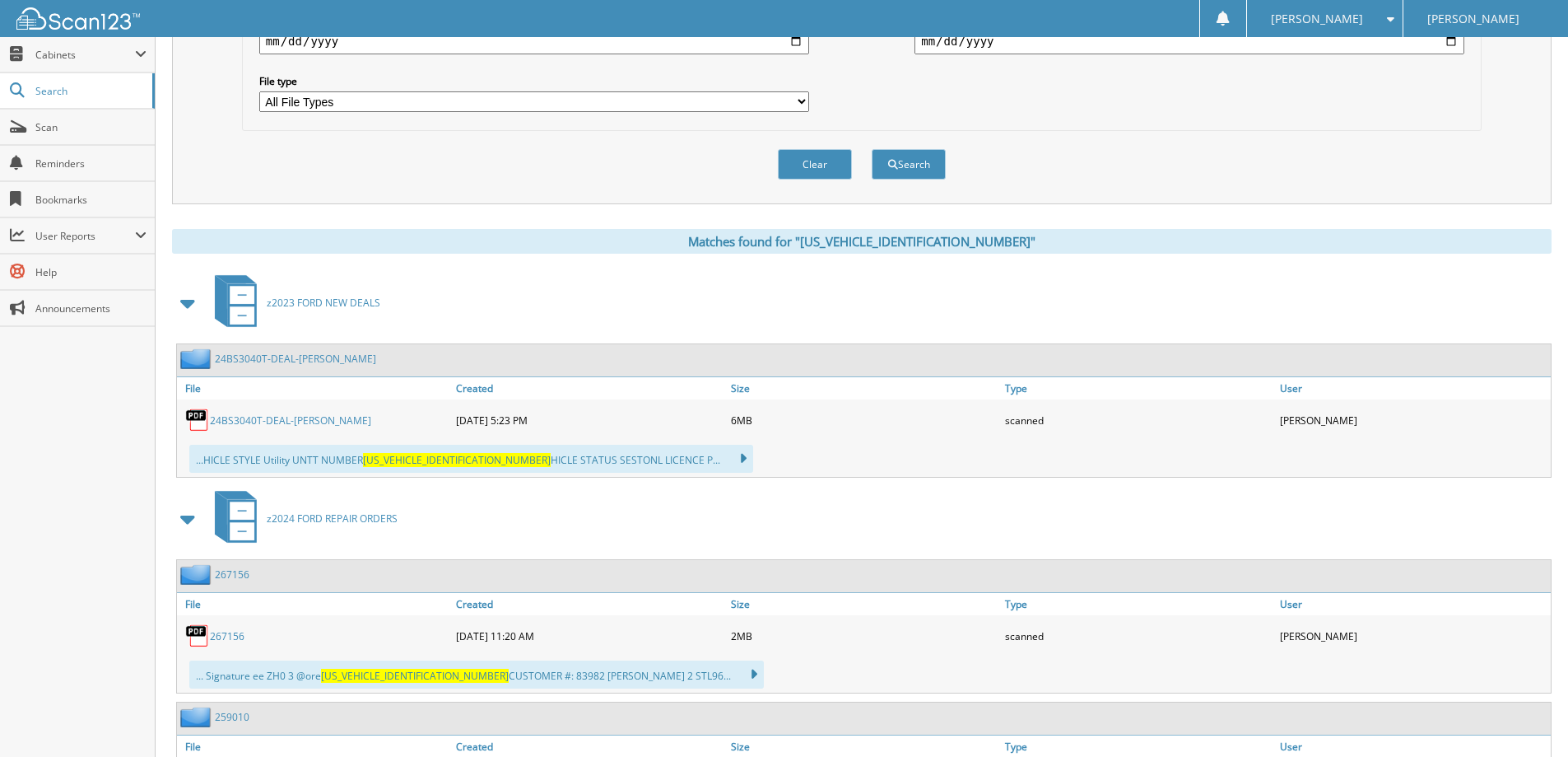
scroll to position [576, 0]
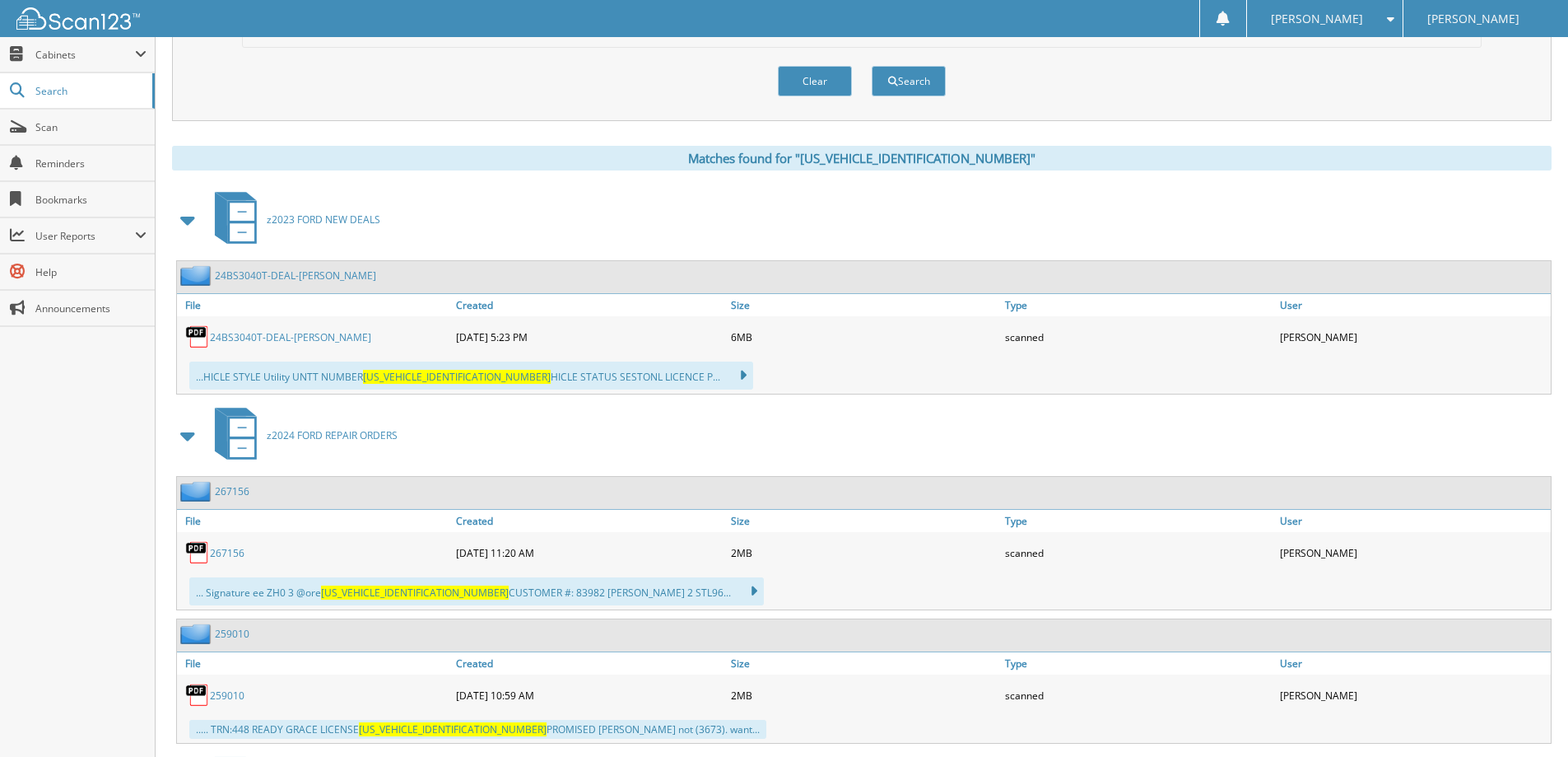
click at [262, 335] on link "24BS3040T-DEAL-[PERSON_NAME]" at bounding box center [290, 337] width 161 height 14
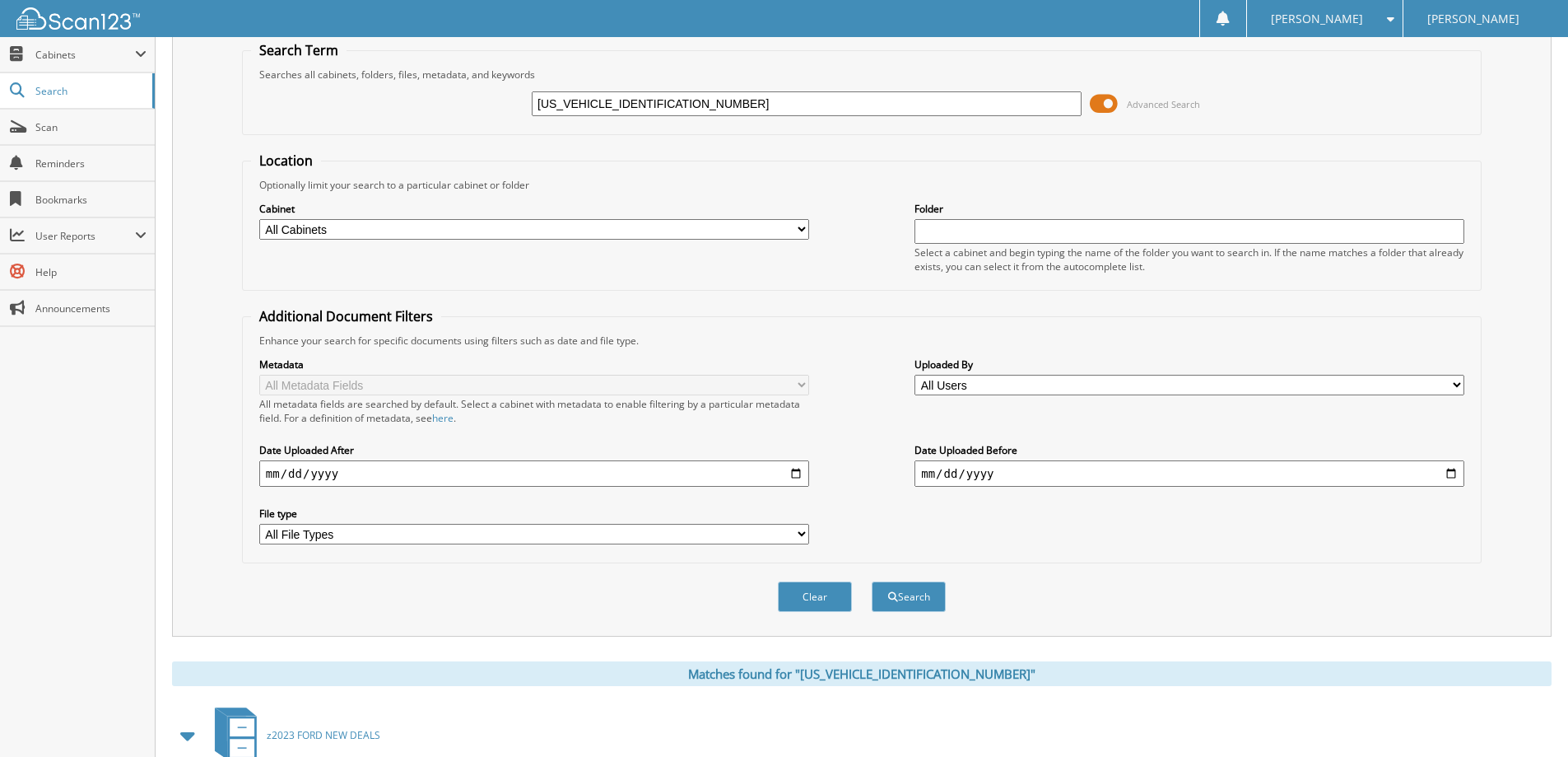
scroll to position [0, 0]
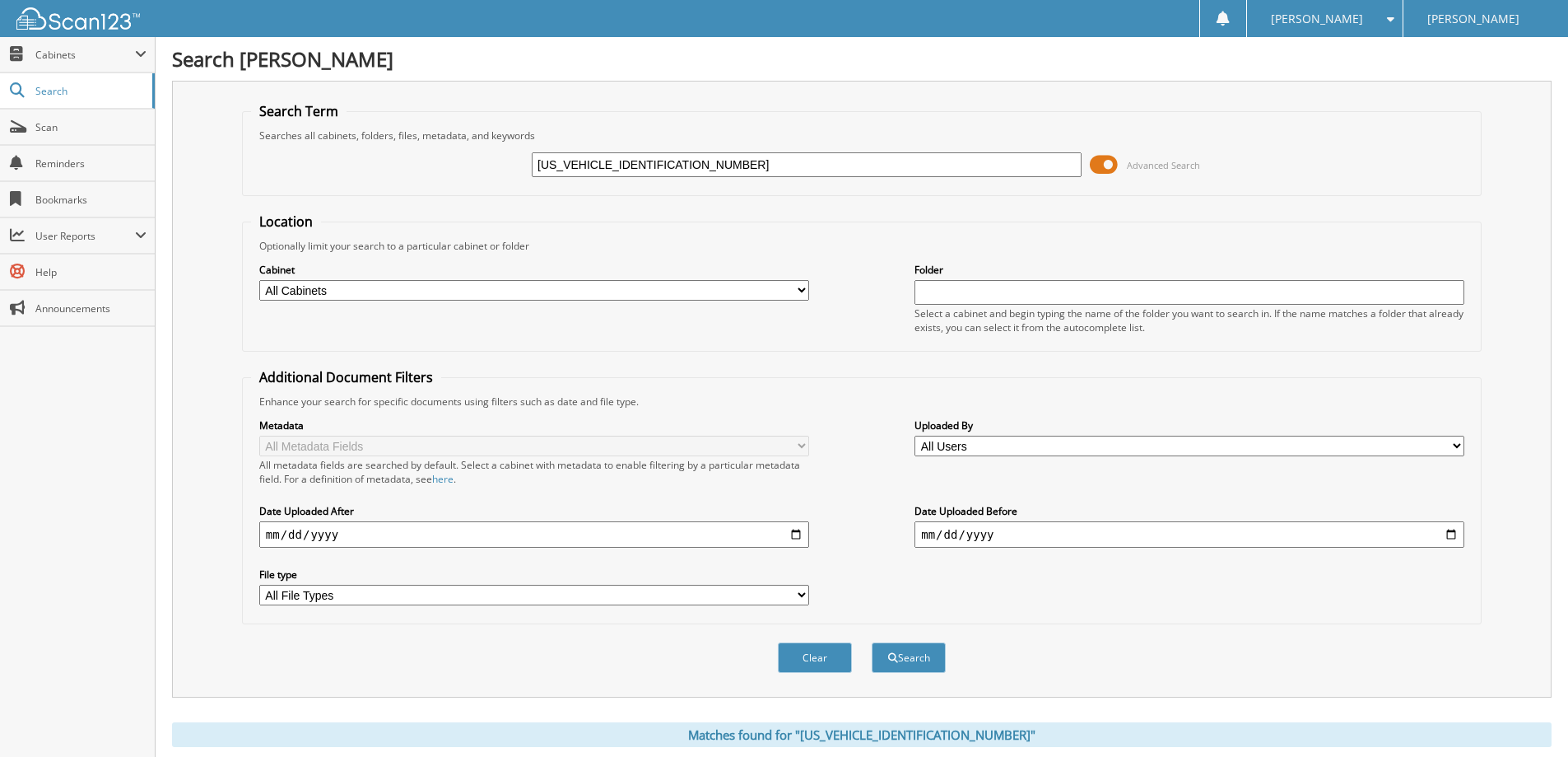
click at [726, 155] on input "[US_VEHICLE_IDENTIFICATION_NUMBER]" at bounding box center [806, 165] width 550 height 25
click at [726, 157] on input "[US_VEHICLE_IDENTIFICATION_NUMBER]" at bounding box center [806, 165] width 550 height 25
paste input "TK3SU1PMB0747301"
type input "[US_VEHICLE_IDENTIFICATION_NUMBER]"
click at [872, 642] on button "Search" at bounding box center [908, 657] width 74 height 31
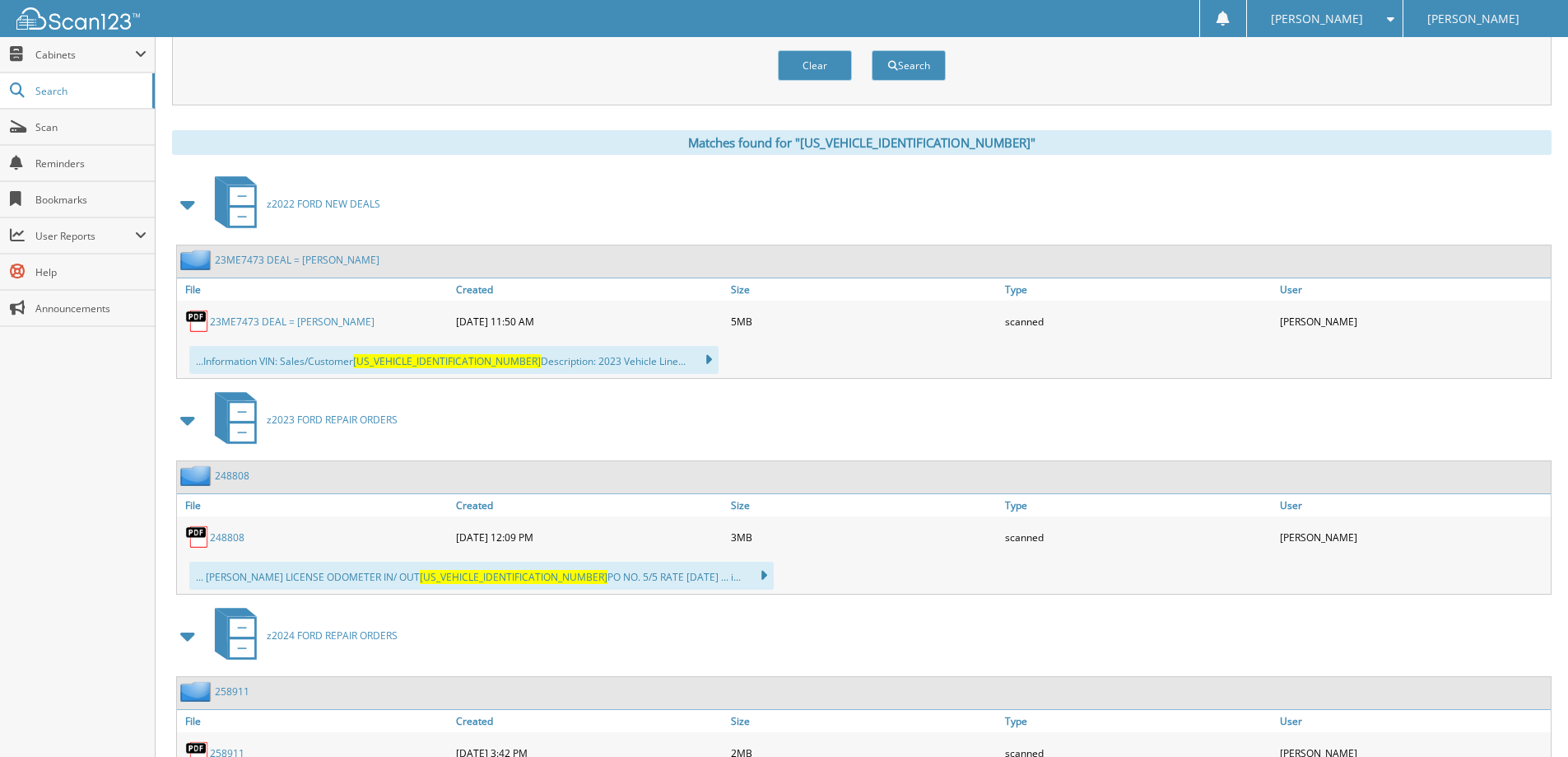
scroll to position [741, 0]
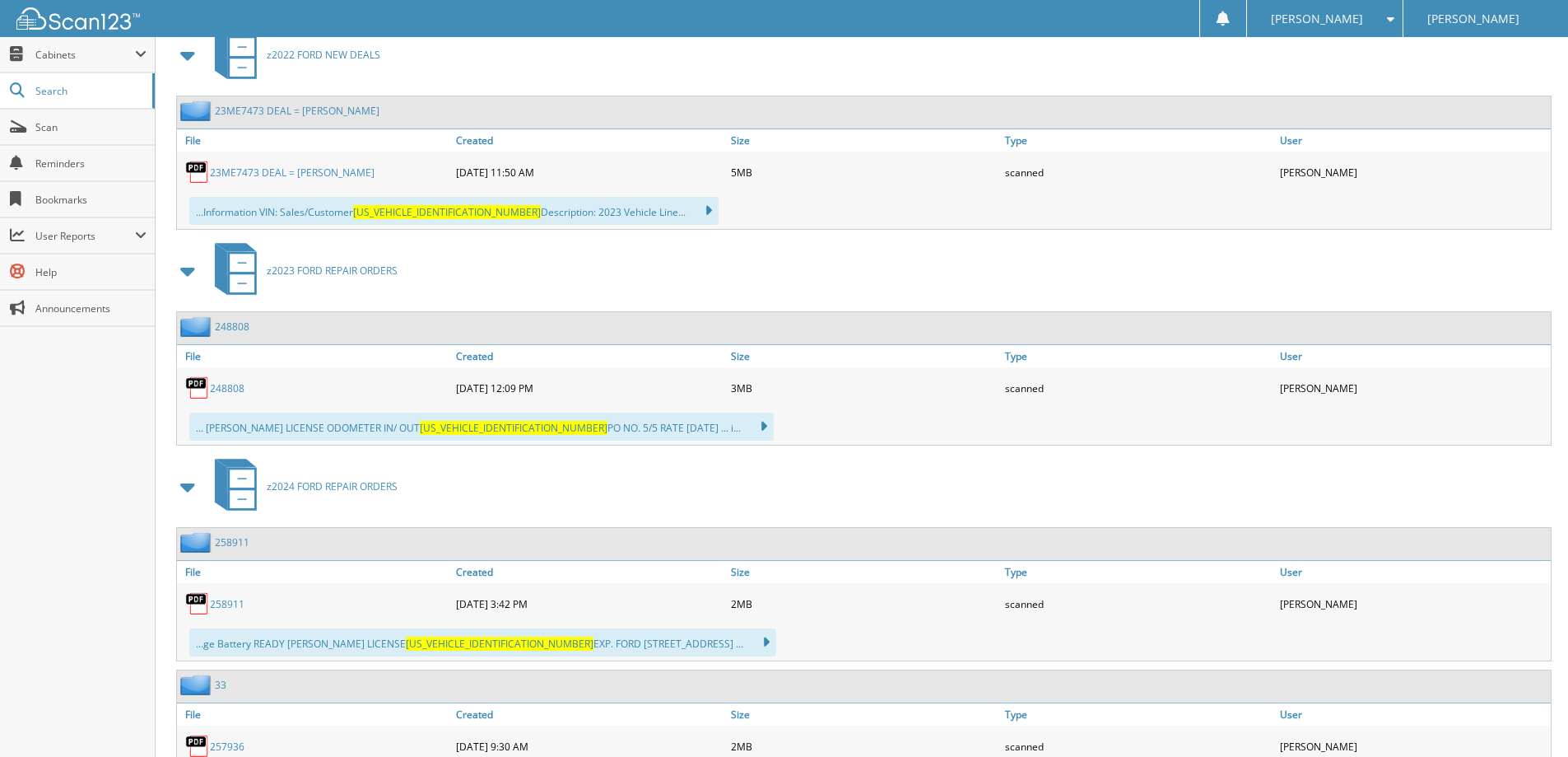
click at [250, 162] on div "23ME7473 DEAL = [PERSON_NAME]" at bounding box center [315, 172] width 275 height 33
click at [251, 171] on link "23ME7473 DEAL = [PERSON_NAME]" at bounding box center [291, 172] width 165 height 14
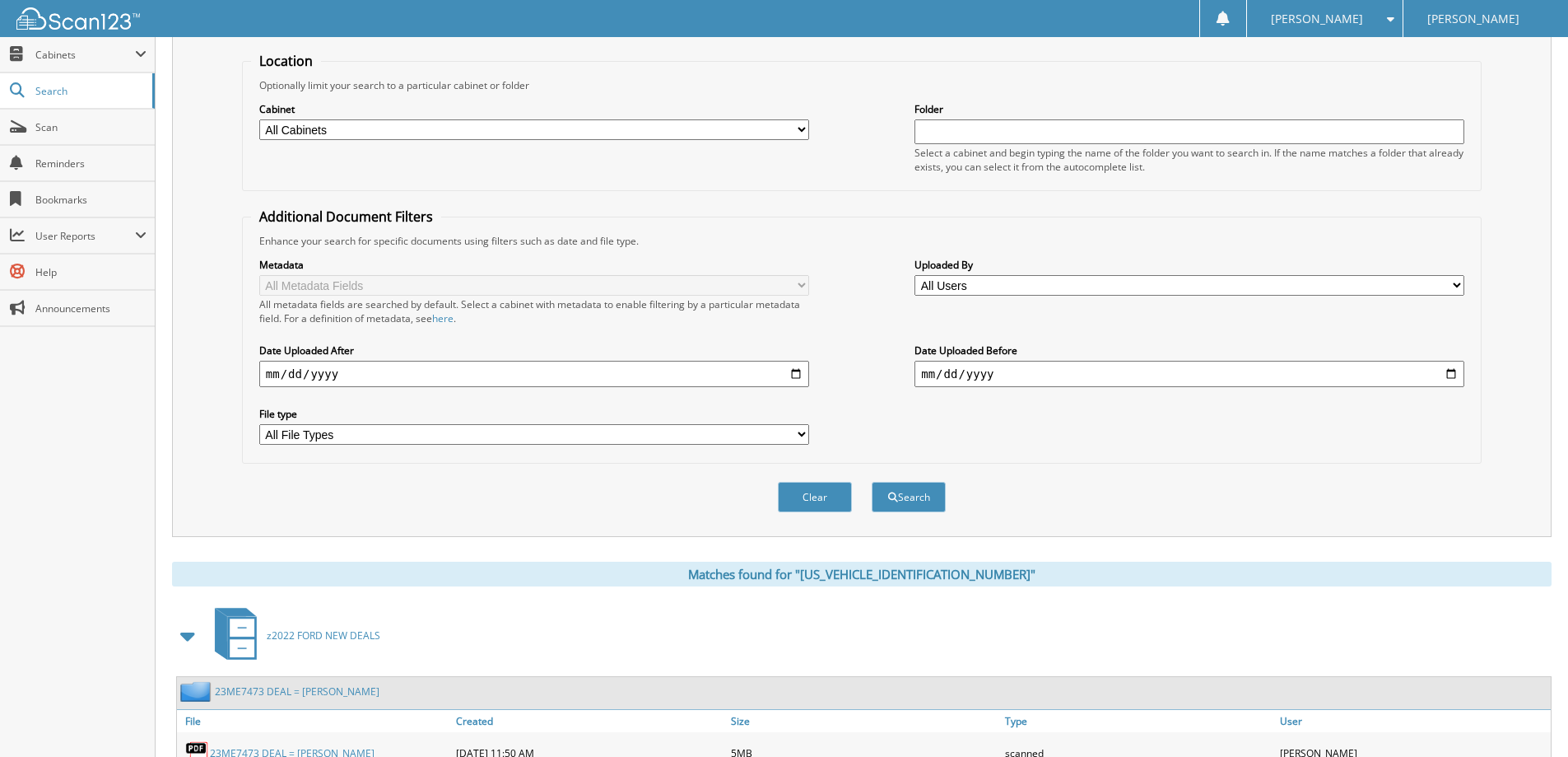
scroll to position [0, 0]
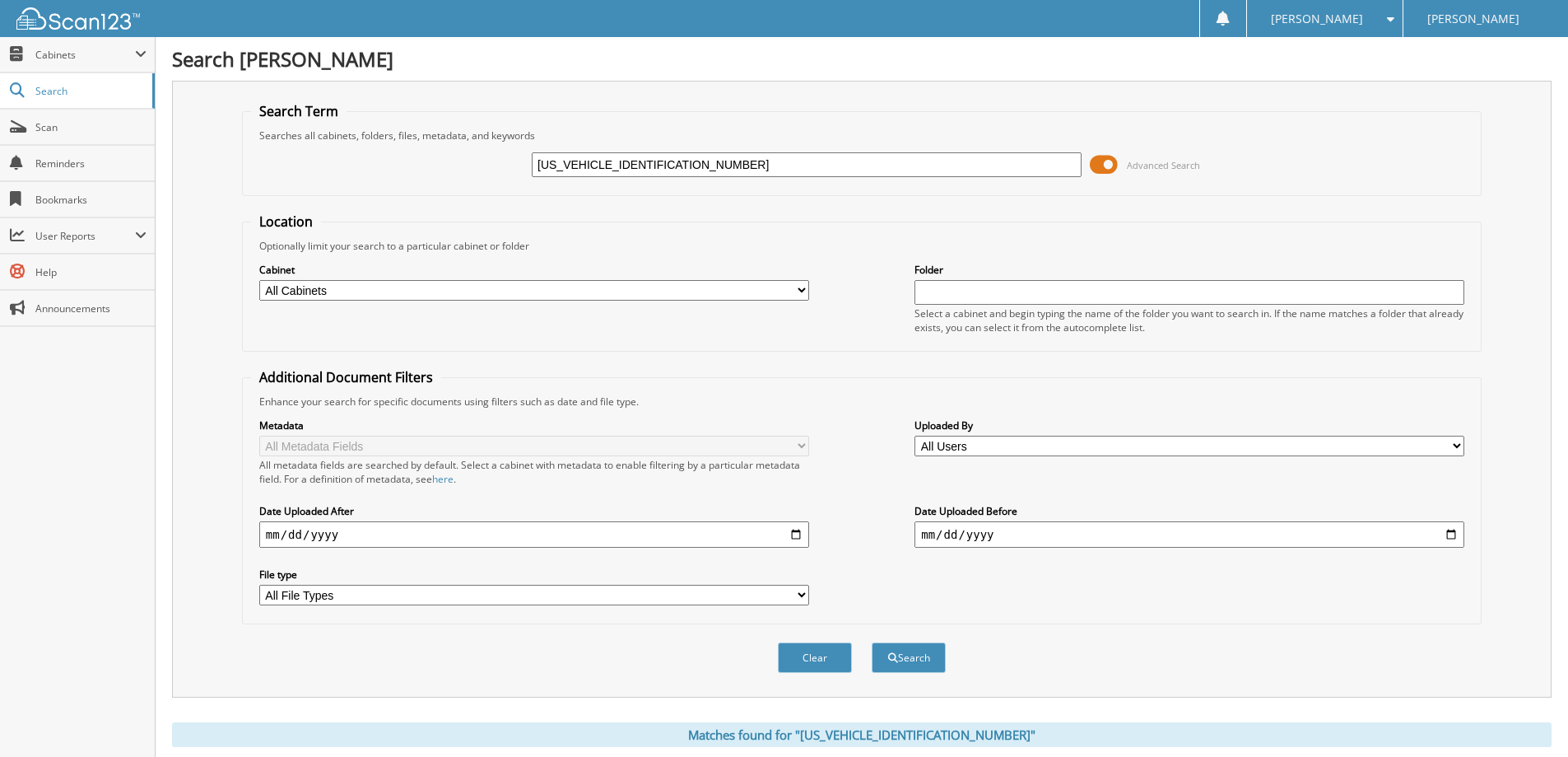
click at [744, 150] on div "[US_VEHICLE_IDENTIFICATION_NUMBER] Advanced Search" at bounding box center [861, 165] width 1221 height 45
click at [731, 162] on input "[US_VEHICLE_IDENTIFICATION_NUMBER]" at bounding box center [806, 165] width 550 height 25
paste input "1FMEE4DP9RLA1653401"
type input "[US_VEHICLE_IDENTIFICATION_NUMBER]"
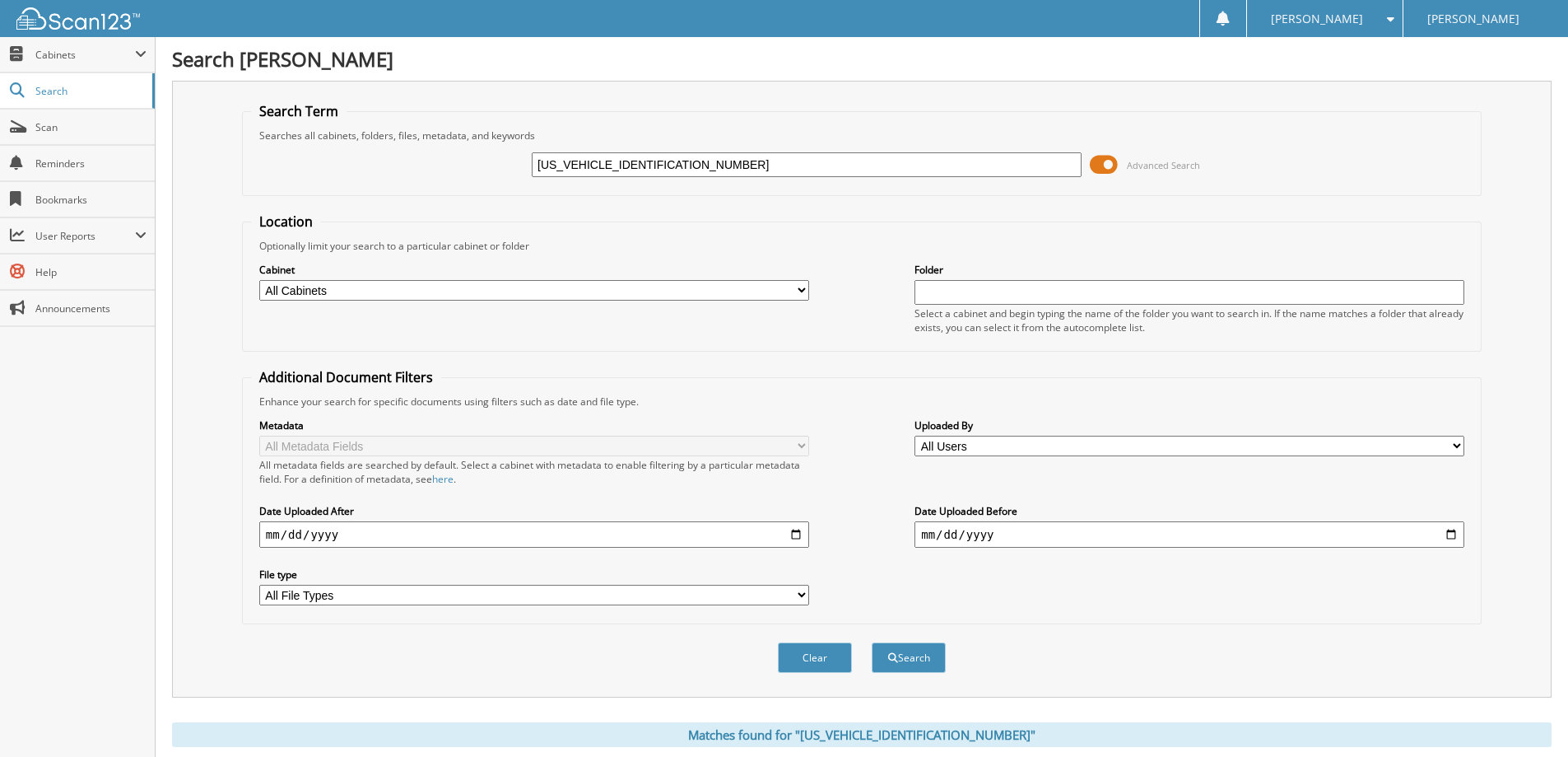
click at [872, 642] on button "Search" at bounding box center [908, 657] width 74 height 31
click at [773, 163] on input "[US_VEHICLE_IDENTIFICATION_NUMBER]" at bounding box center [806, 165] width 550 height 25
paste input "3FMTK2SU6PMA1621101"
type input "[US_VEHICLE_IDENTIFICATION_NUMBER]"
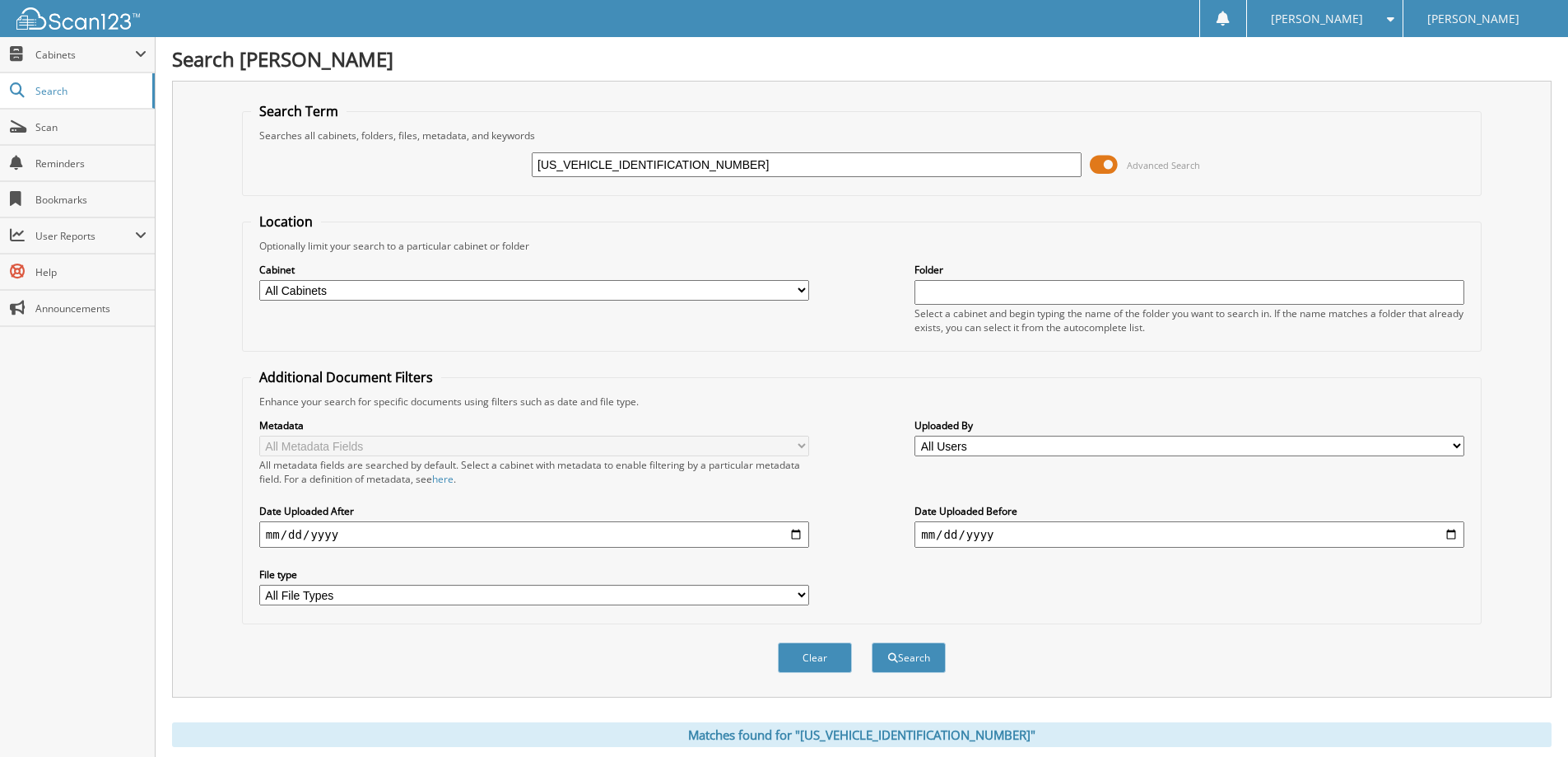
click at [872, 642] on button "Search" at bounding box center [908, 657] width 74 height 31
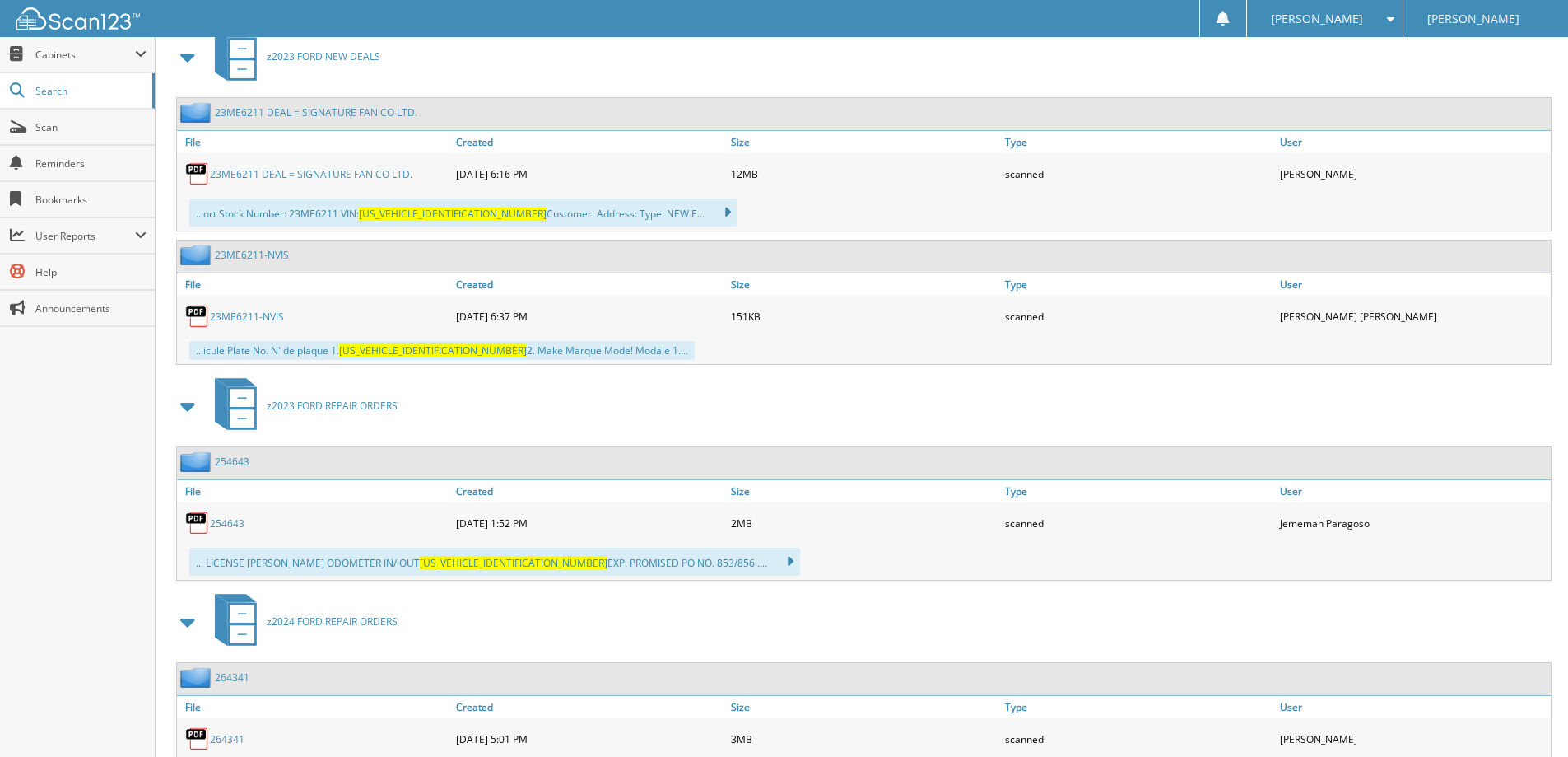
scroll to position [658, 0]
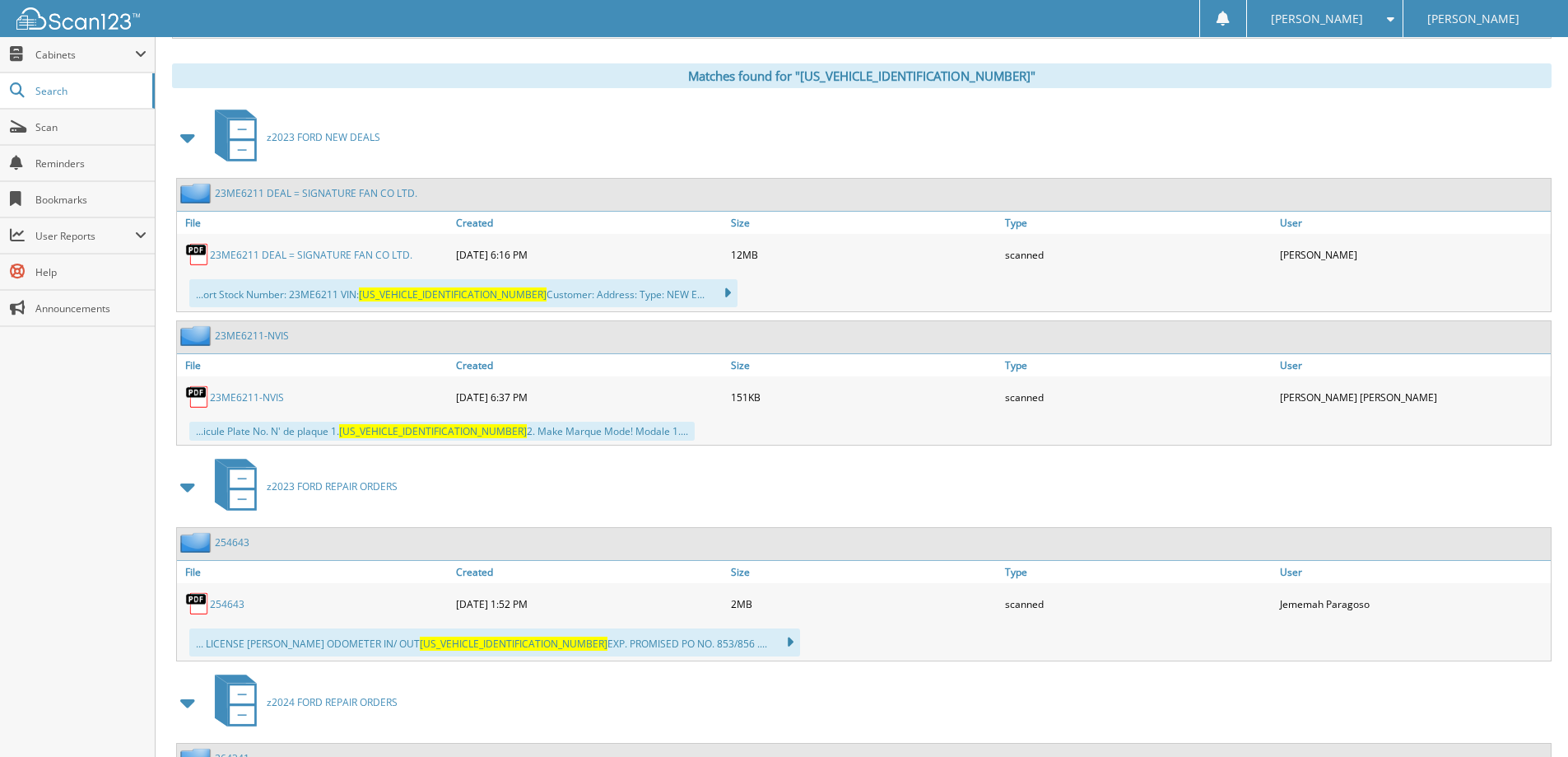
click at [315, 241] on div "23ME6211 DEAL = SIGNATURE FAN CO LTD." at bounding box center [315, 254] width 275 height 33
click at [315, 254] on link "23ME6211 DEAL = SIGNATURE FAN CO LTD." at bounding box center [310, 254] width 203 height 14
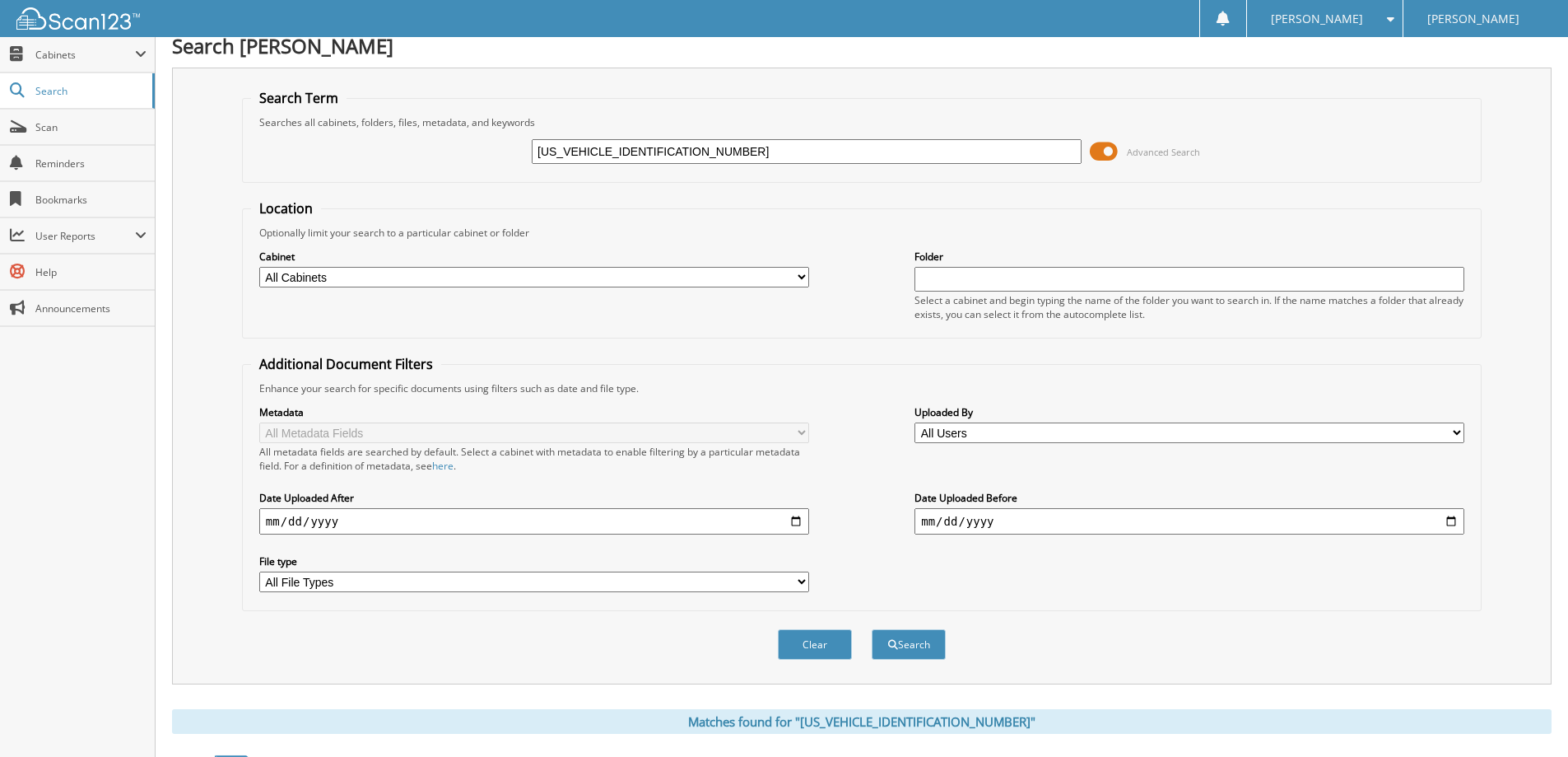
scroll to position [0, 0]
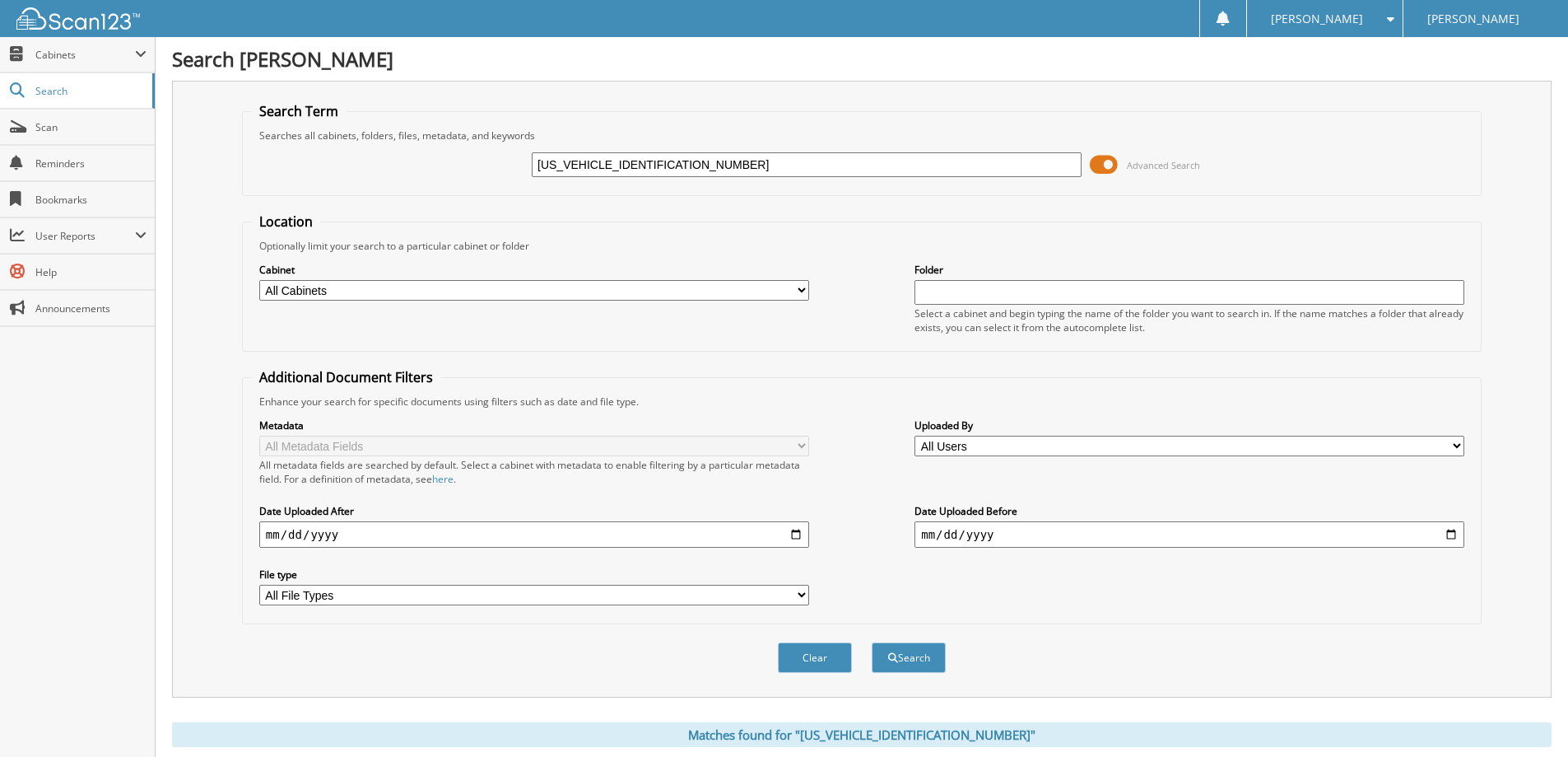
click at [757, 159] on input "3FMTK2SU6PMA16211" at bounding box center [806, 165] width 550 height 25
paste input "1FTFX1EFXHKE544740"
type input "1FTFX1EFXHKE54474"
click at [872, 642] on button "Search" at bounding box center [908, 657] width 74 height 31
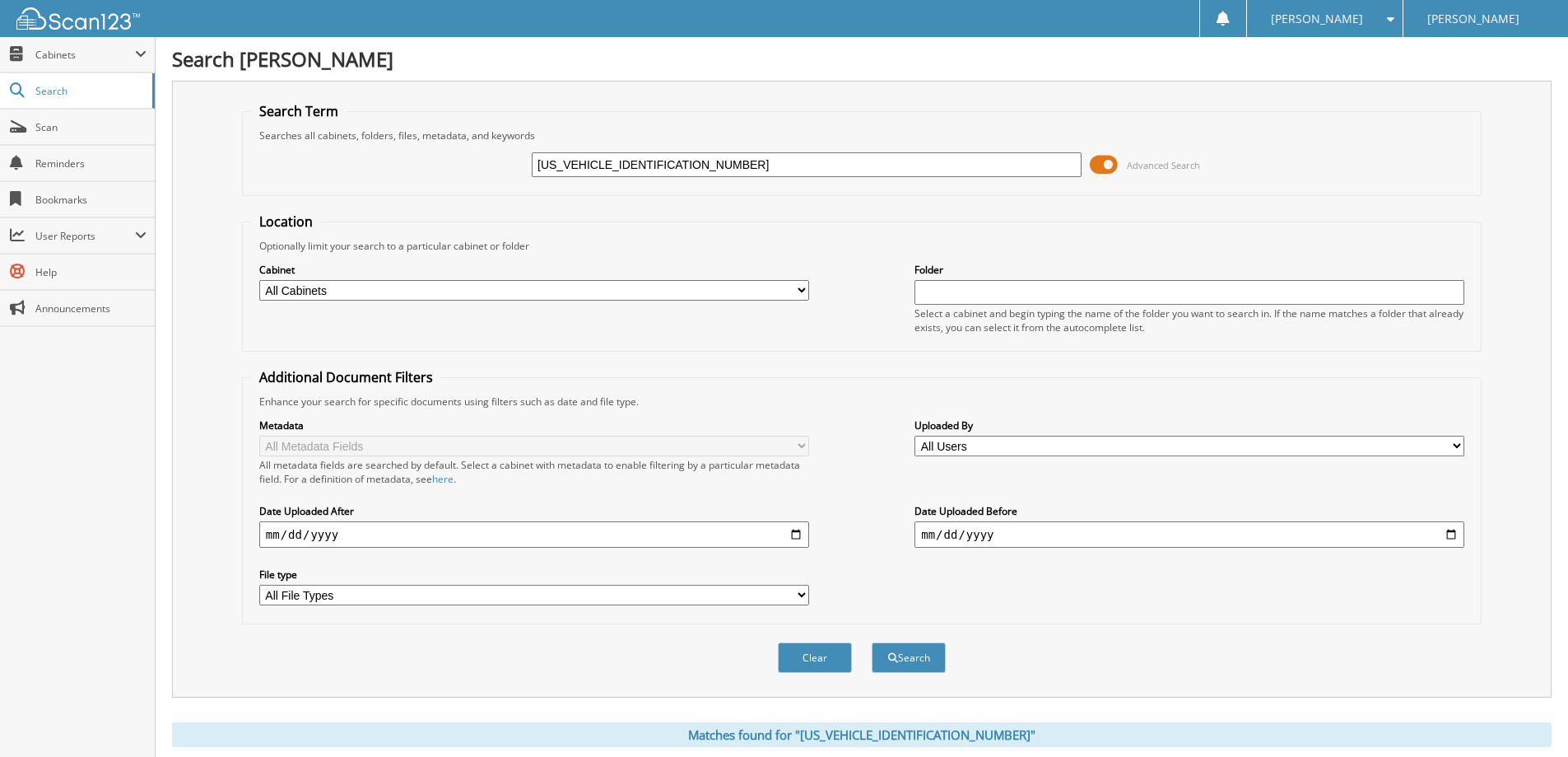
click at [752, 159] on input "[US_VEHICLE_IDENTIFICATION_NUMBER]" at bounding box center [806, 165] width 550 height 25
paste input "EW1EP3GFB0558801"
type input "[US_VEHICLE_IDENTIFICATION_NUMBER]"
click at [872, 642] on button "Search" at bounding box center [908, 657] width 74 height 31
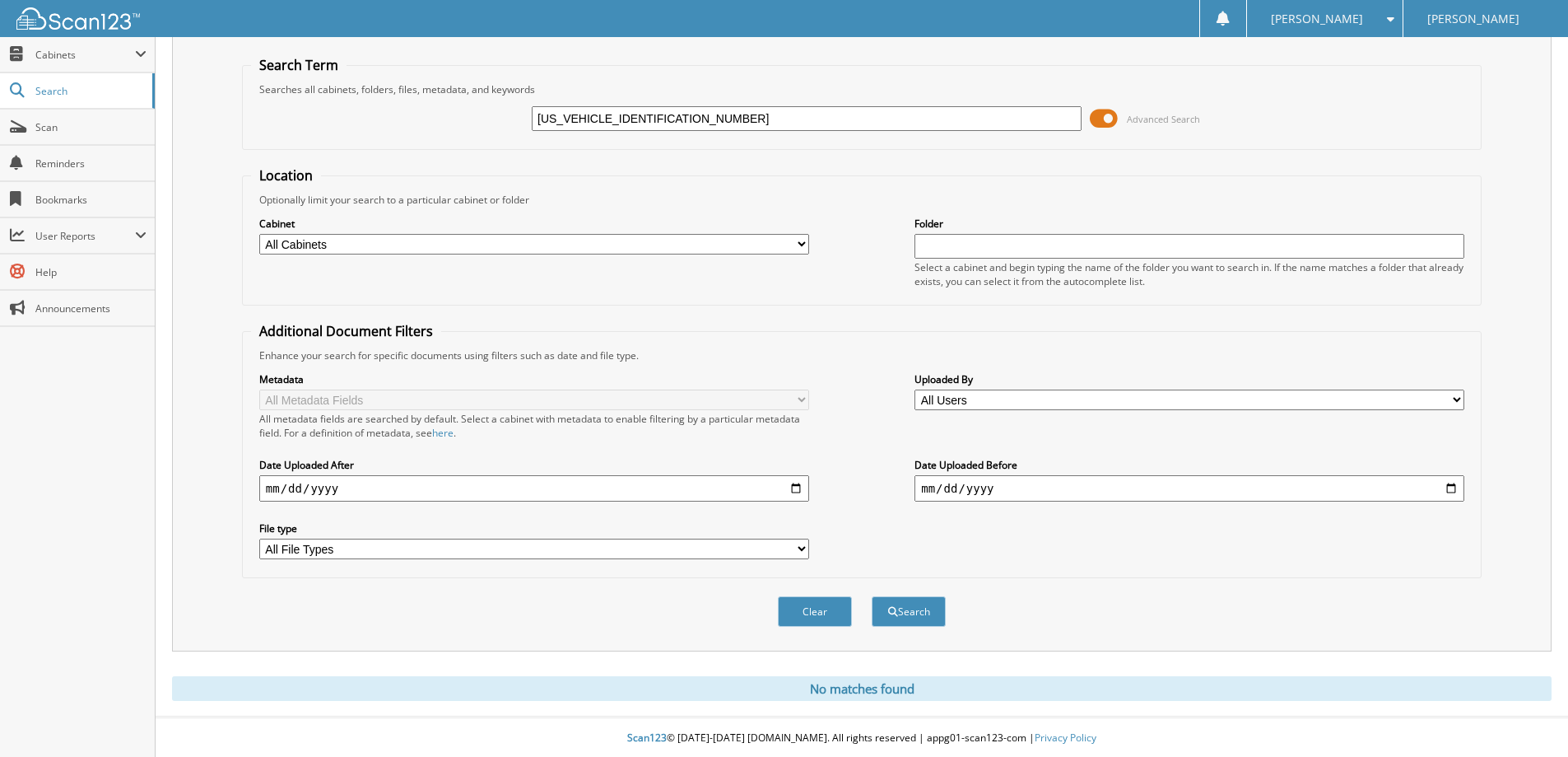
scroll to position [49, 0]
click at [762, 118] on input "[US_VEHICLE_IDENTIFICATION_NUMBER]" at bounding box center [806, 117] width 550 height 25
paste input "2FMPK4J95KBB9136101"
type input "[US_VEHICLE_IDENTIFICATION_NUMBER]"
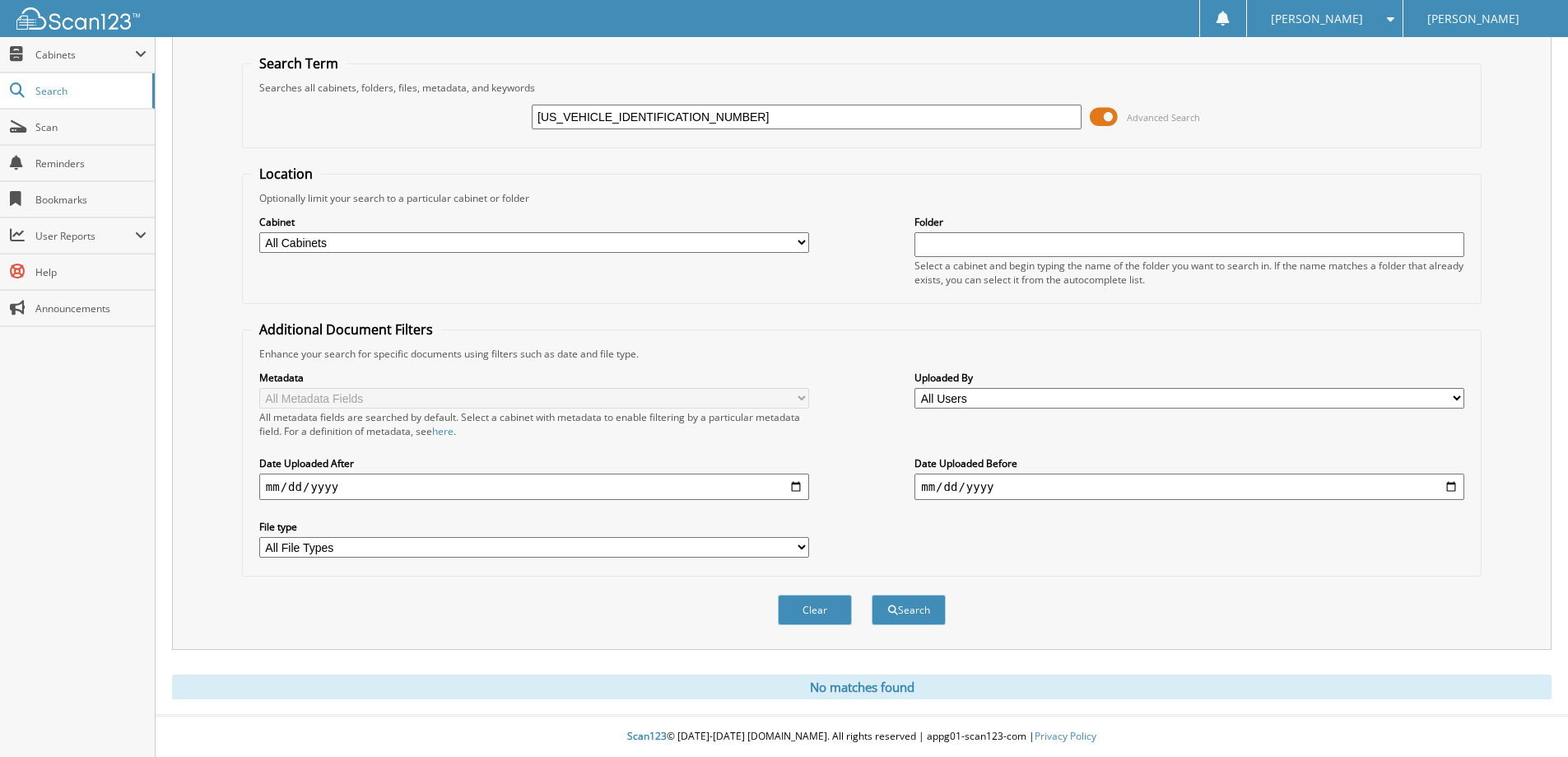
click at [872, 595] on button "Search" at bounding box center [908, 610] width 74 height 31
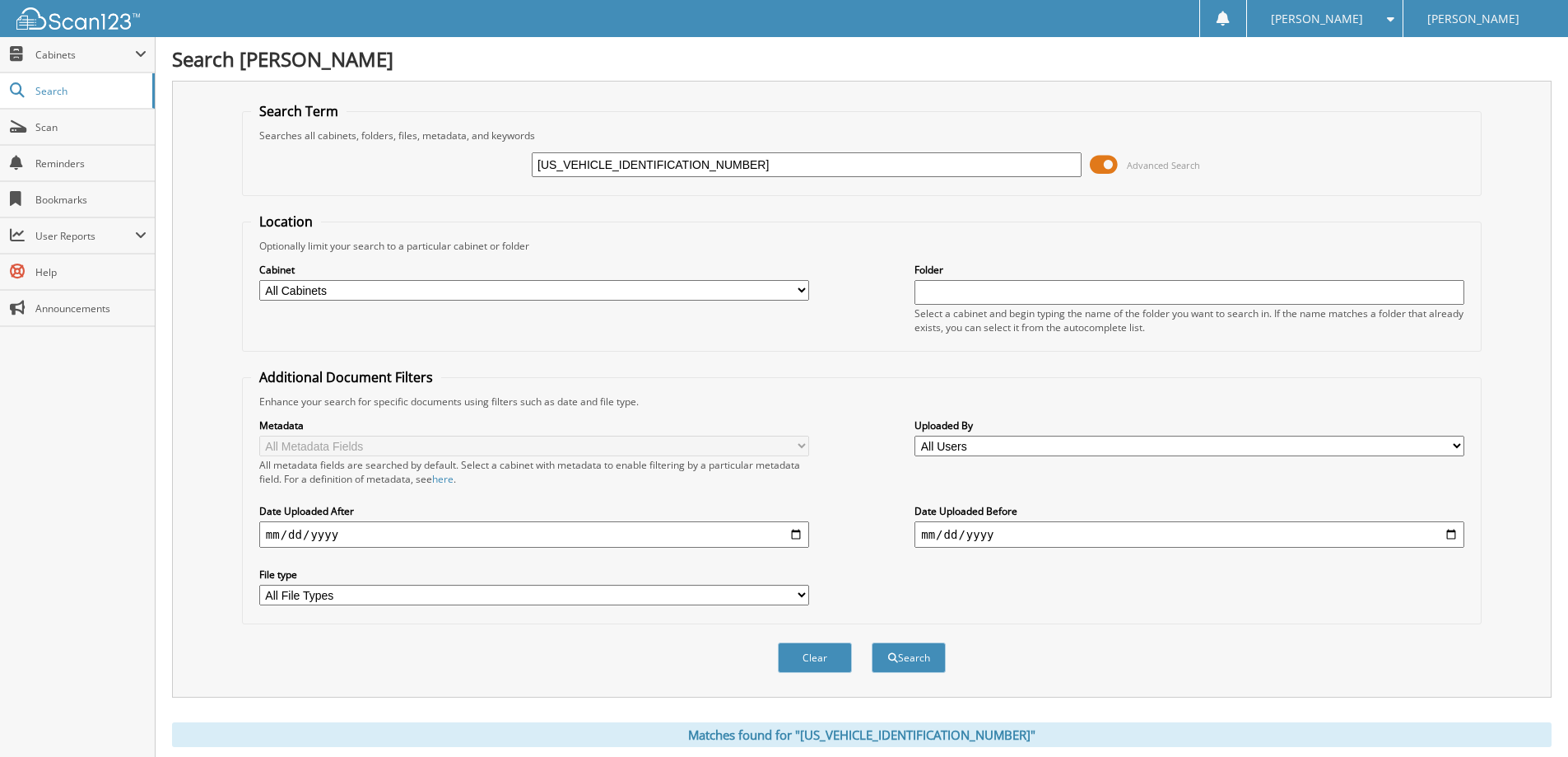
click at [732, 170] on input "[US_VEHICLE_IDENTIFICATION_NUMBER]" at bounding box center [806, 165] width 550 height 25
paste input "1FMCU9MN4RUB088620"
type input "[US_VEHICLE_IDENTIFICATION_NUMBER]"
click at [872, 642] on button "Search" at bounding box center [908, 657] width 74 height 31
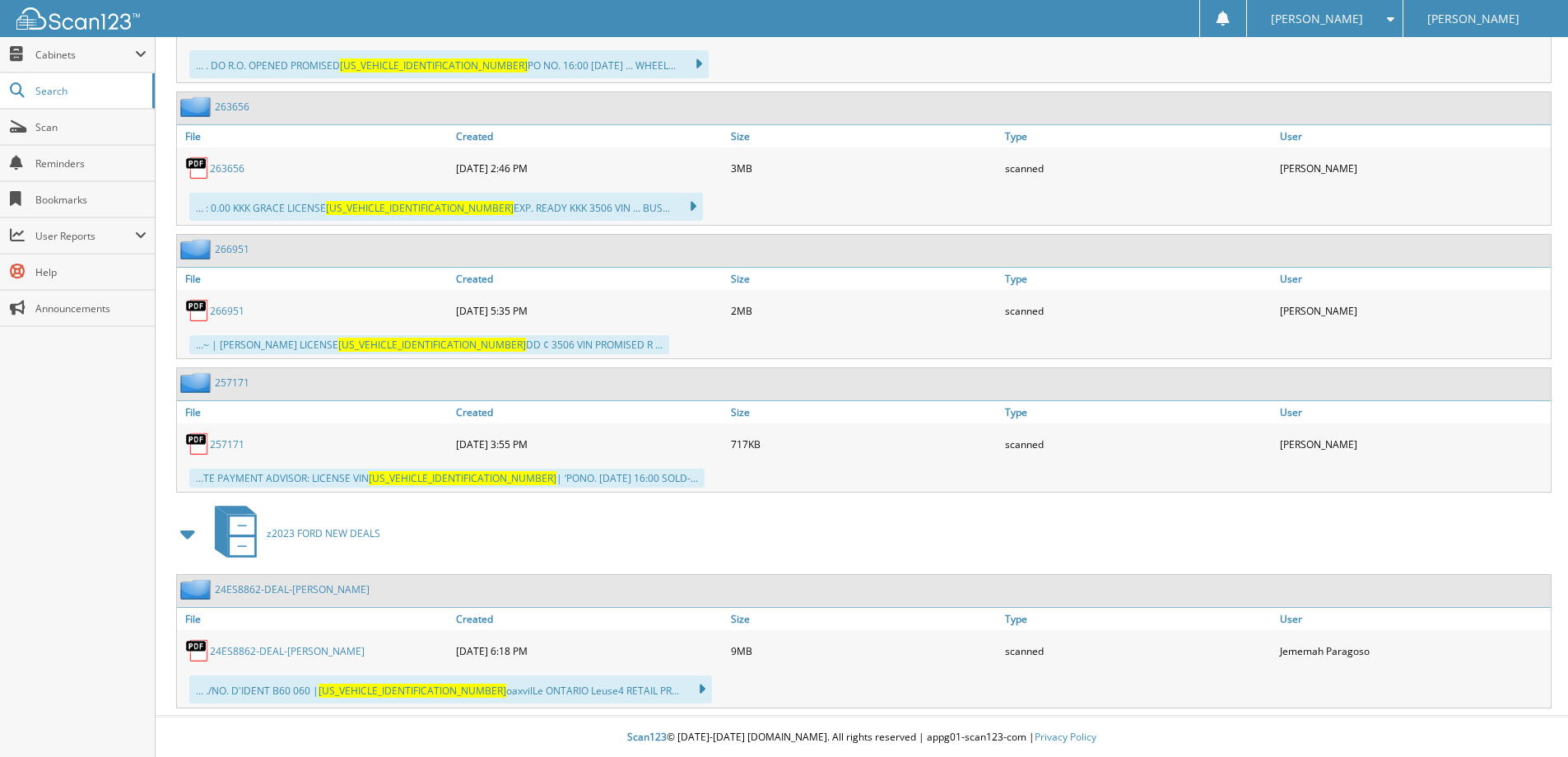
scroll to position [1174, 0]
click at [302, 653] on link "24ES8862-DEAL-[PERSON_NAME]" at bounding box center [286, 649] width 155 height 14
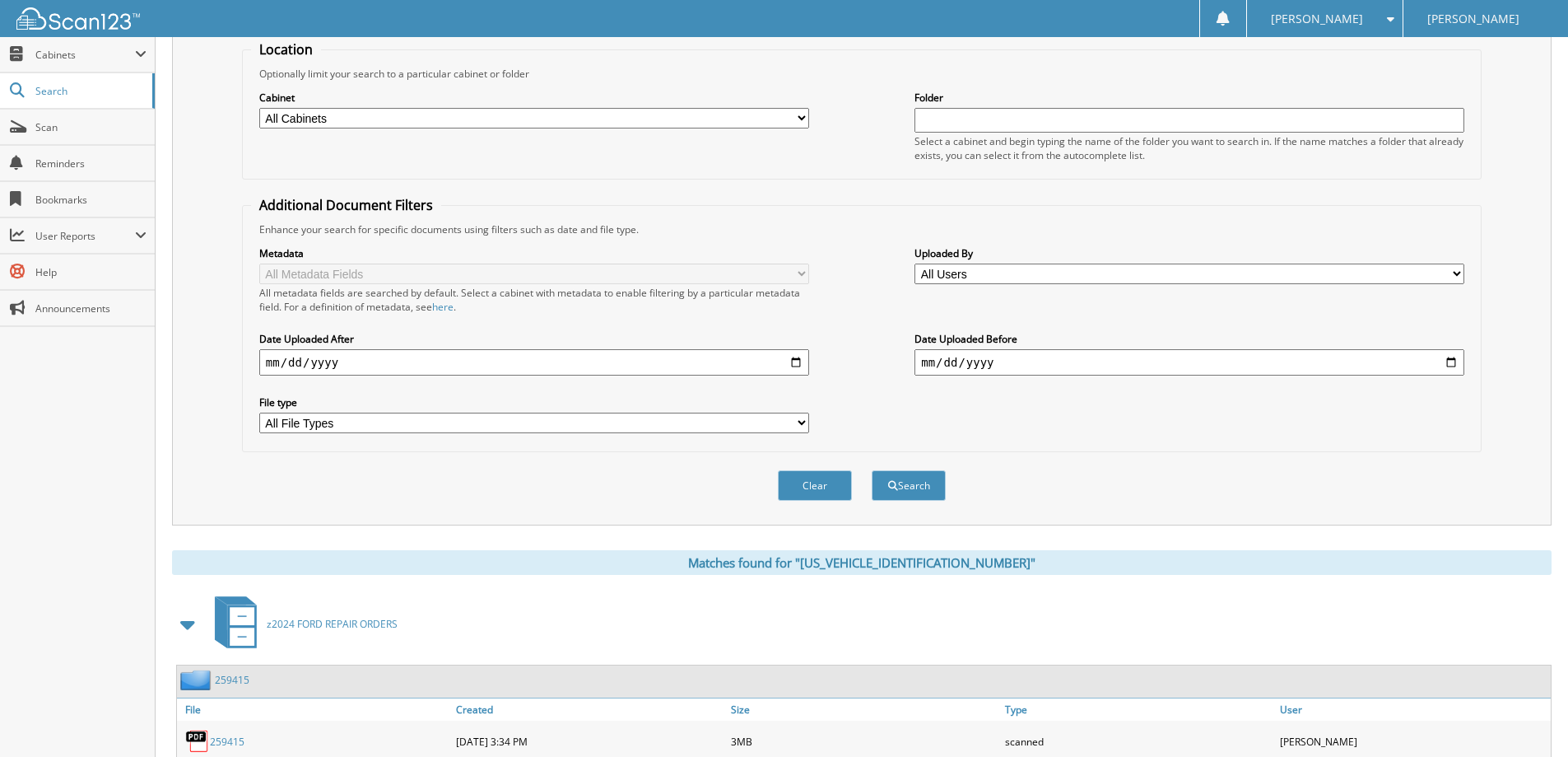
scroll to position [22, 0]
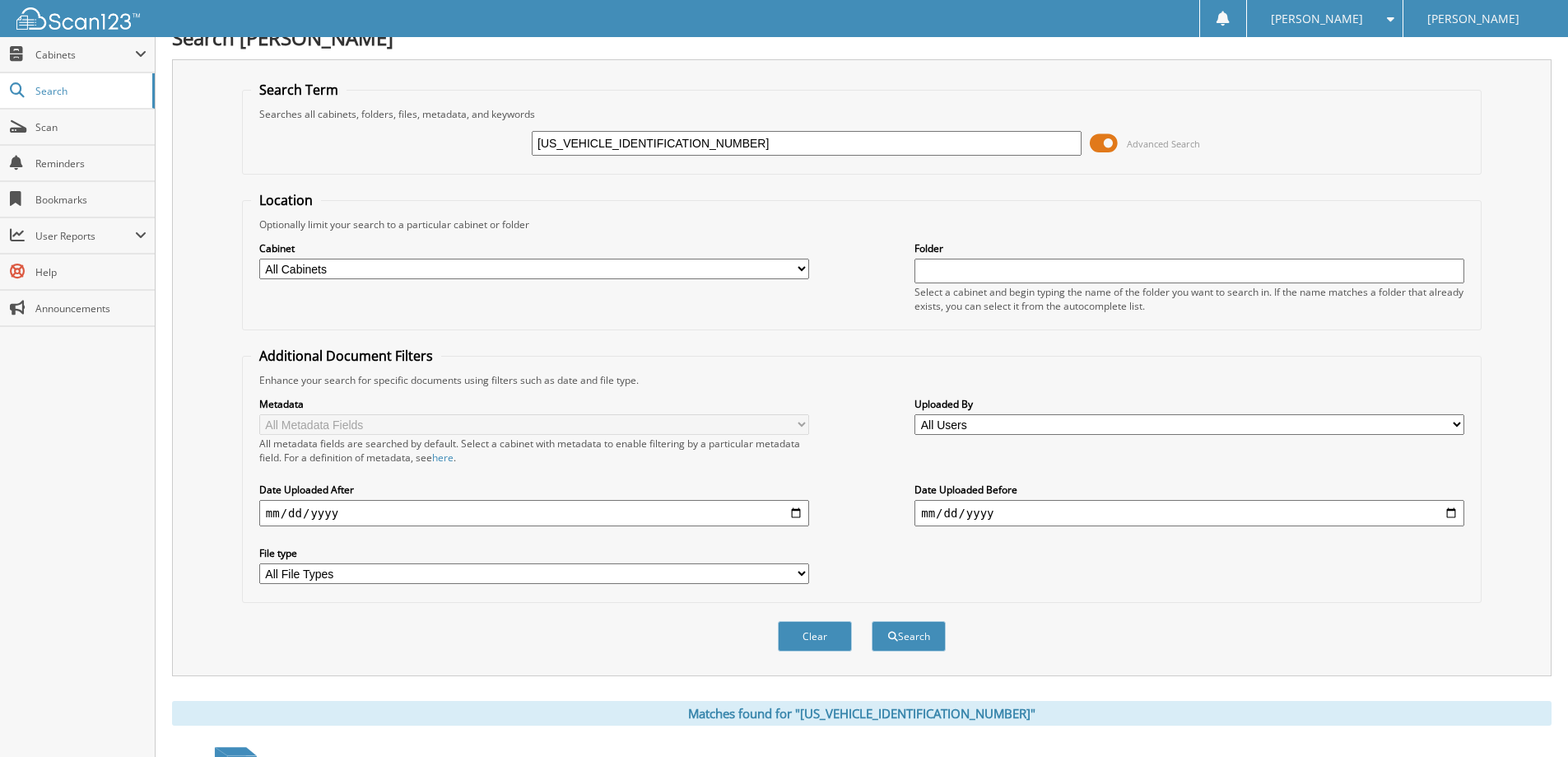
click at [718, 149] on input "[US_VEHICLE_IDENTIFICATION_NUMBER]" at bounding box center [806, 143] width 550 height 25
paste input "[VEHICLE_IDENTIFICATION_NUMBER]"
type input "[US_VEHICLE_IDENTIFICATION_NUMBER]"
click at [872, 621] on button "Search" at bounding box center [908, 636] width 74 height 31
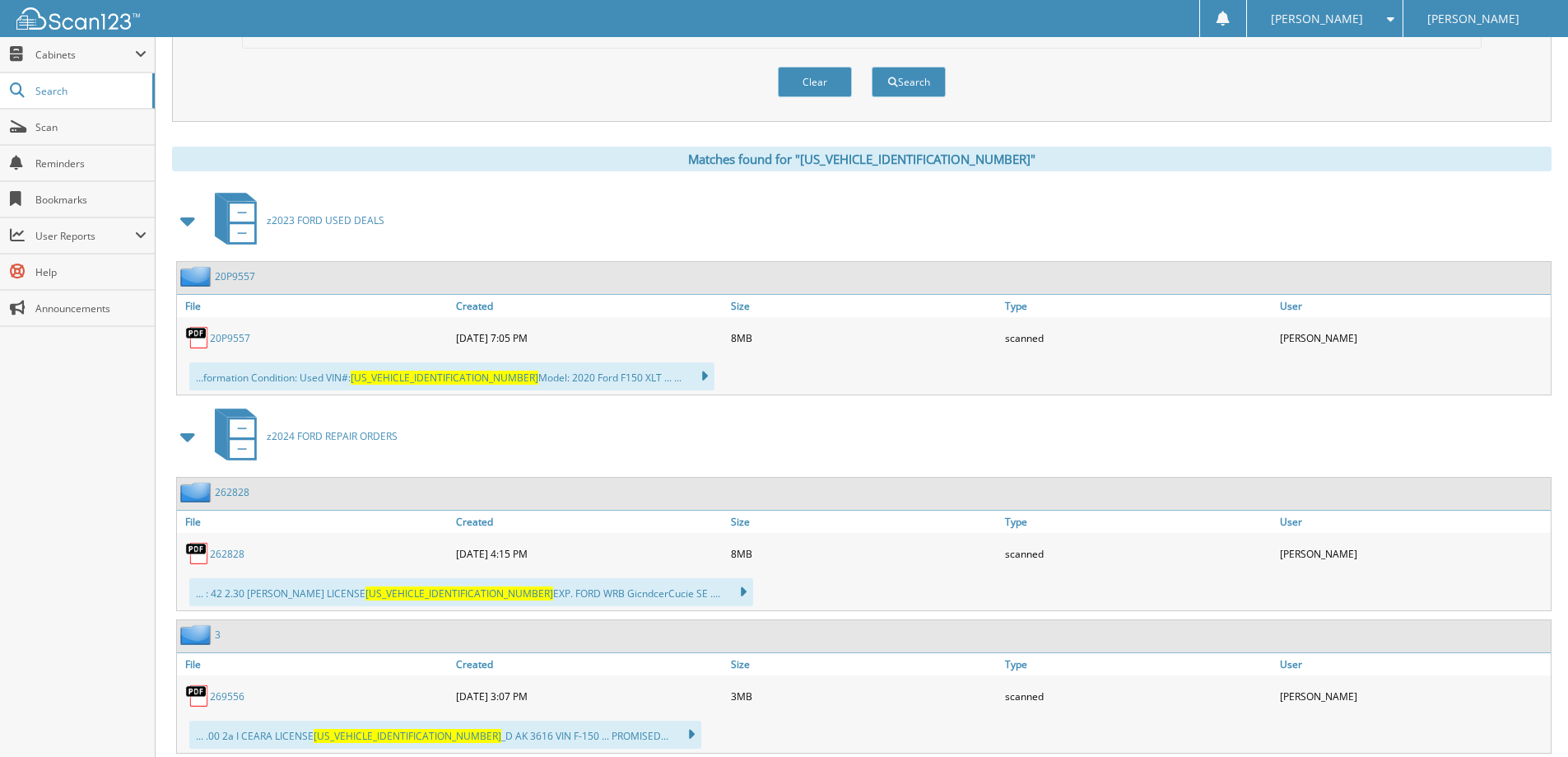
scroll to position [576, 0]
click at [219, 340] on link "20P9557" at bounding box center [229, 337] width 41 height 14
